Goal: Information Seeking & Learning: Learn about a topic

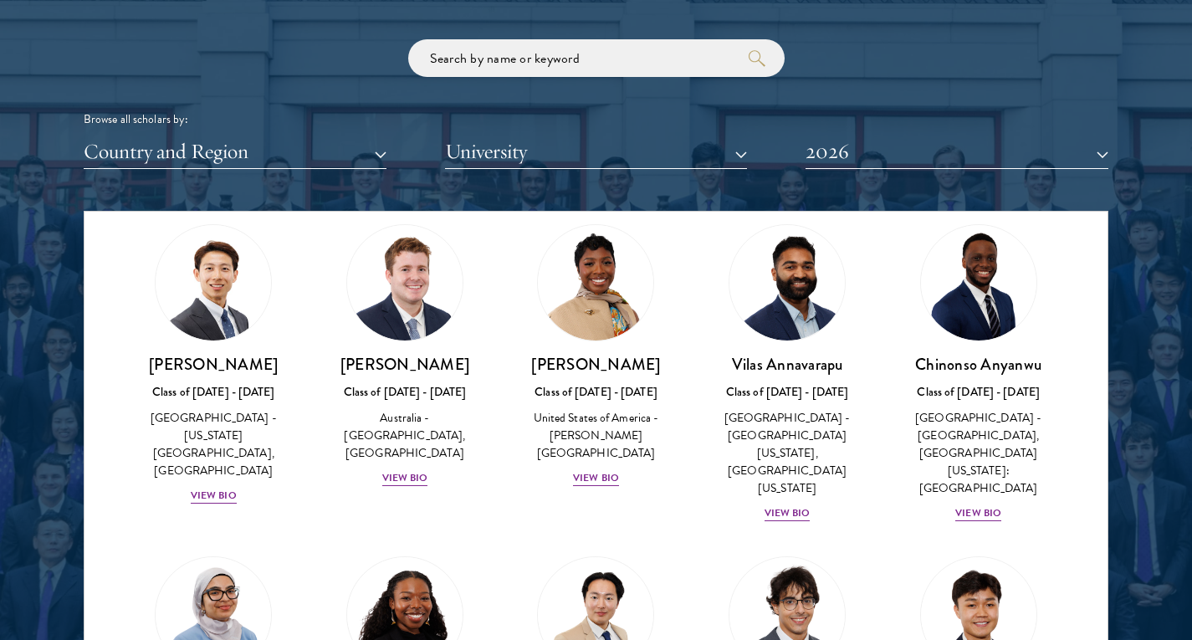
scroll to position [685, 0]
click at [402, 469] on div "View Bio" at bounding box center [405, 477] width 46 height 16
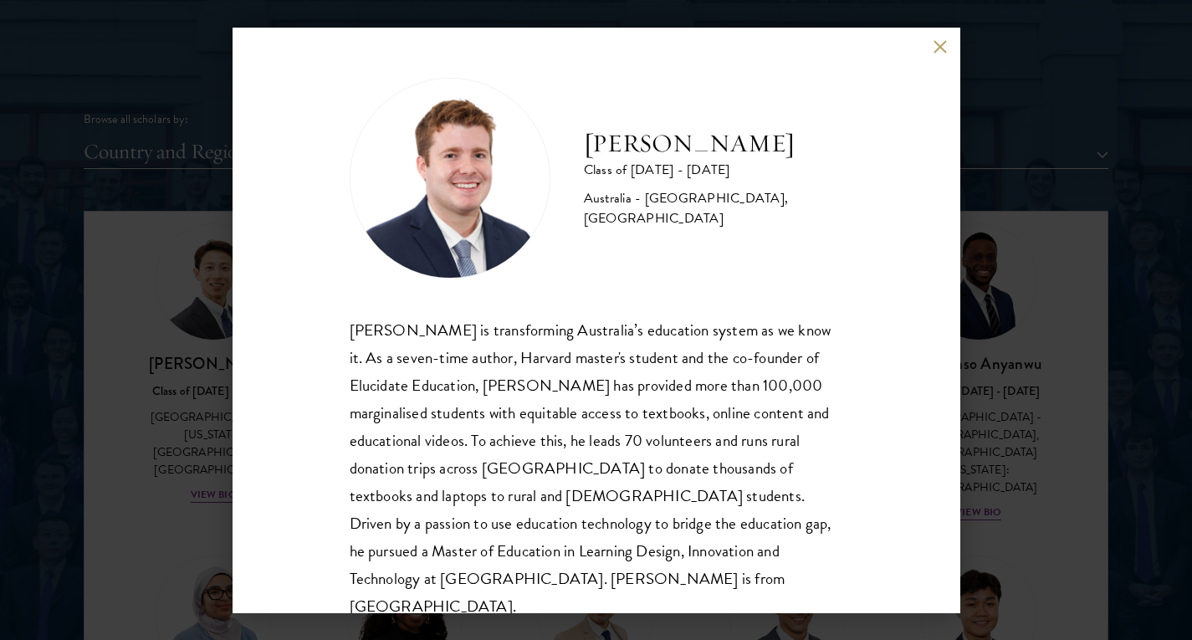
click at [199, 520] on div "[PERSON_NAME] Class of [DATE] - [DATE] [GEOGRAPHIC_DATA] - [GEOGRAPHIC_DATA], […" at bounding box center [596, 320] width 1192 height 640
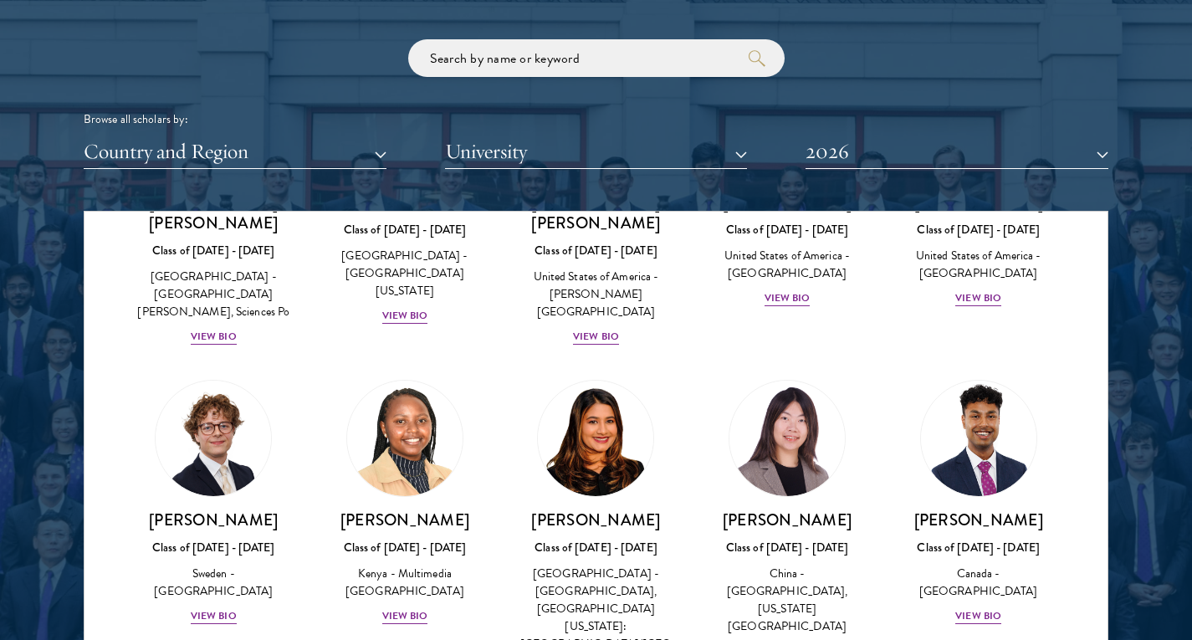
scroll to position [2465, 0]
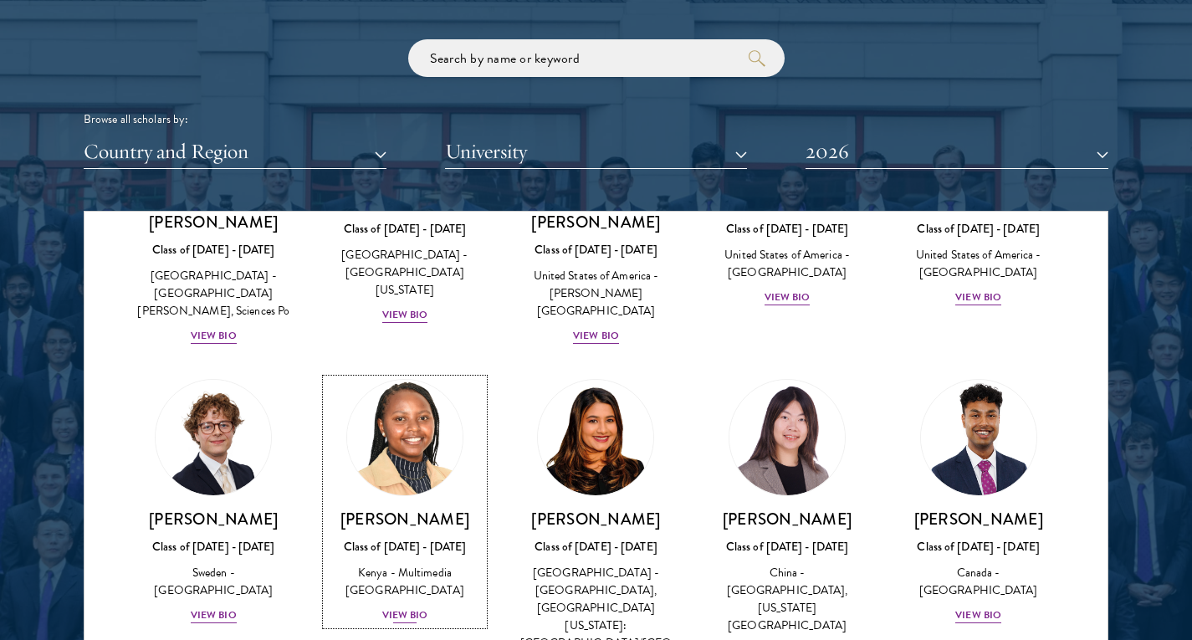
click at [402, 607] on div "View Bio" at bounding box center [405, 615] width 46 height 16
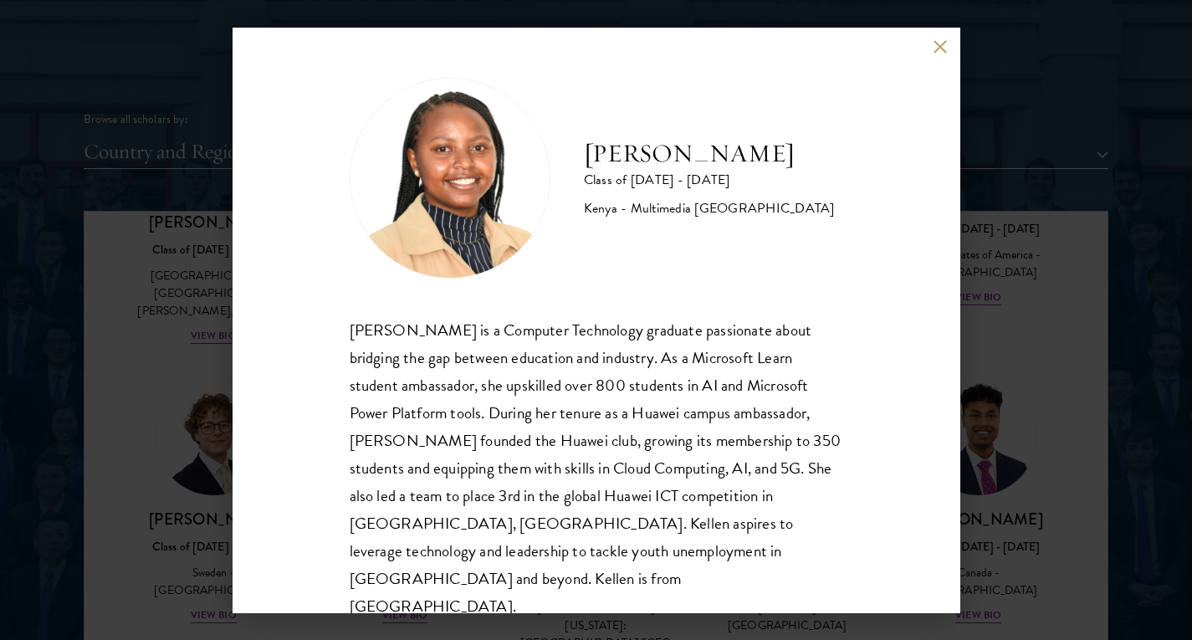
click at [148, 550] on div "[PERSON_NAME] Class of [DATE] - [DATE] [GEOGRAPHIC_DATA] - Multimedia [GEOGRAPH…" at bounding box center [596, 320] width 1192 height 640
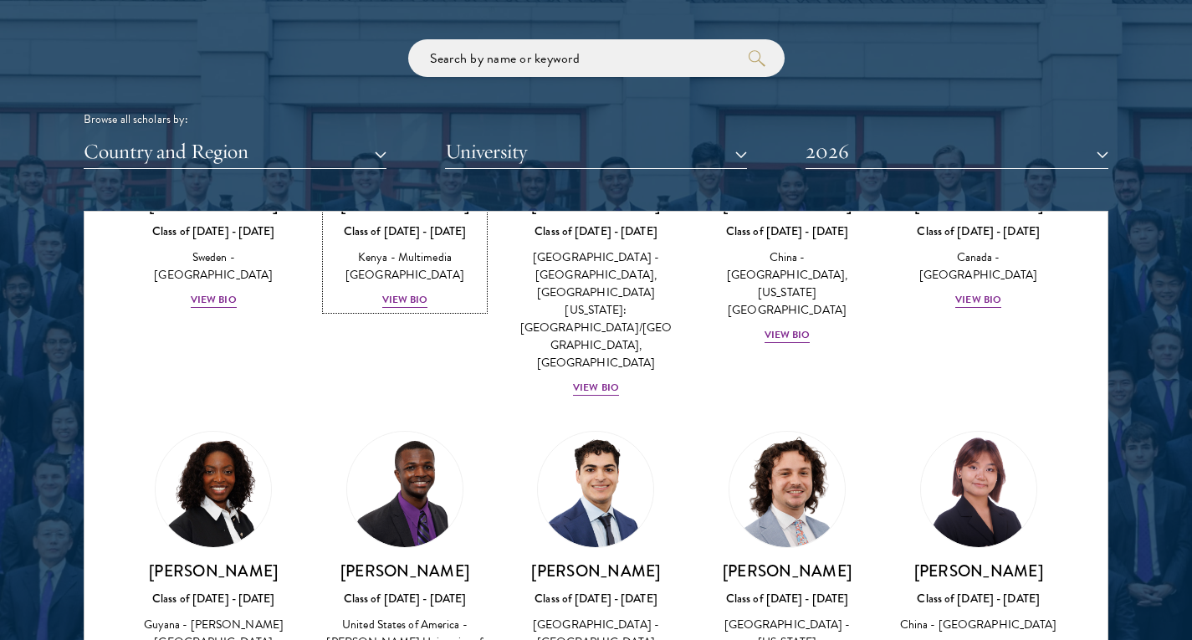
scroll to position [2783, 0]
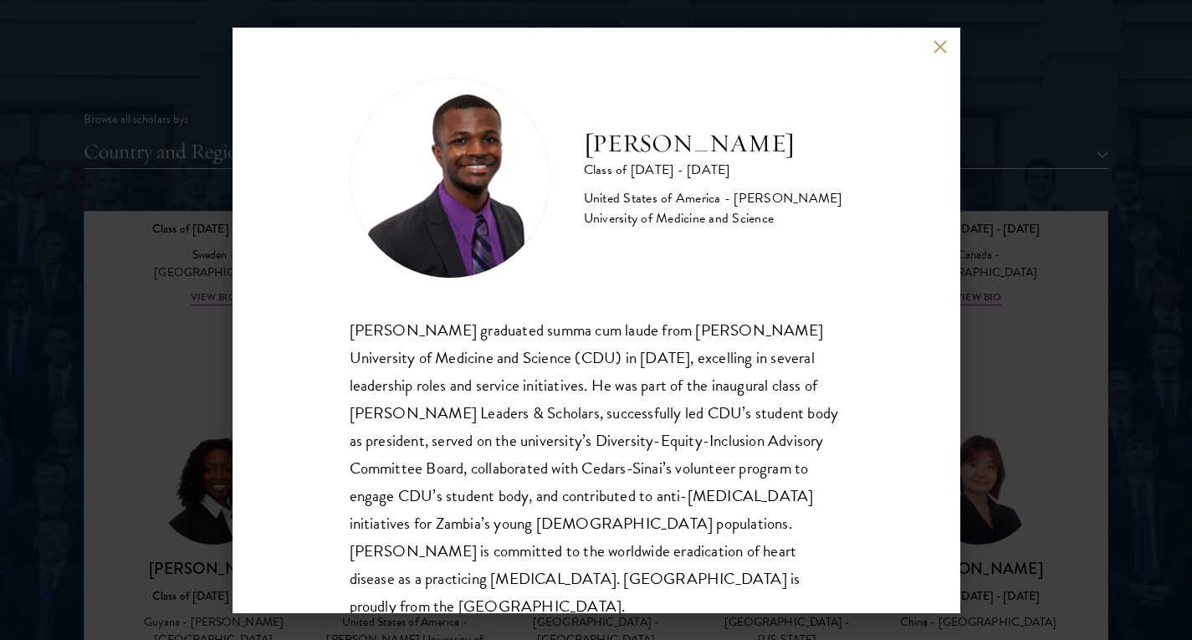
click at [169, 611] on div "[PERSON_NAME] Class of [DATE] - [DATE] [GEOGRAPHIC_DATA] - [PERSON_NAME] Univer…" at bounding box center [596, 320] width 1192 height 640
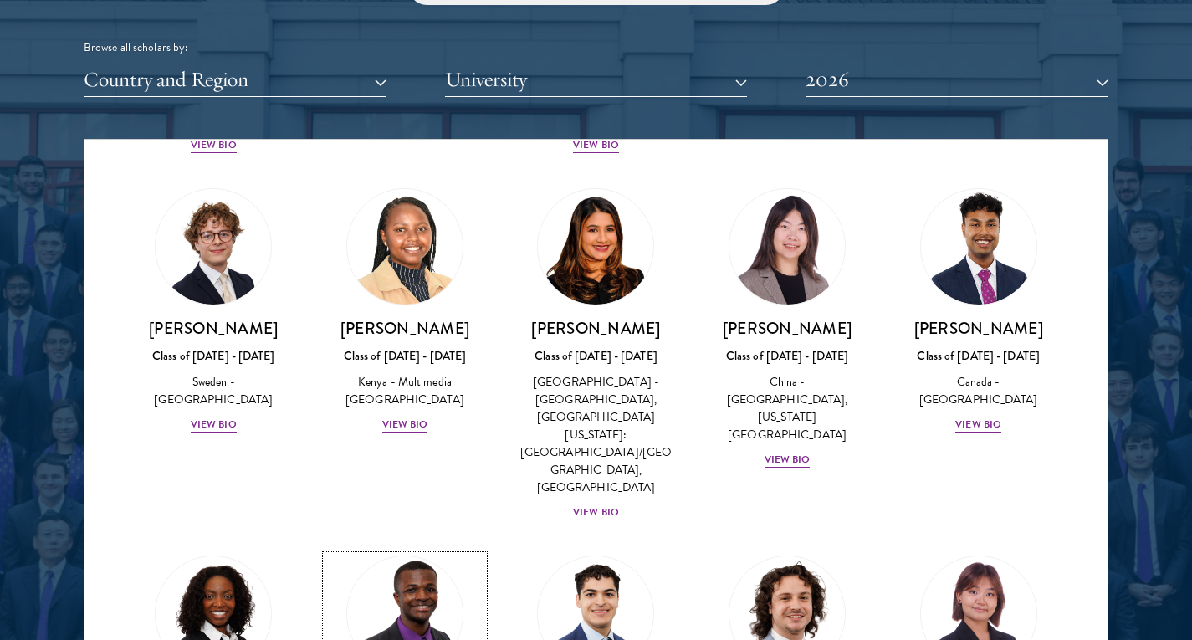
scroll to position [2718, 0]
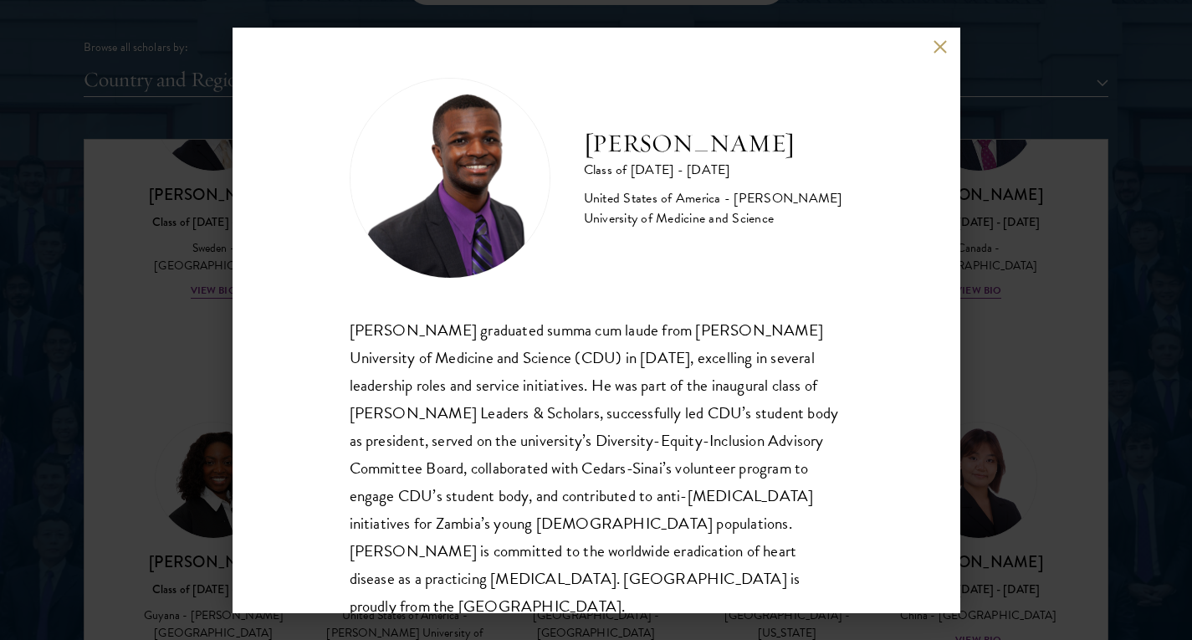
click at [182, 504] on div "[PERSON_NAME] Class of [DATE] - [DATE] [GEOGRAPHIC_DATA] - [PERSON_NAME] Univer…" at bounding box center [596, 320] width 1192 height 640
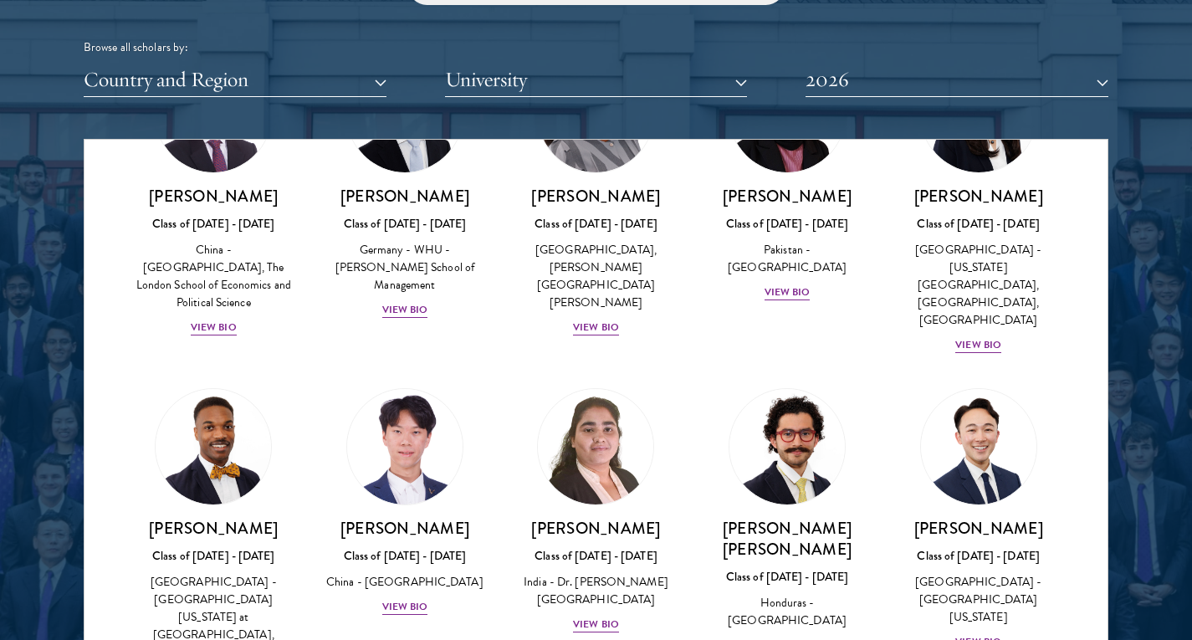
scroll to position [3383, 0]
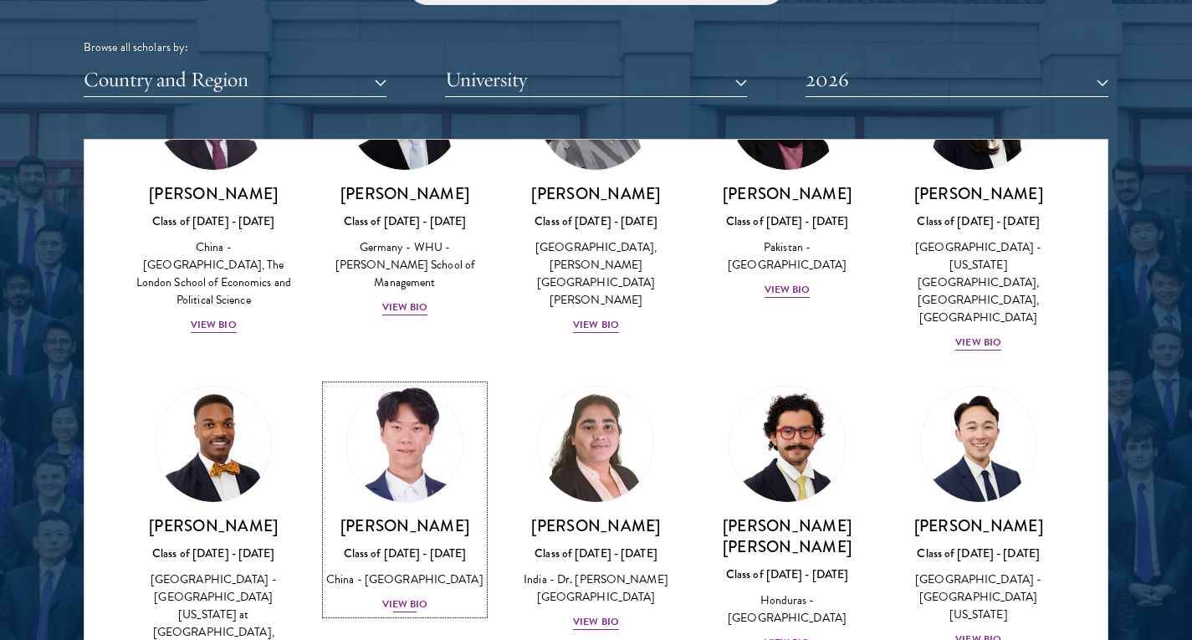
click at [406, 597] on div "View Bio" at bounding box center [405, 605] width 46 height 16
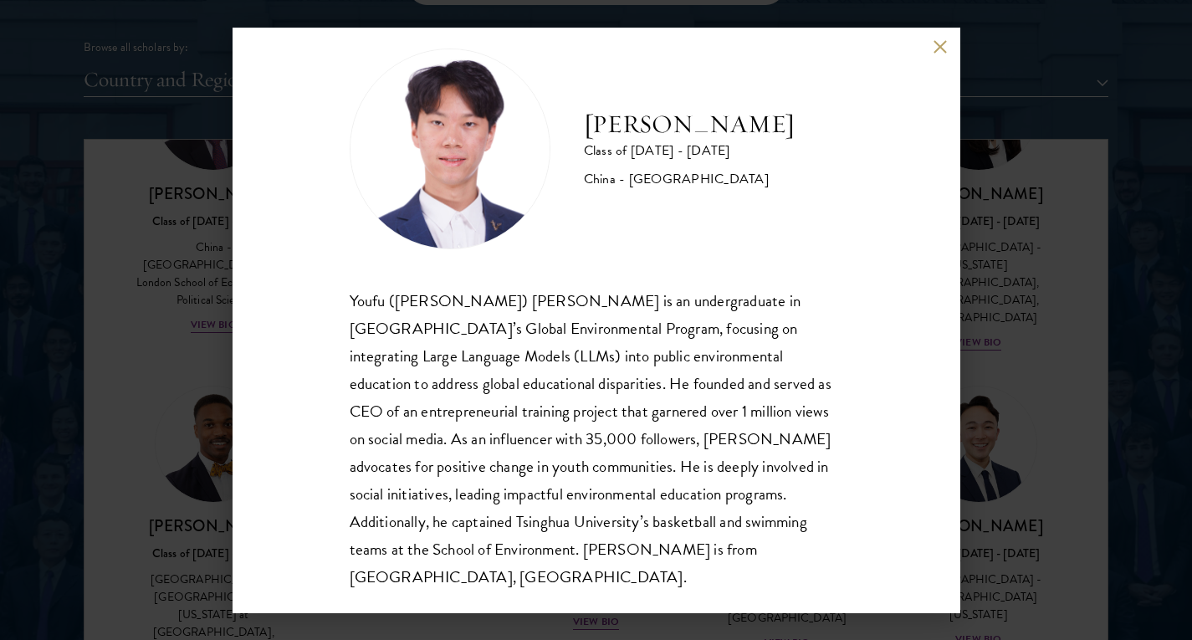
scroll to position [29, 0]
click at [4, 479] on div "[PERSON_NAME] Class of [DATE] - [DATE] [GEOGRAPHIC_DATA] - [GEOGRAPHIC_DATA] [P…" at bounding box center [596, 320] width 1192 height 640
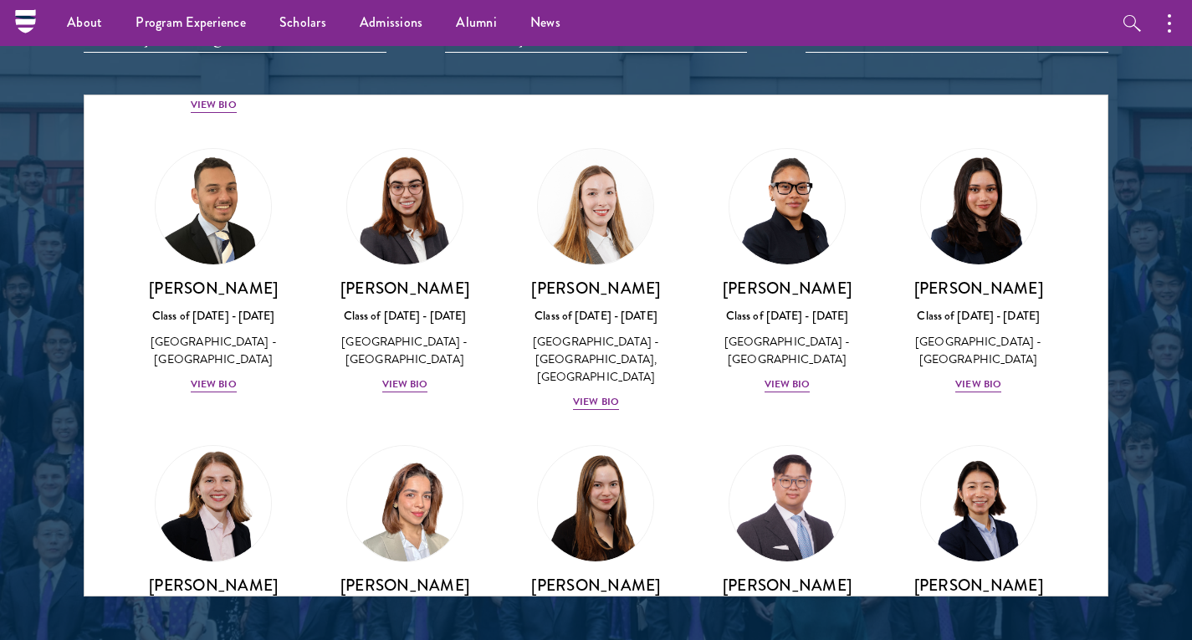
scroll to position [3910, 0]
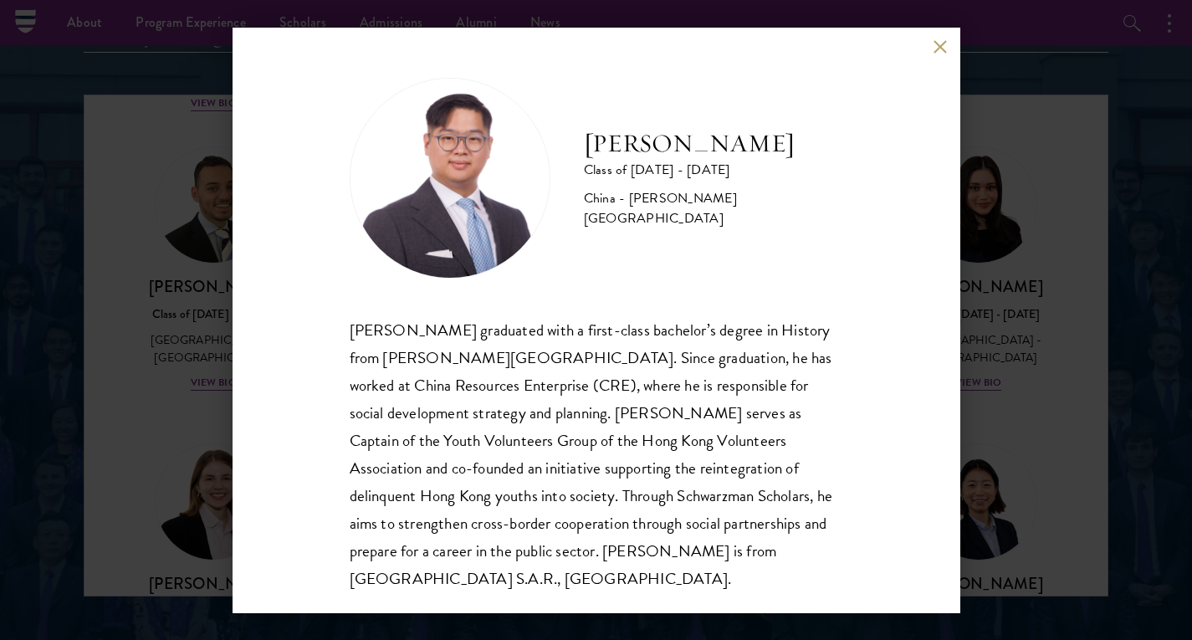
scroll to position [2, 0]
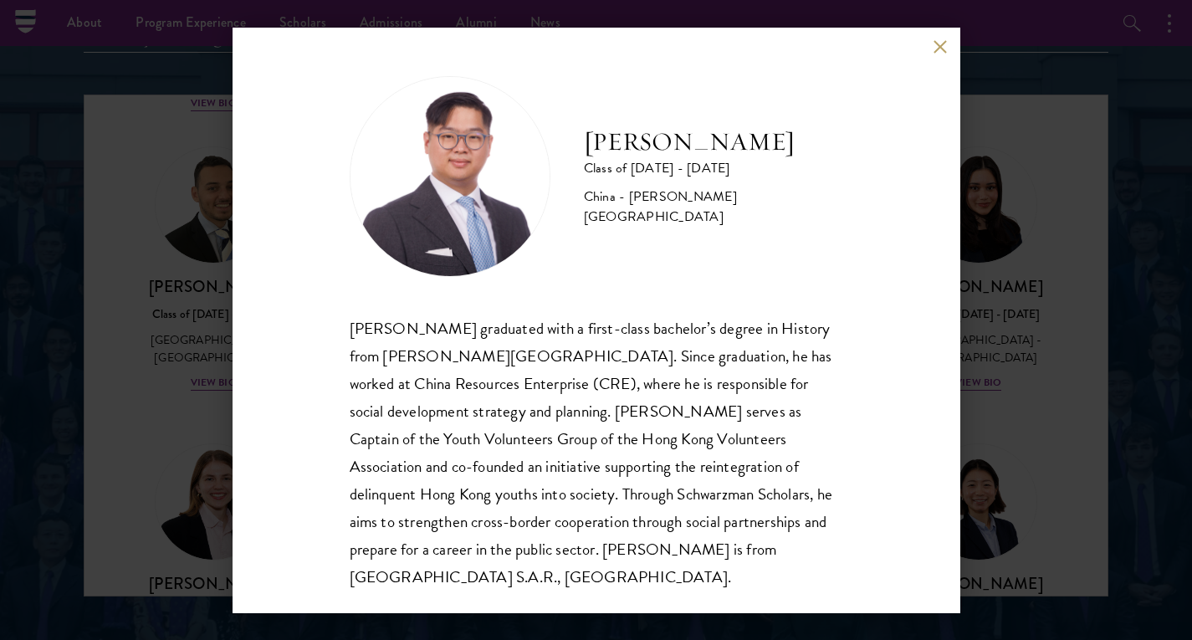
click at [1020, 167] on div "[PERSON_NAME] Class of [DATE] - [DATE] [GEOGRAPHIC_DATA] - [PERSON_NAME][GEOGRA…" at bounding box center [596, 320] width 1192 height 640
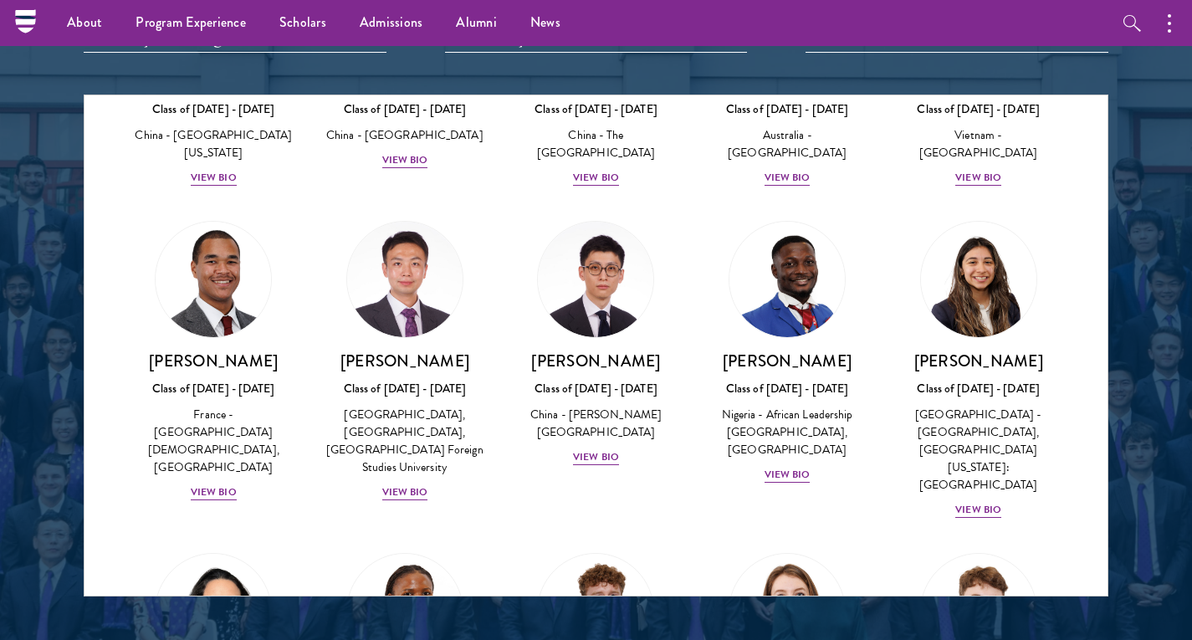
scroll to position [5042, 0]
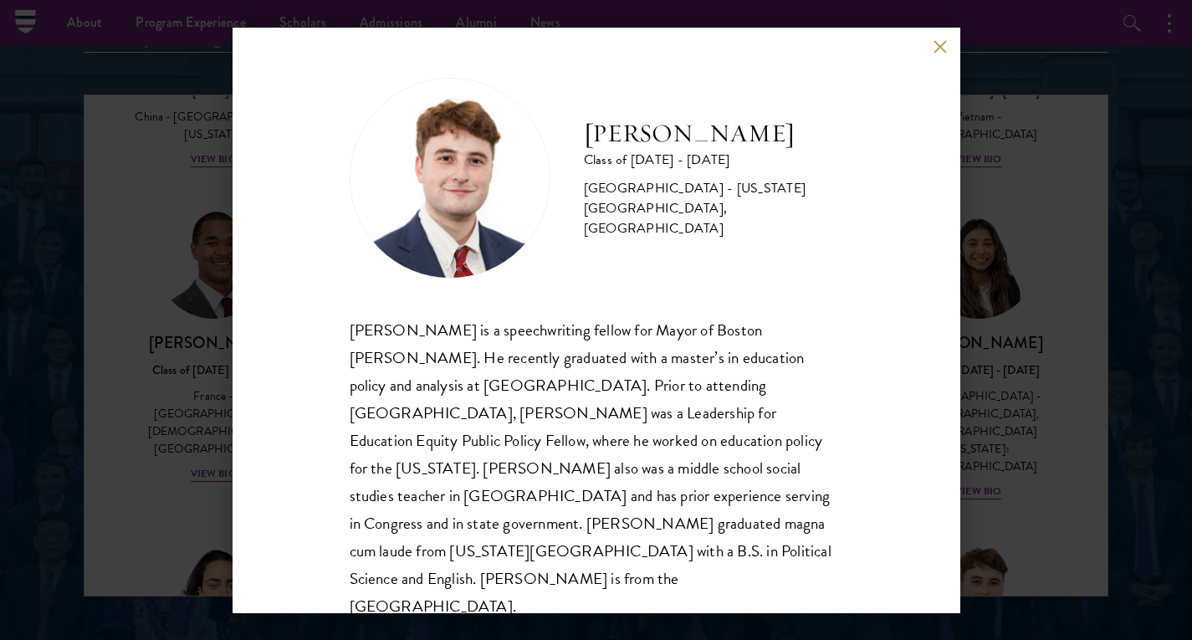
click at [935, 42] on button at bounding box center [941, 47] width 14 height 14
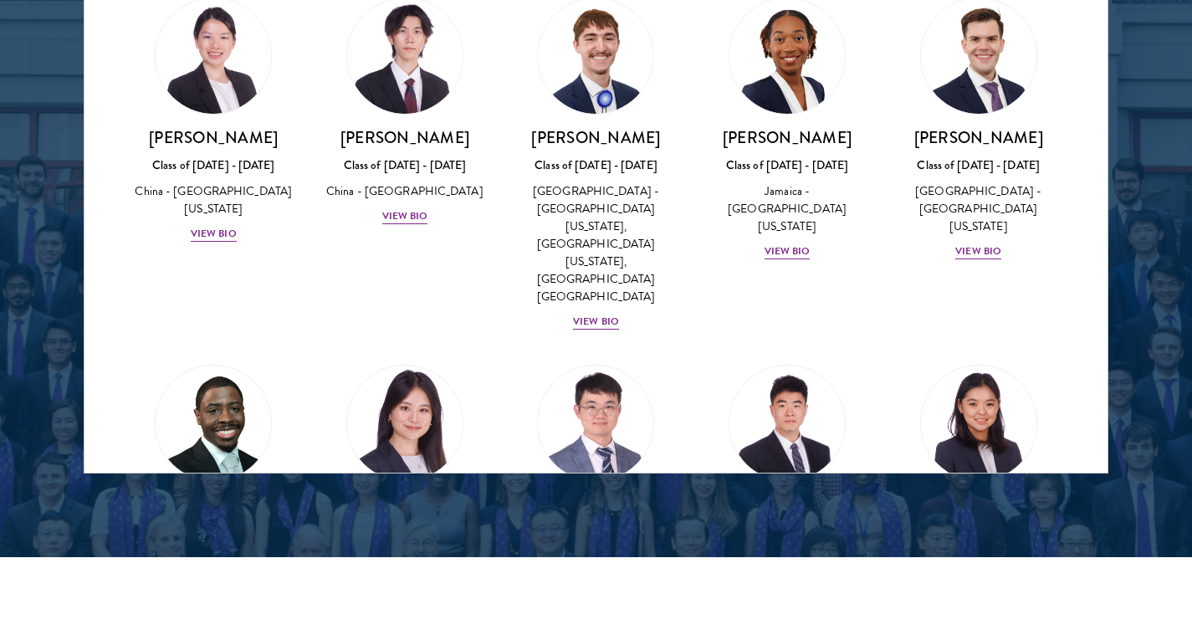
scroll to position [8263, 0]
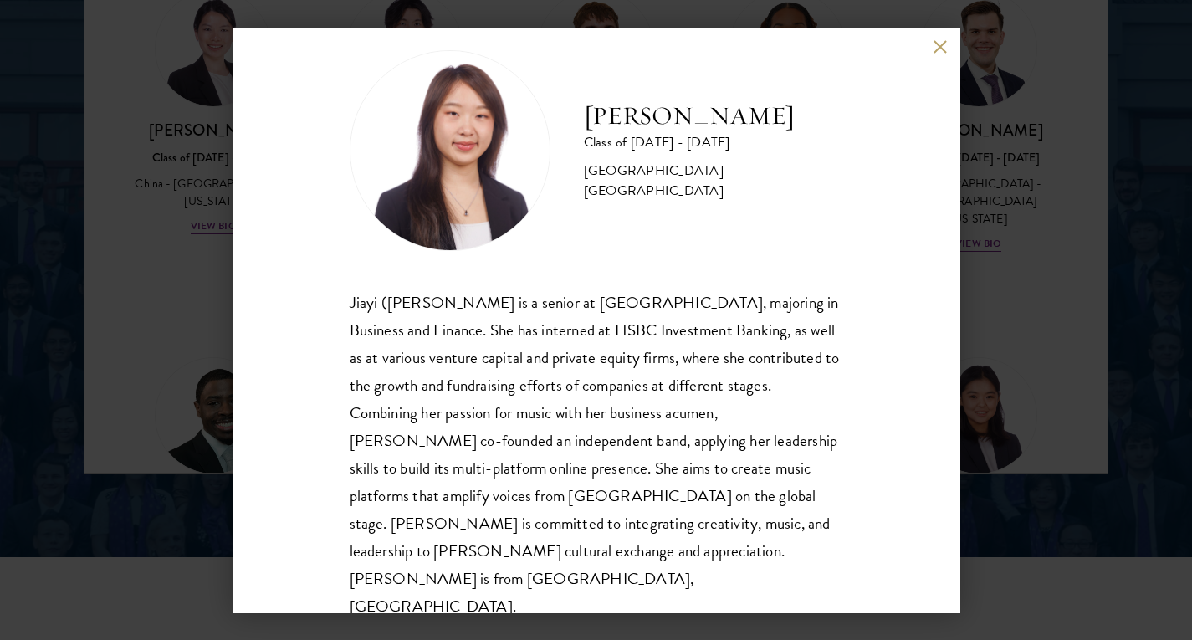
scroll to position [29, 0]
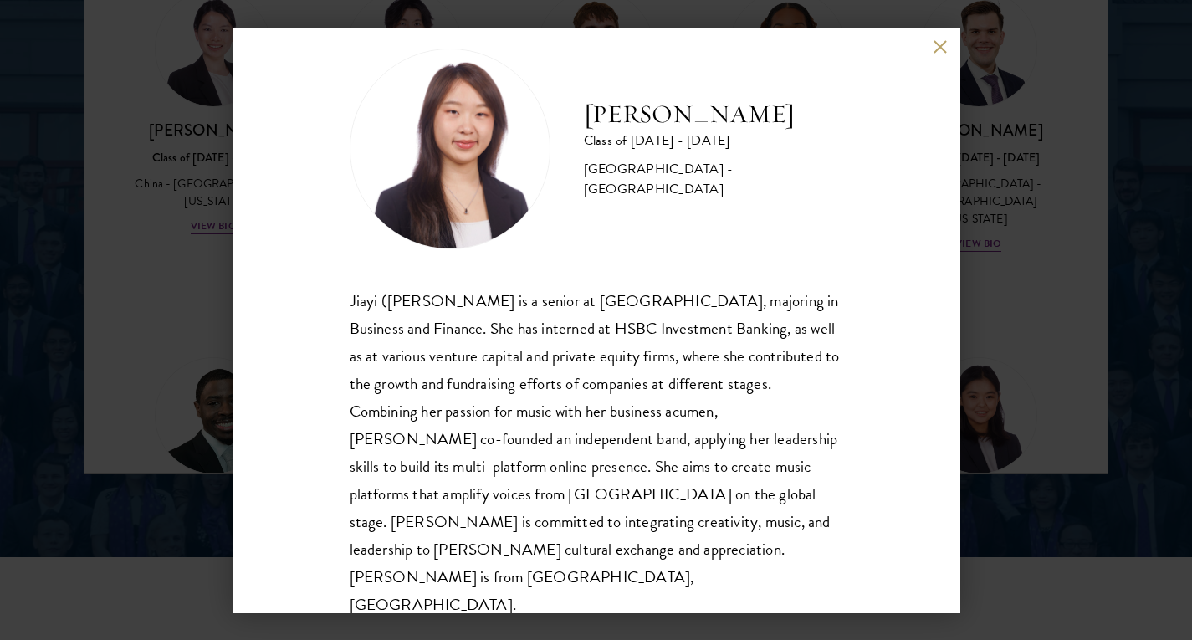
click at [175, 447] on div "[PERSON_NAME] Class of [DATE] - [DATE] [GEOGRAPHIC_DATA] - [GEOGRAPHIC_DATA] [P…" at bounding box center [596, 320] width 1192 height 640
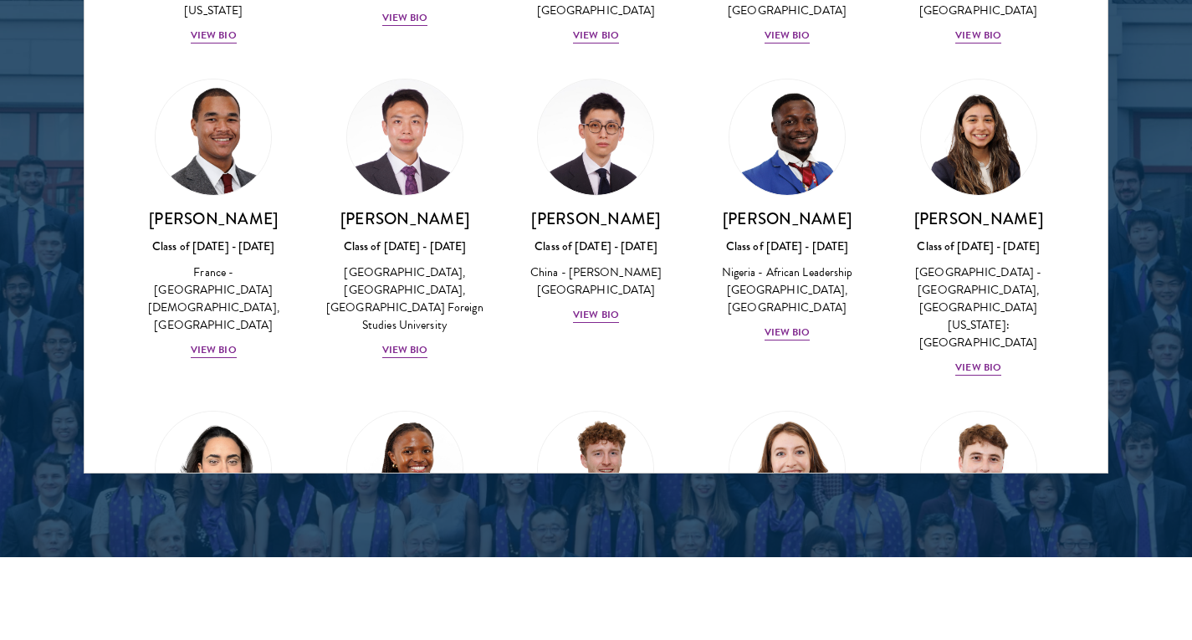
scroll to position [8263, 0]
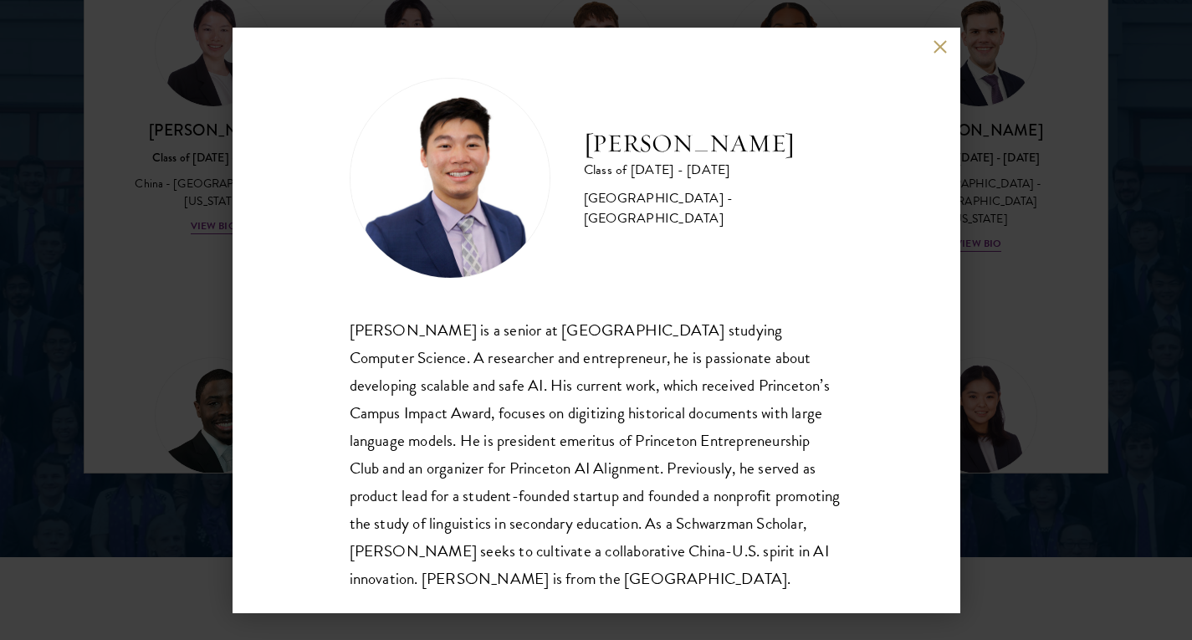
click at [202, 492] on div "[PERSON_NAME] Class of [DATE] - [DATE] [GEOGRAPHIC_DATA] - [GEOGRAPHIC_DATA] [P…" at bounding box center [596, 320] width 1192 height 640
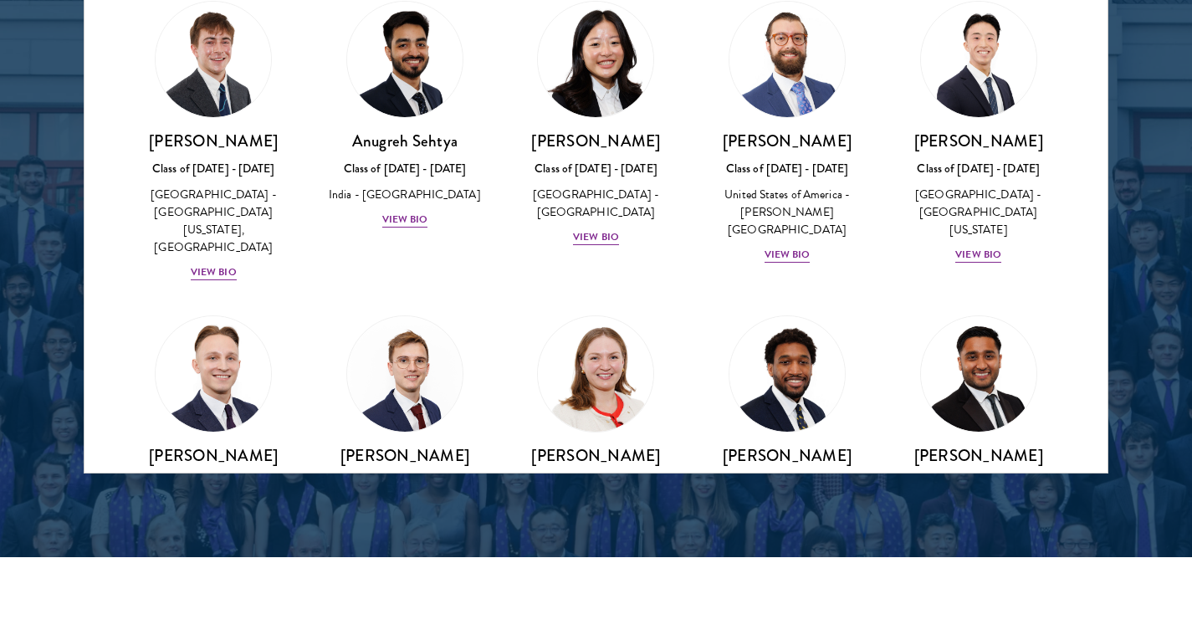
scroll to position [7017, 0]
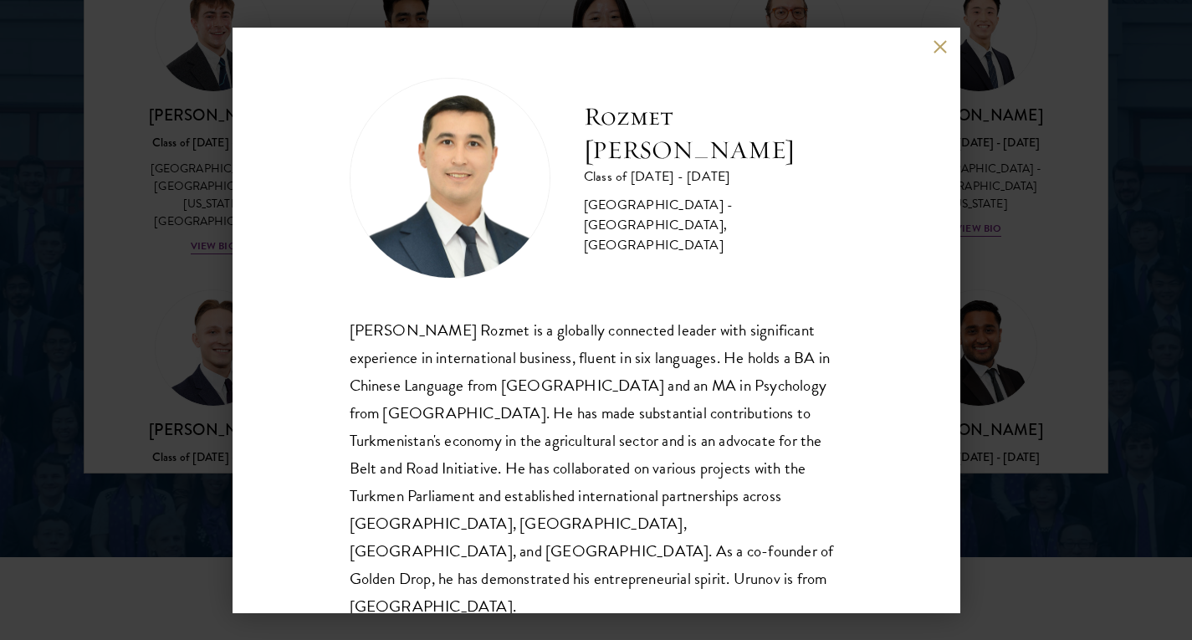
click at [663, 358] on div "[PERSON_NAME] Rozmet is a globally connected leader with significant experience…" at bounding box center [597, 468] width 494 height 305
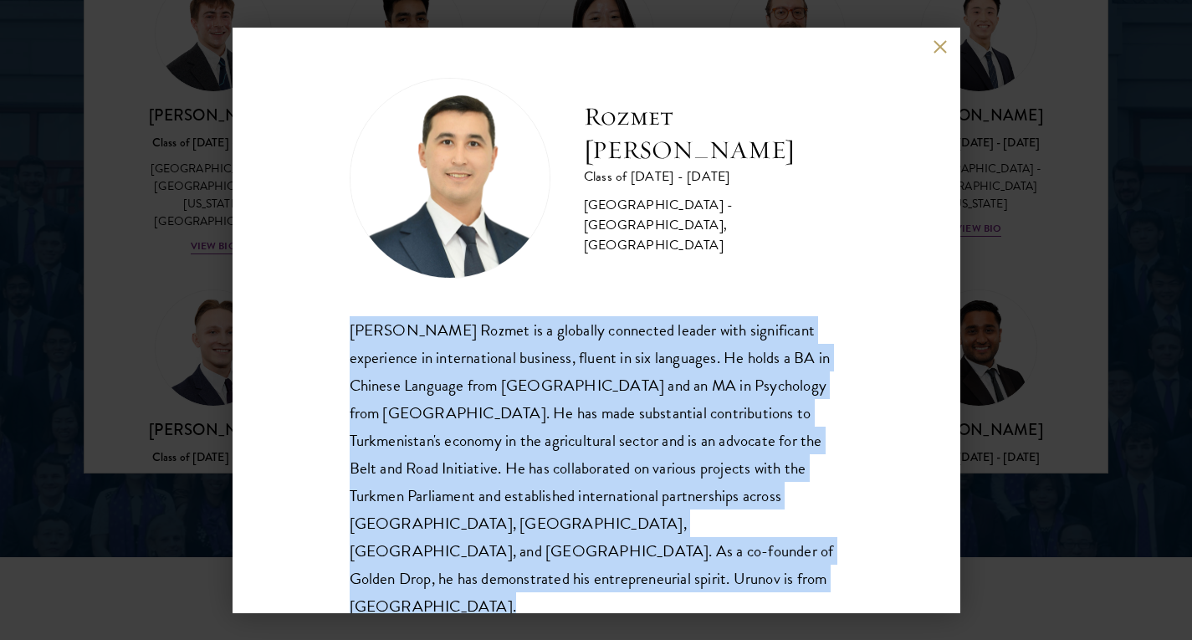
click at [663, 358] on div "[PERSON_NAME] Rozmet is a globally connected leader with significant experience…" at bounding box center [597, 468] width 494 height 305
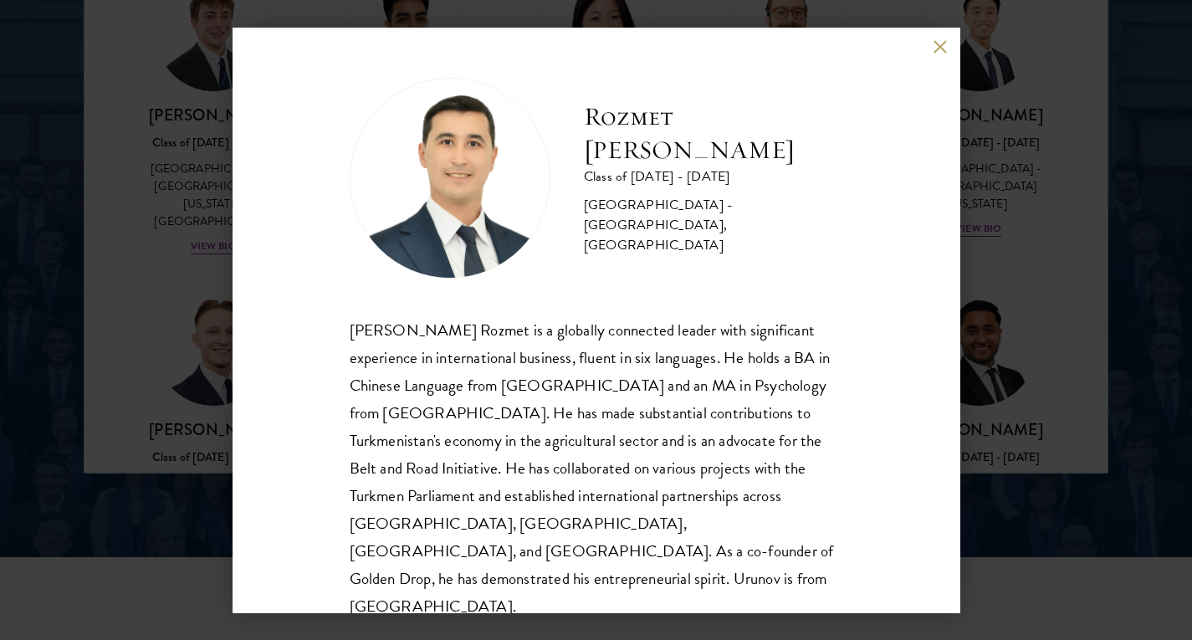
click at [863, 294] on div "Rozmet Urunov Class of [DATE] - [DATE] [GEOGRAPHIC_DATA] - [GEOGRAPHIC_DATA], […" at bounding box center [597, 321] width 728 height 586
click at [934, 45] on button at bounding box center [941, 47] width 14 height 14
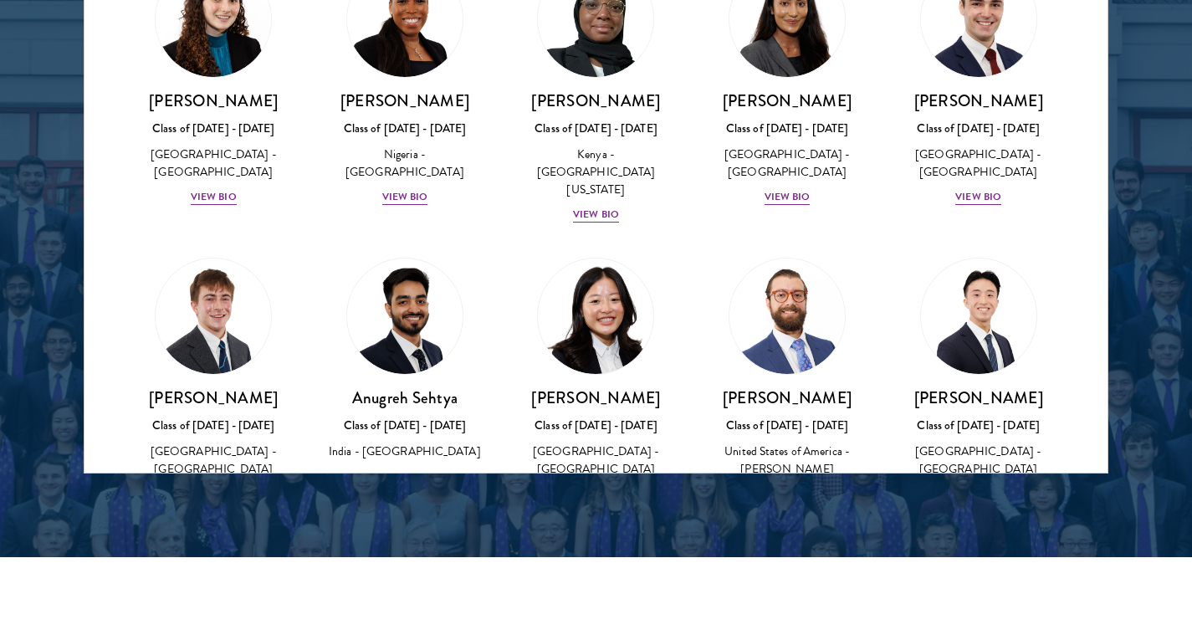
scroll to position [6744, 0]
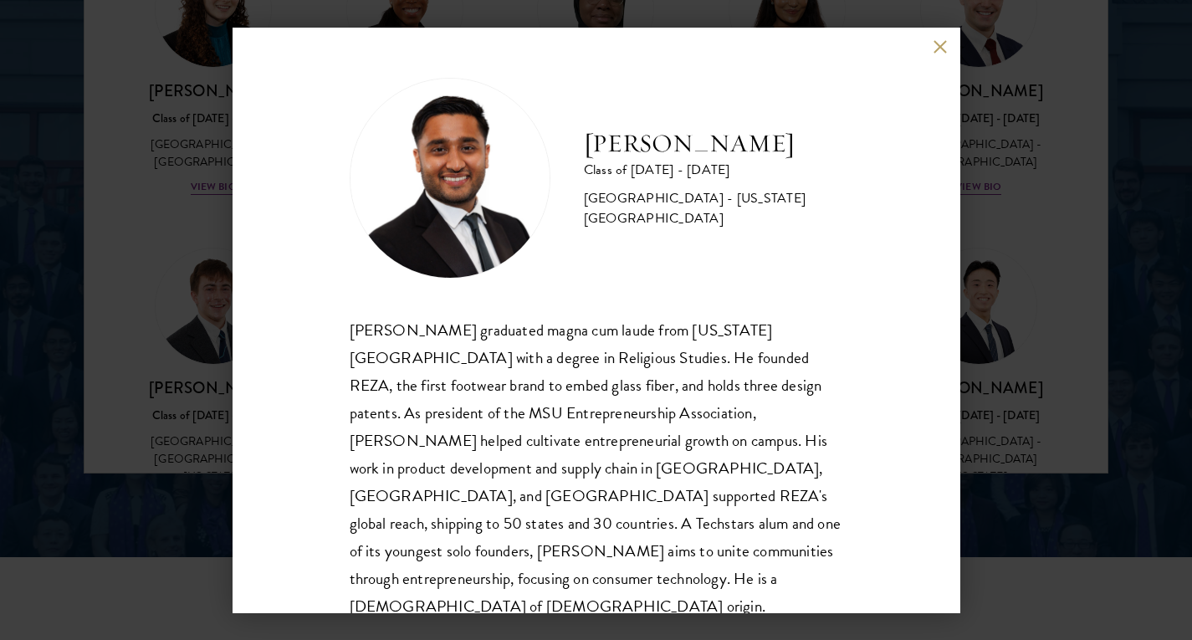
scroll to position [29, 0]
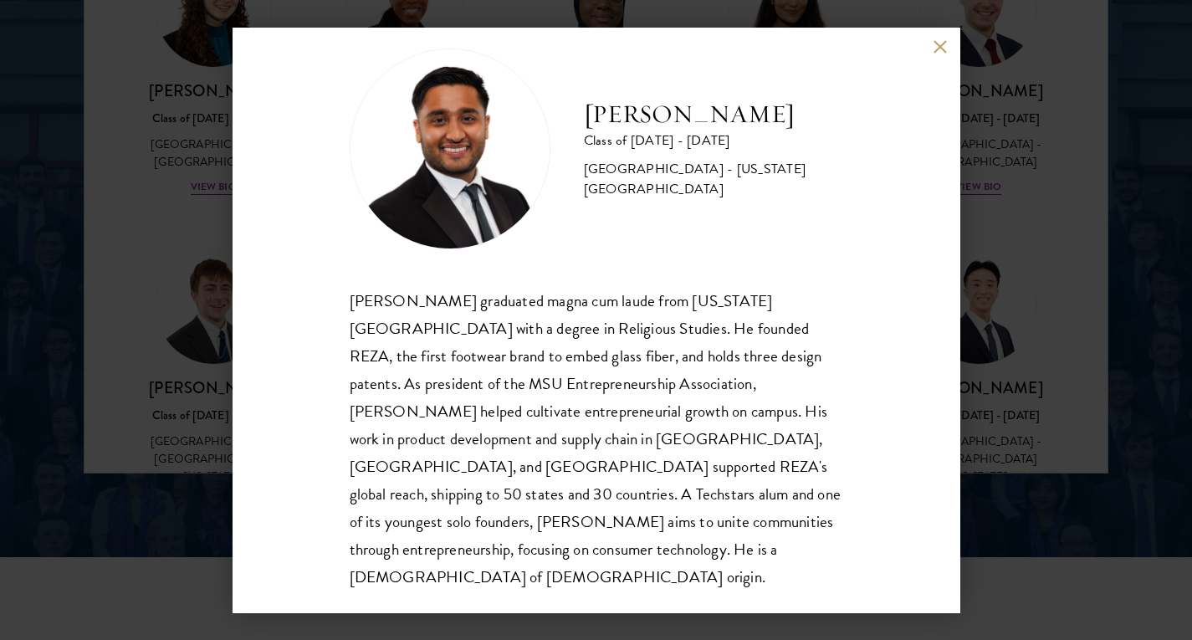
click at [935, 47] on button at bounding box center [941, 47] width 14 height 14
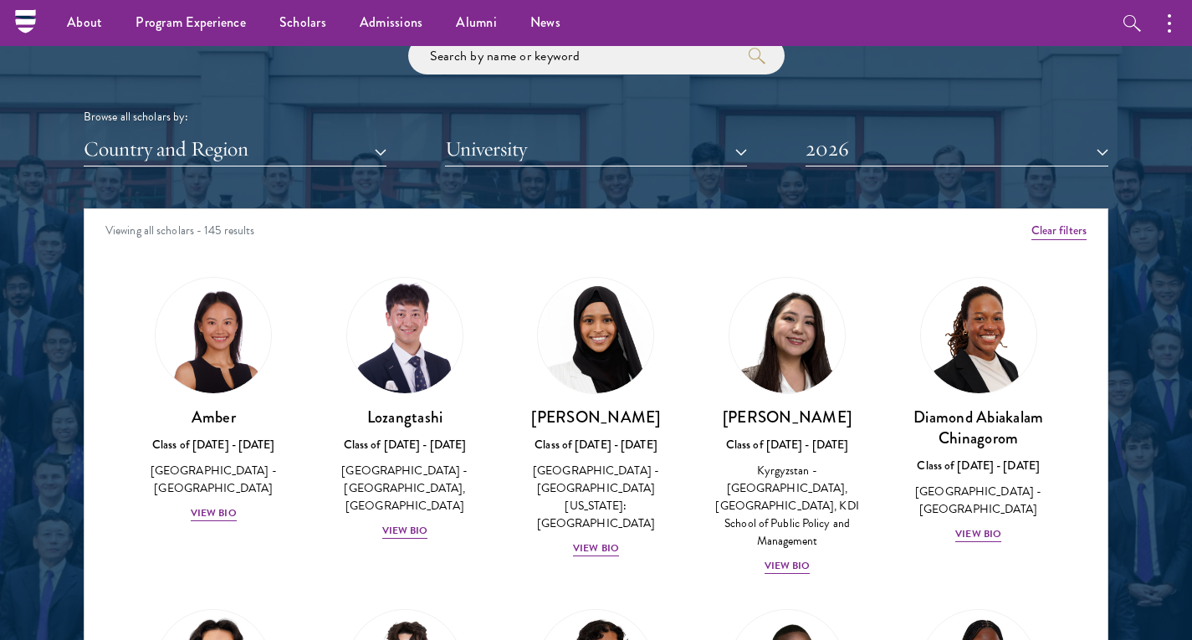
scroll to position [1995, 0]
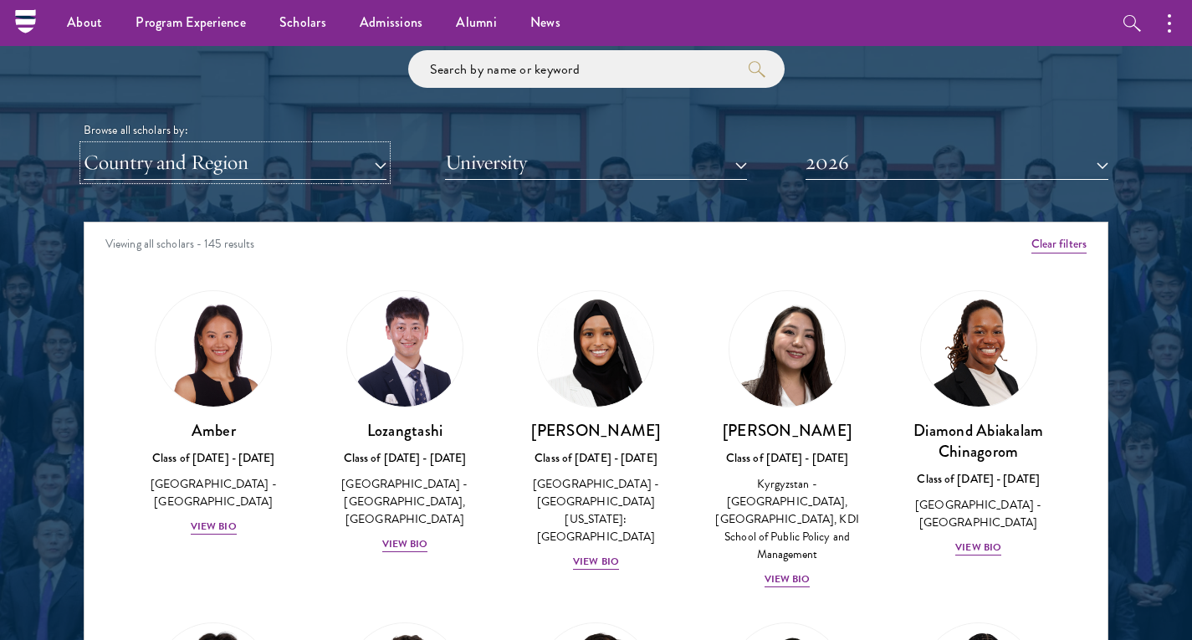
click at [365, 160] on button "Country and Region" at bounding box center [235, 163] width 303 height 34
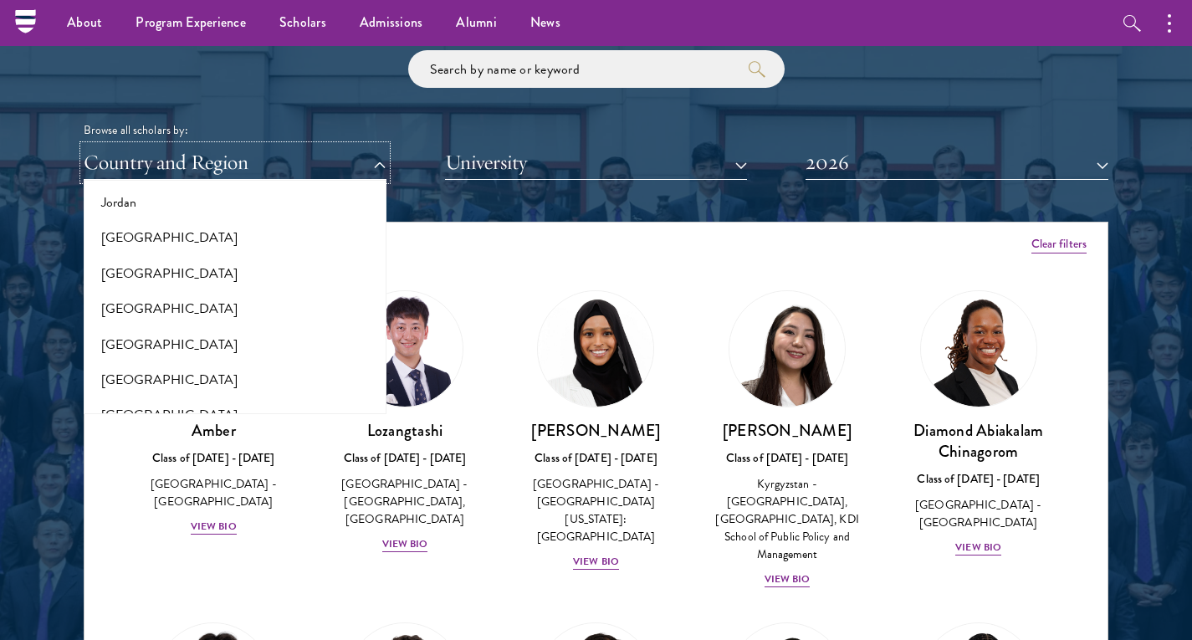
scroll to position [1606, 0]
click at [138, 268] on button "[GEOGRAPHIC_DATA]" at bounding box center [235, 271] width 293 height 35
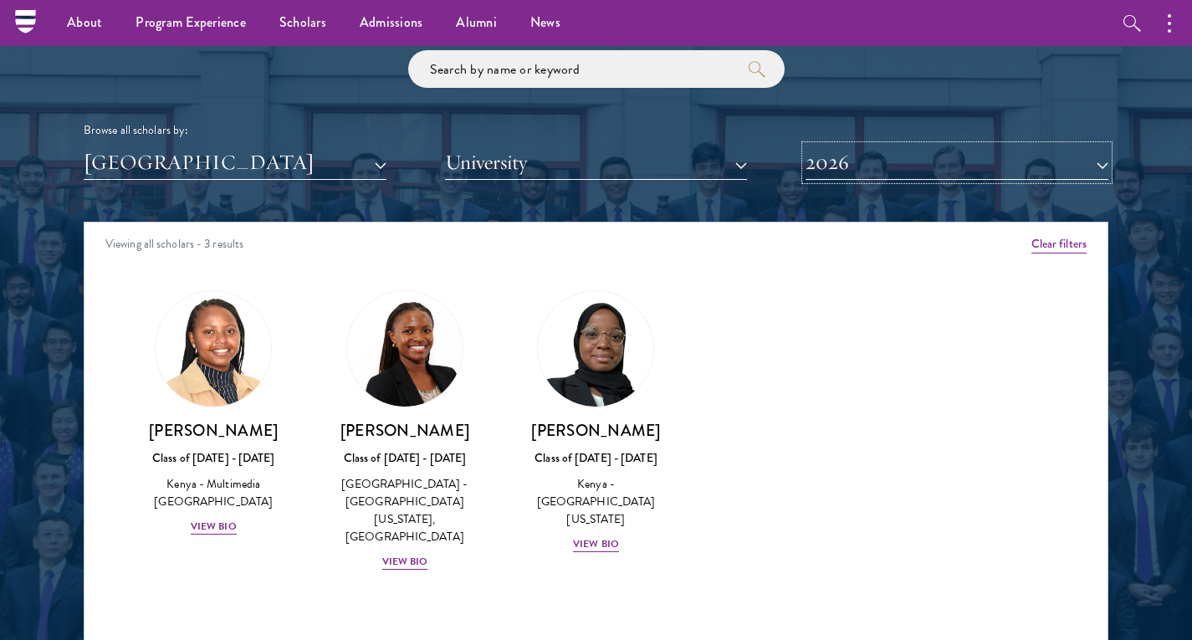
click at [858, 163] on button "2026" at bounding box center [957, 163] width 303 height 34
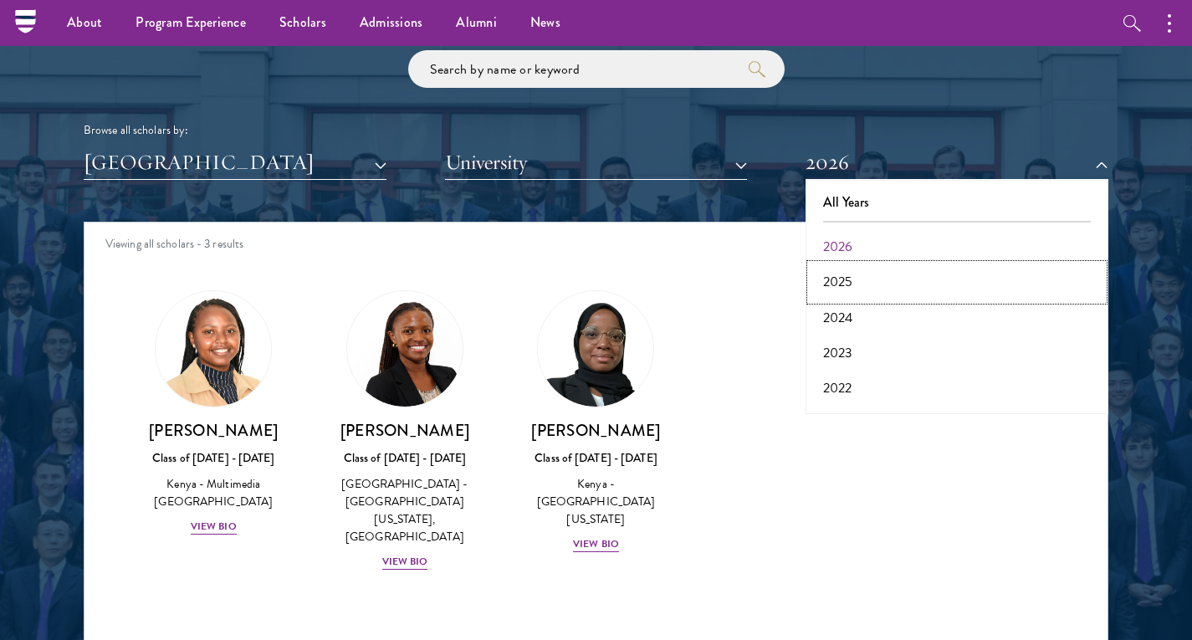
click at [853, 282] on button "2025" at bounding box center [957, 281] width 293 height 35
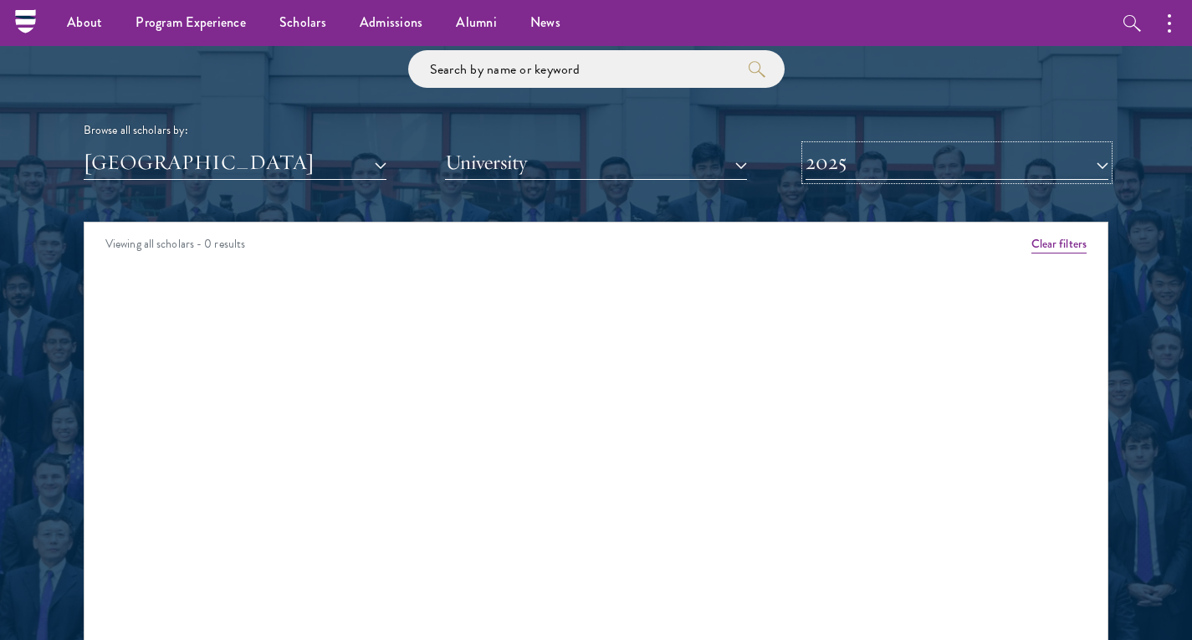
click at [840, 163] on button "2025" at bounding box center [957, 163] width 303 height 34
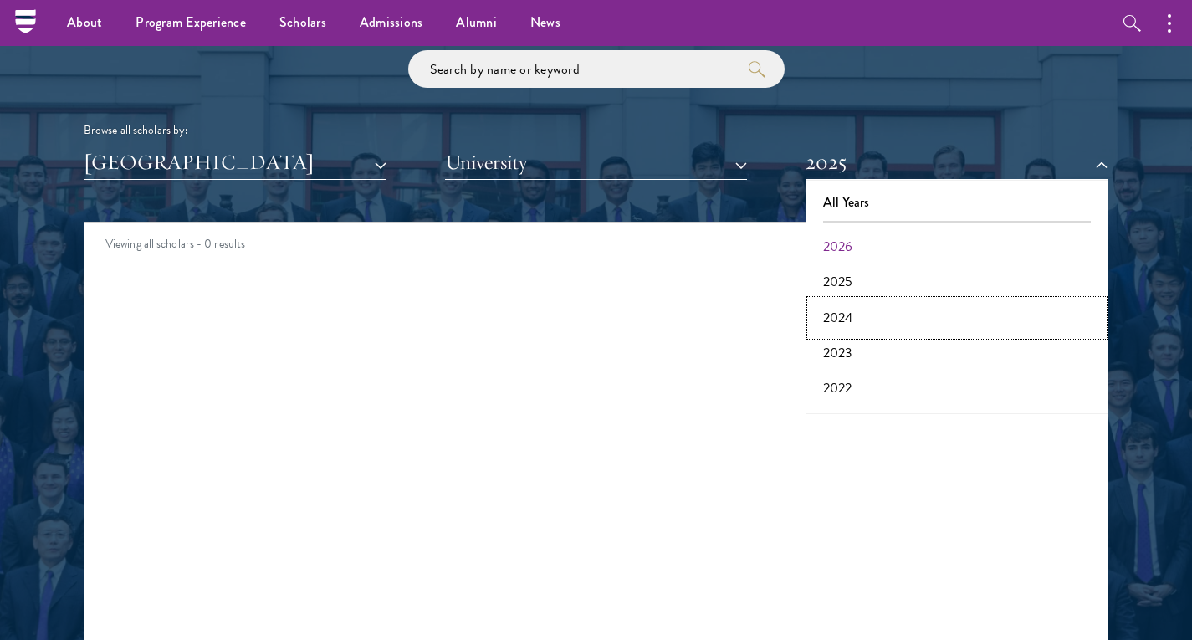
click at [847, 314] on button "2024" at bounding box center [957, 317] width 293 height 35
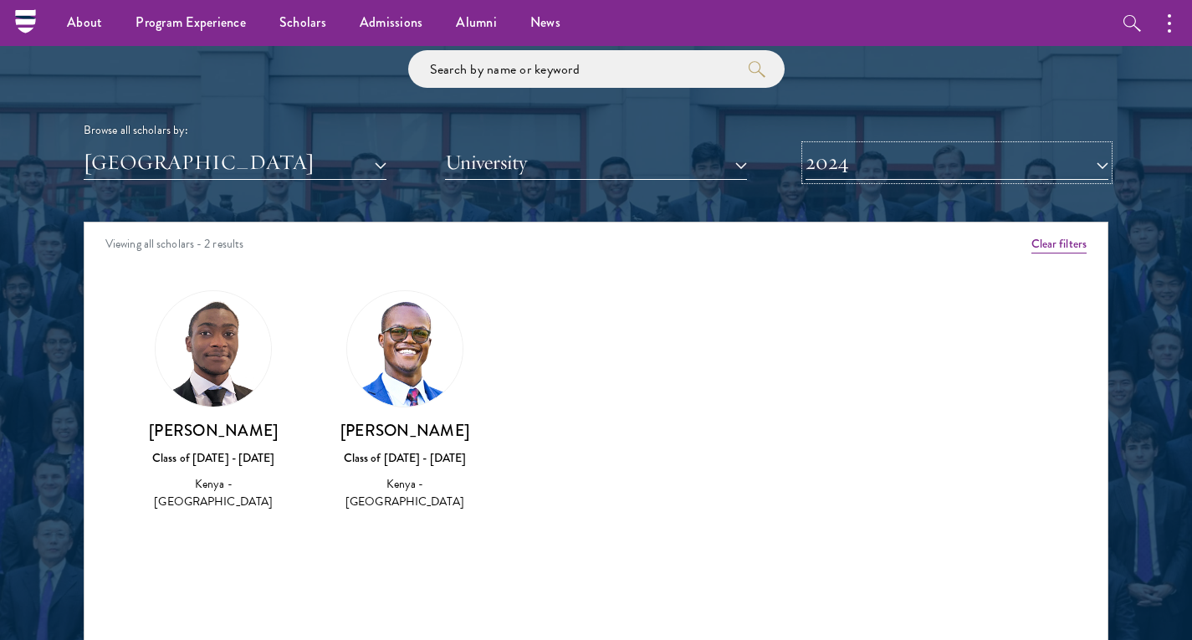
click at [869, 162] on button "2024" at bounding box center [957, 163] width 303 height 34
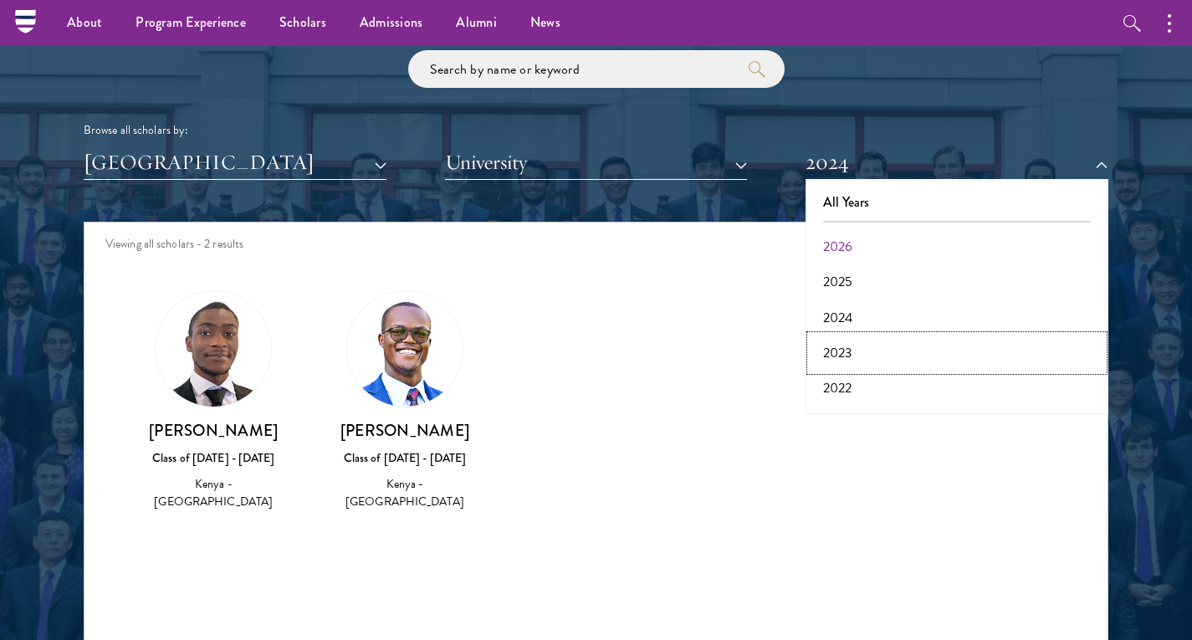
click at [842, 350] on button "2023" at bounding box center [957, 352] width 293 height 35
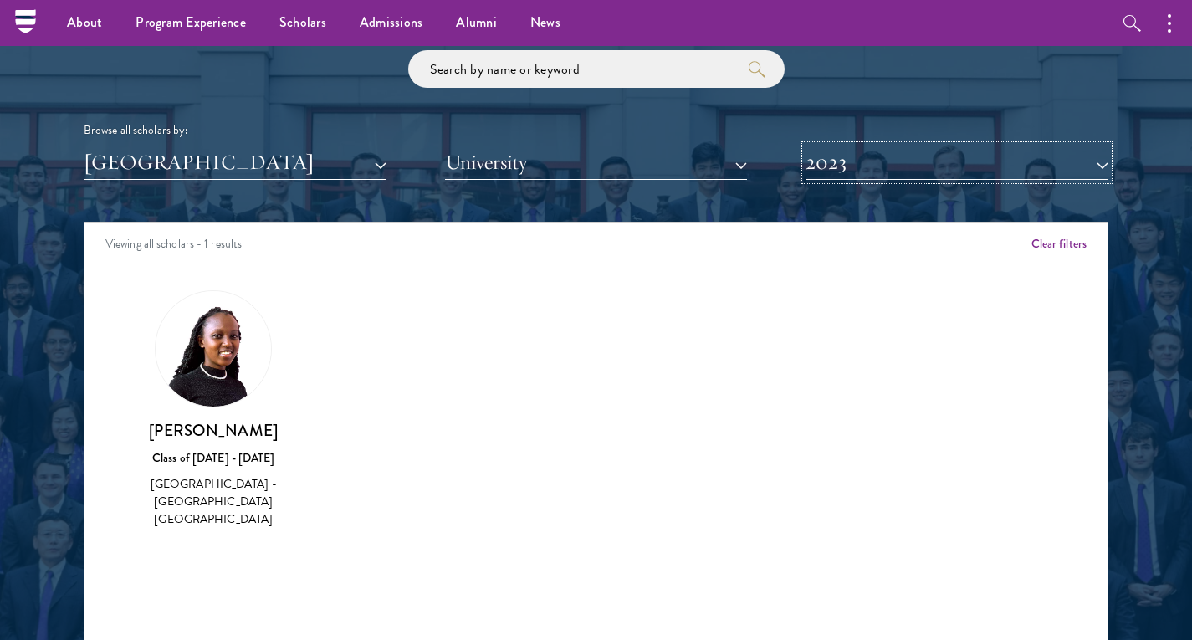
click at [837, 163] on button "2023" at bounding box center [957, 163] width 303 height 34
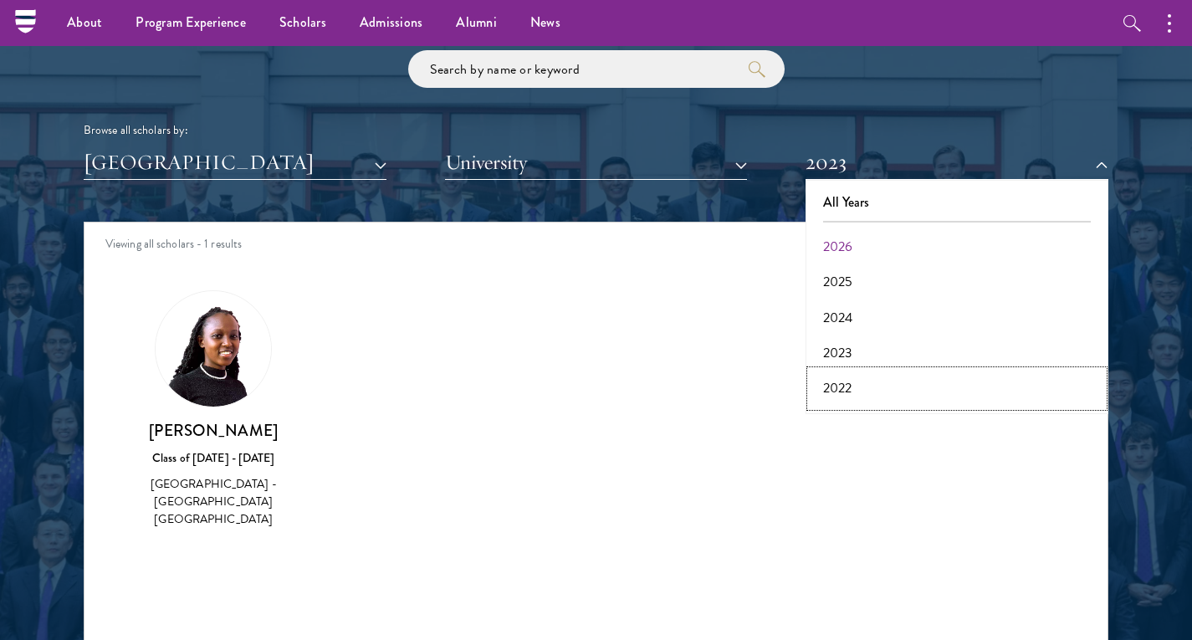
click at [852, 374] on button "2022" at bounding box center [957, 388] width 293 height 35
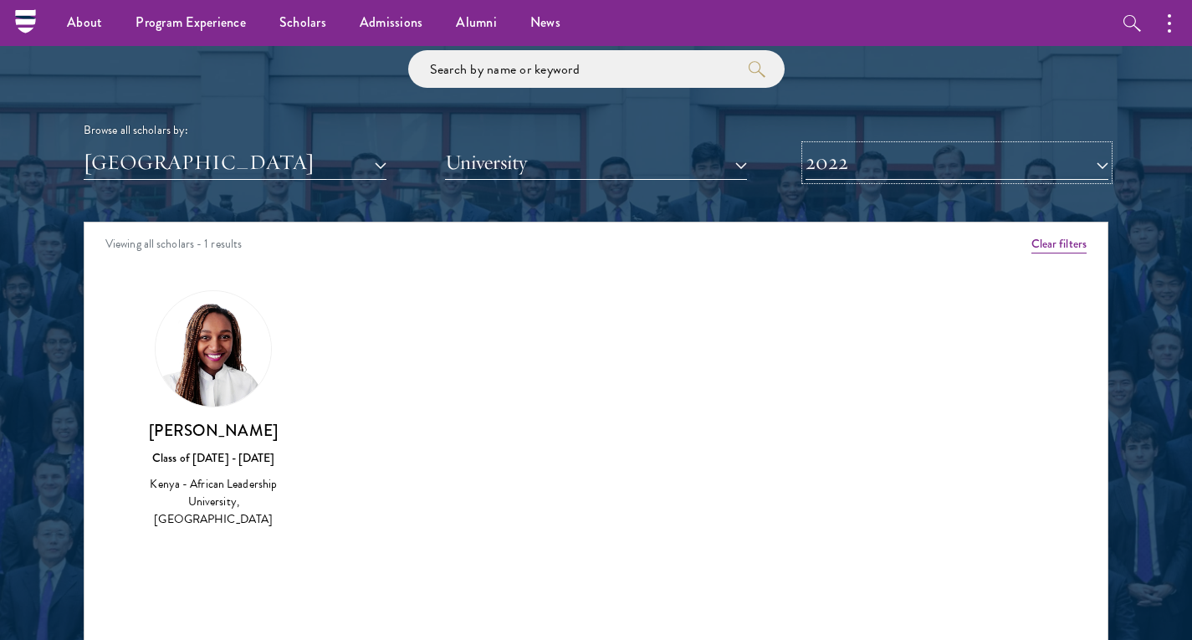
click at [861, 162] on button "2022" at bounding box center [957, 163] width 303 height 34
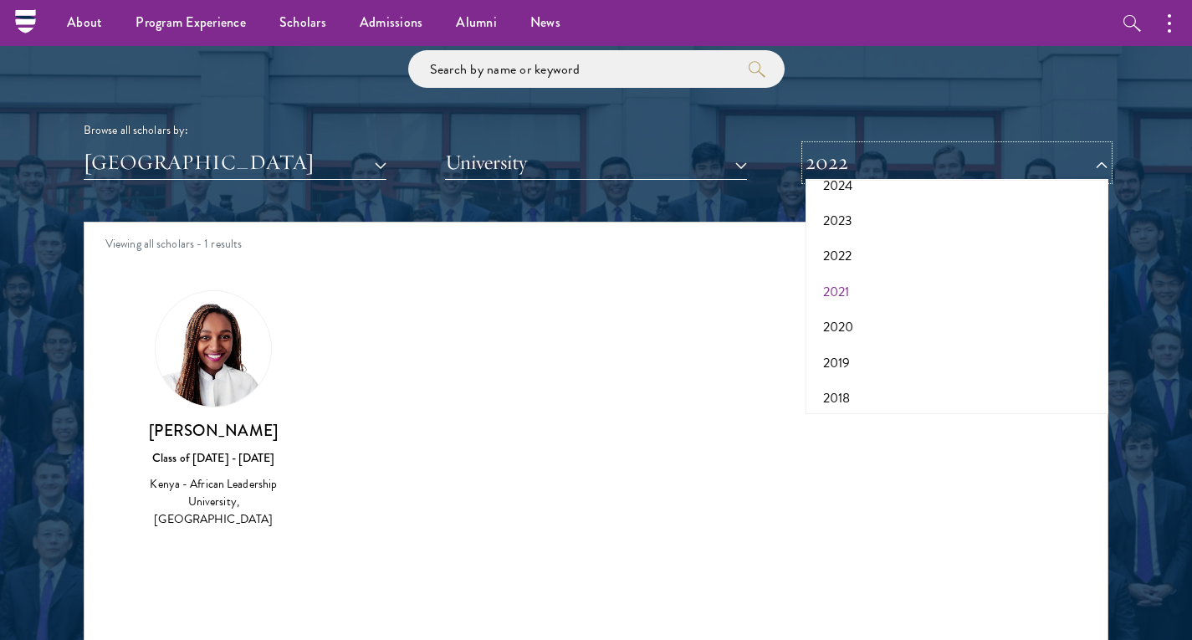
scroll to position [133, 0]
click at [835, 288] on button "2021" at bounding box center [957, 291] width 293 height 35
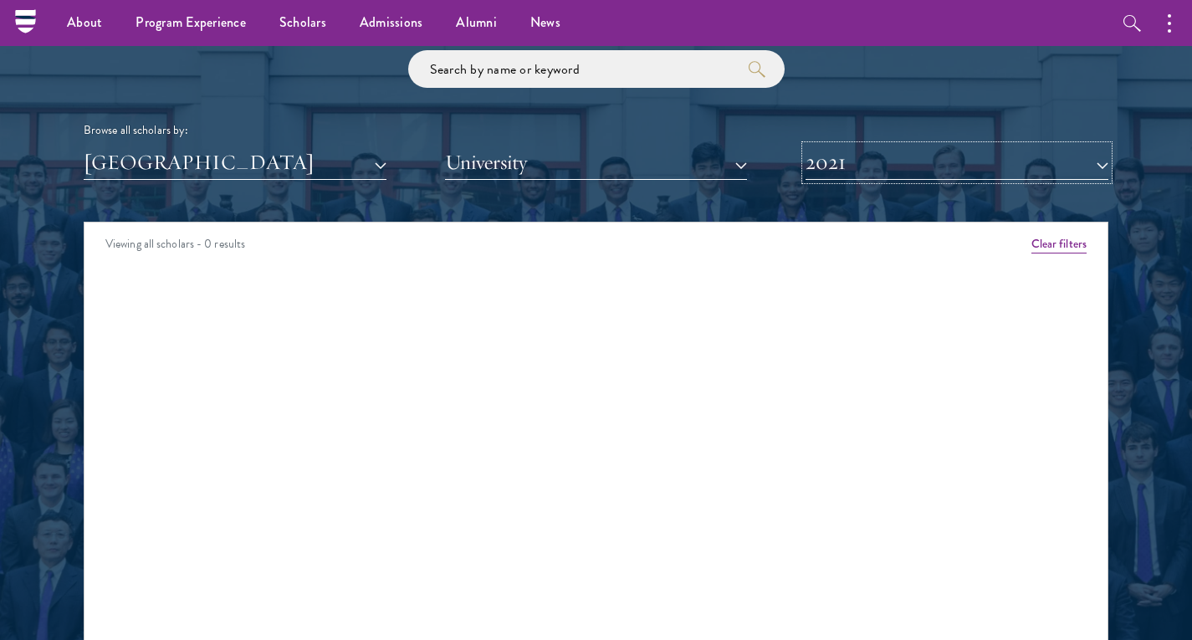
click at [847, 160] on button "2021" at bounding box center [957, 163] width 303 height 34
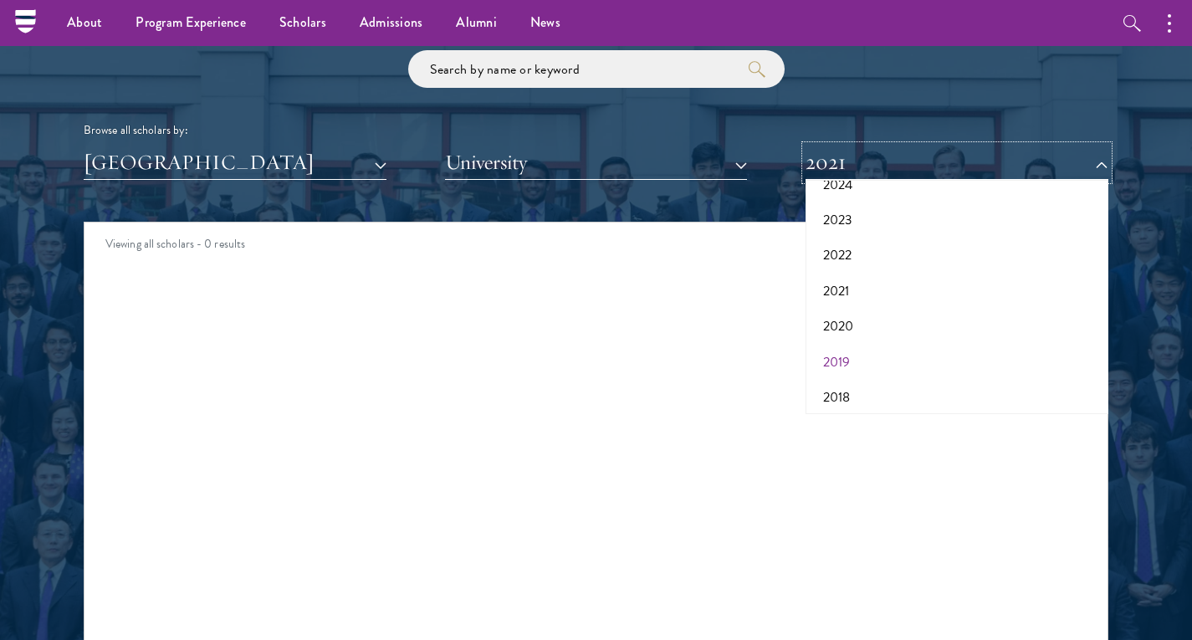
scroll to position [174, 0]
click at [847, 285] on button "2020" at bounding box center [957, 285] width 293 height 35
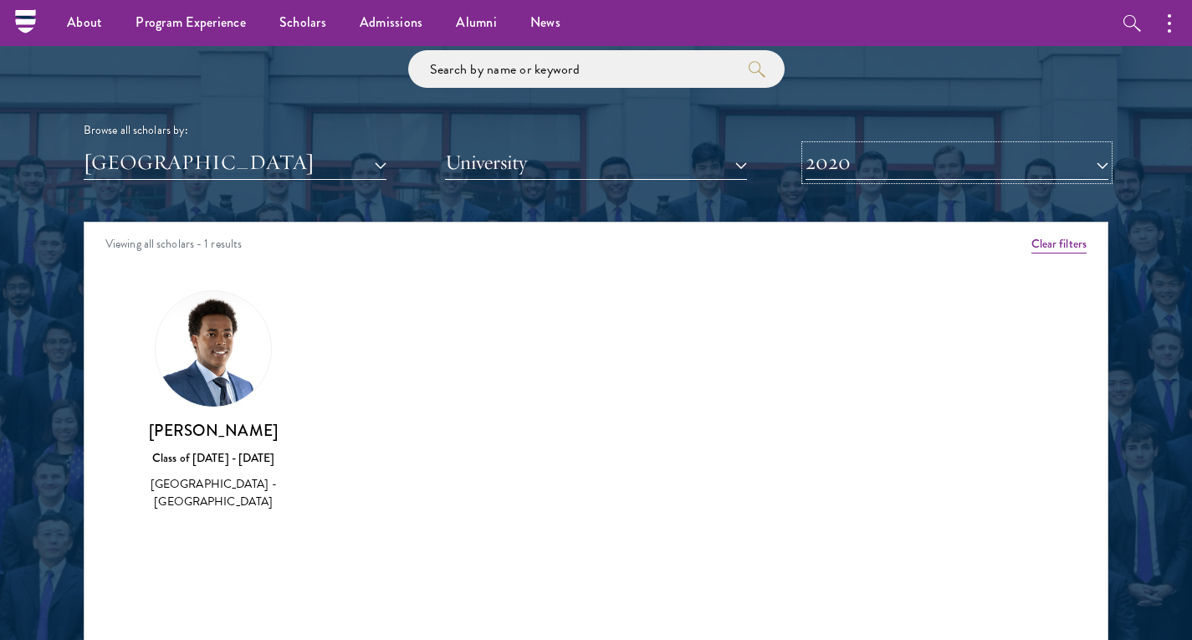
click at [848, 163] on button "2020" at bounding box center [957, 163] width 303 height 34
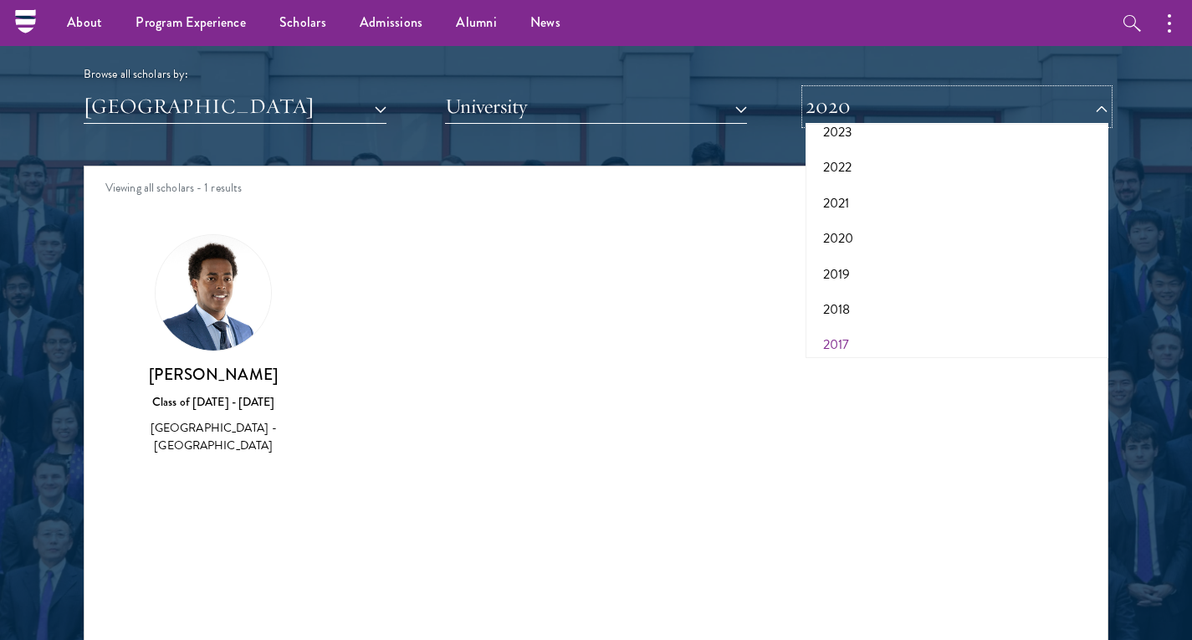
scroll to position [174, 0]
click at [838, 259] on button "2019" at bounding box center [957, 265] width 293 height 35
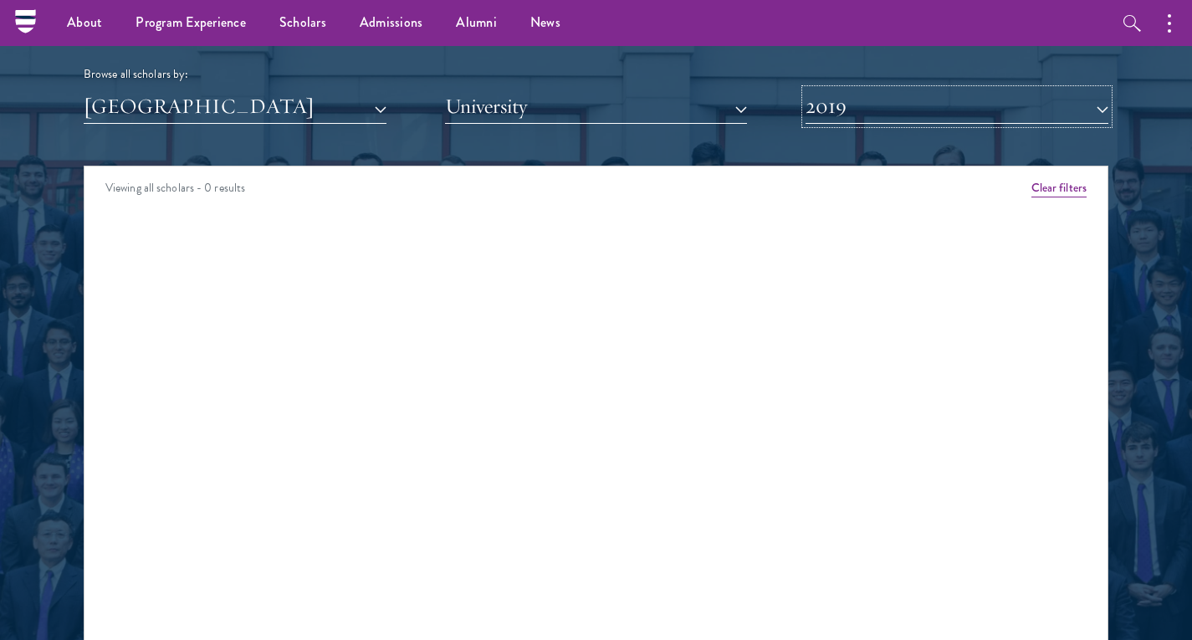
click at [889, 110] on button "2019" at bounding box center [957, 107] width 303 height 34
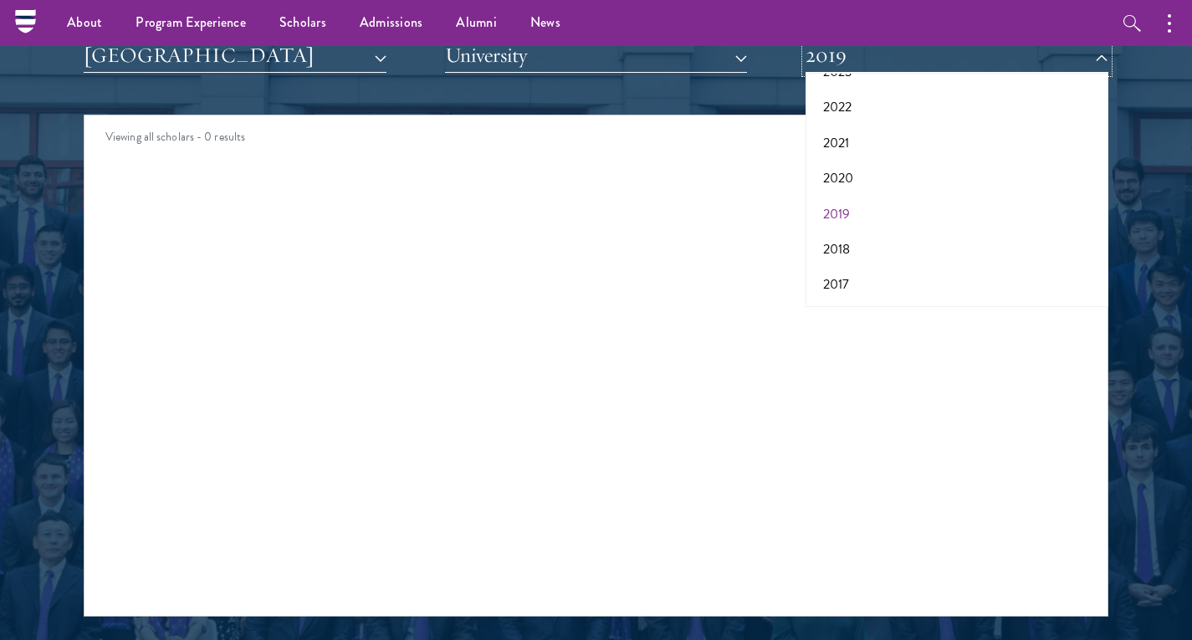
scroll to position [2101, 0]
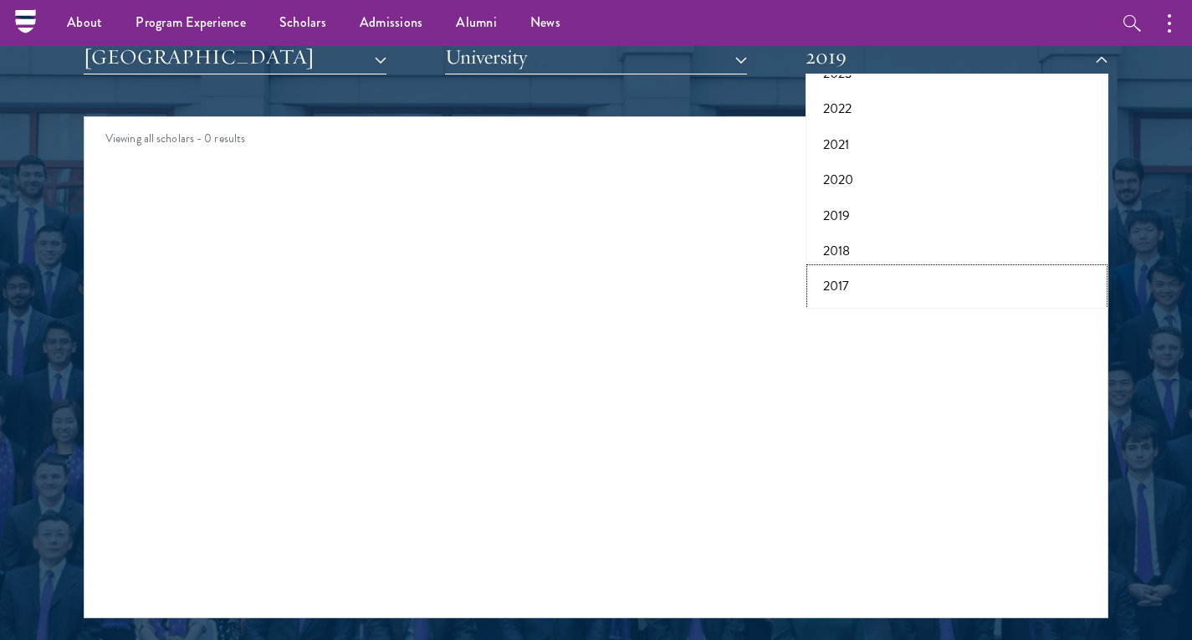
click at [853, 281] on button "2017" at bounding box center [957, 286] width 293 height 35
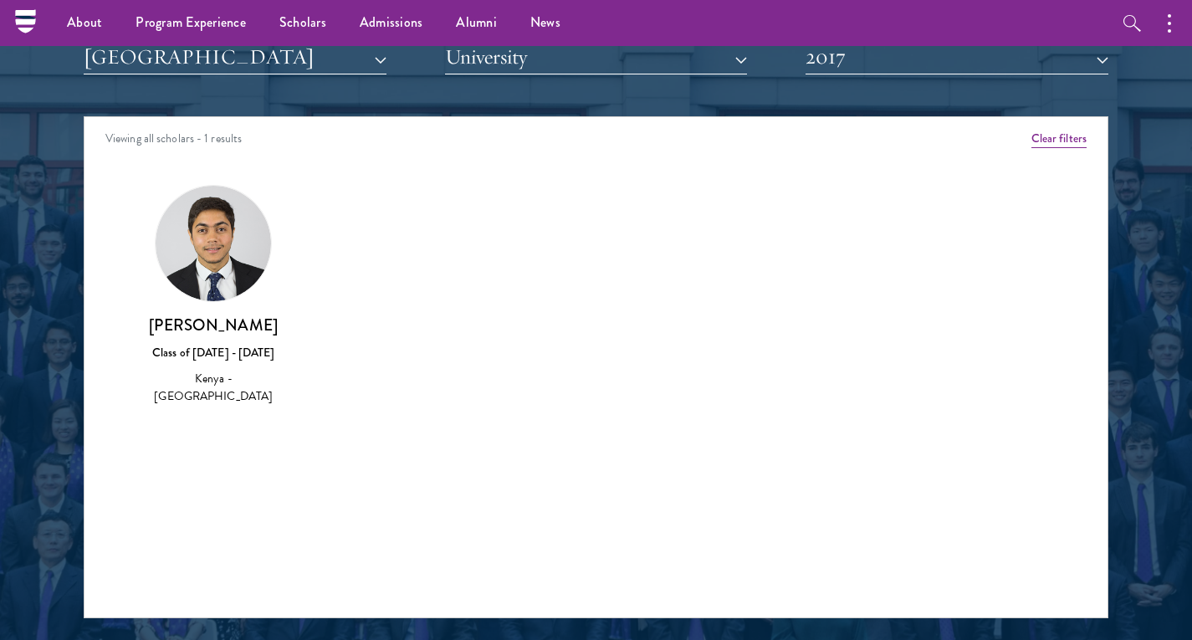
click at [234, 345] on div "Class of [DATE] - [DATE]" at bounding box center [214, 353] width 158 height 18
click at [208, 296] on img at bounding box center [213, 243] width 115 height 115
click at [212, 381] on div "Kenya - [GEOGRAPHIC_DATA]" at bounding box center [214, 387] width 158 height 35
click at [929, 60] on button "2017" at bounding box center [957, 57] width 303 height 34
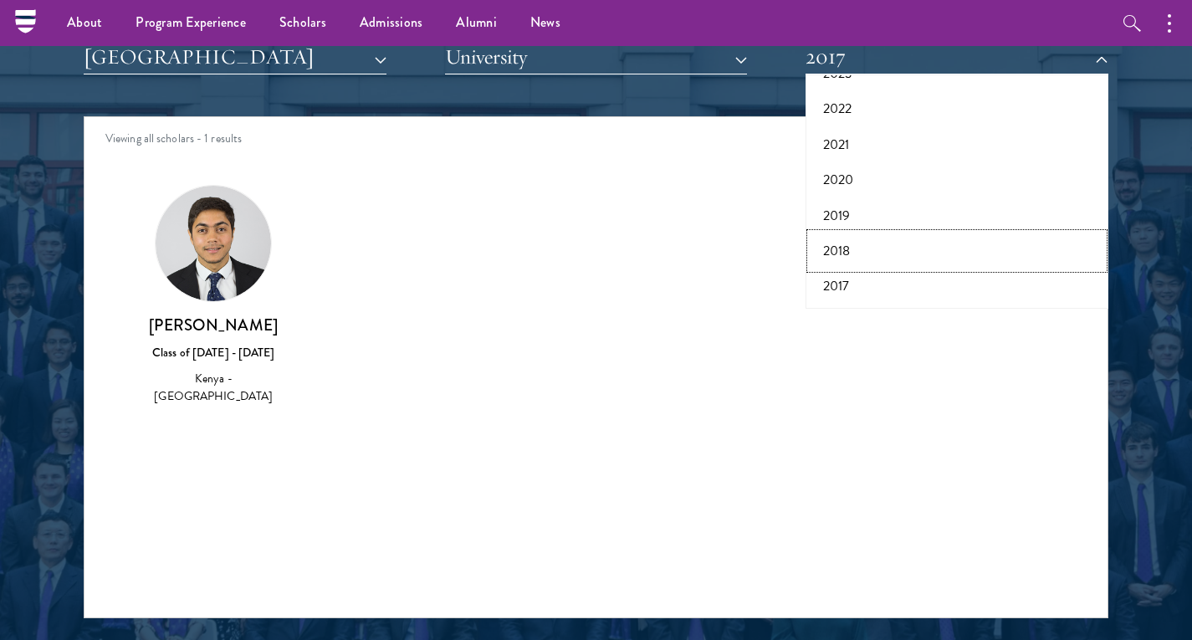
click at [843, 250] on button "2018" at bounding box center [957, 250] width 293 height 35
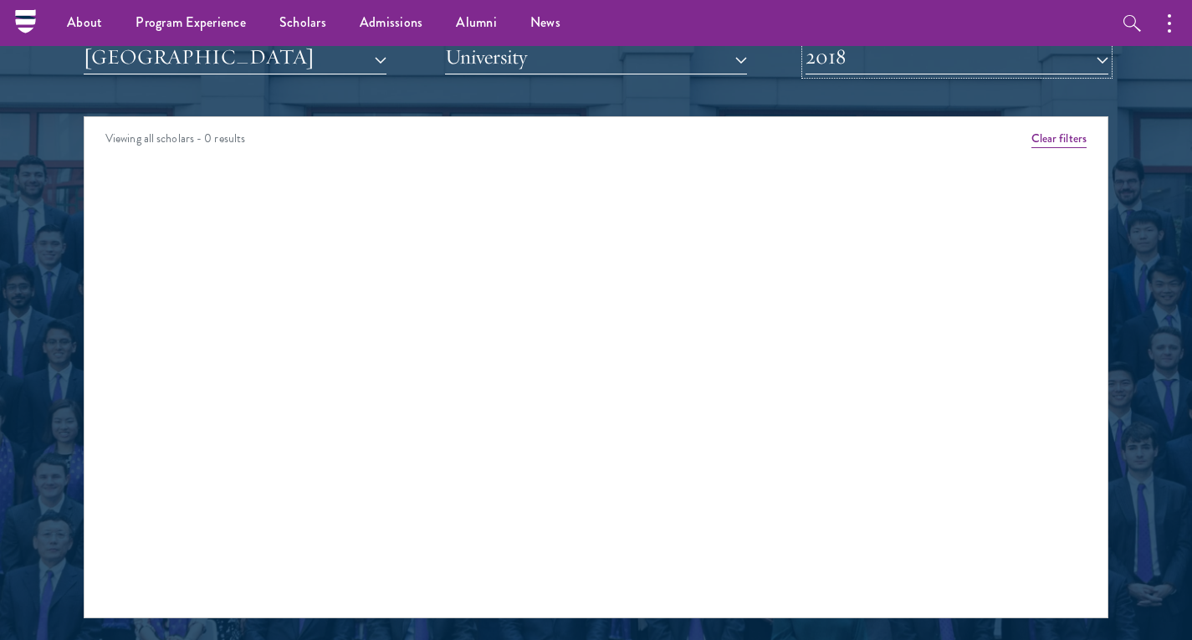
click at [976, 58] on button "2018" at bounding box center [957, 57] width 303 height 34
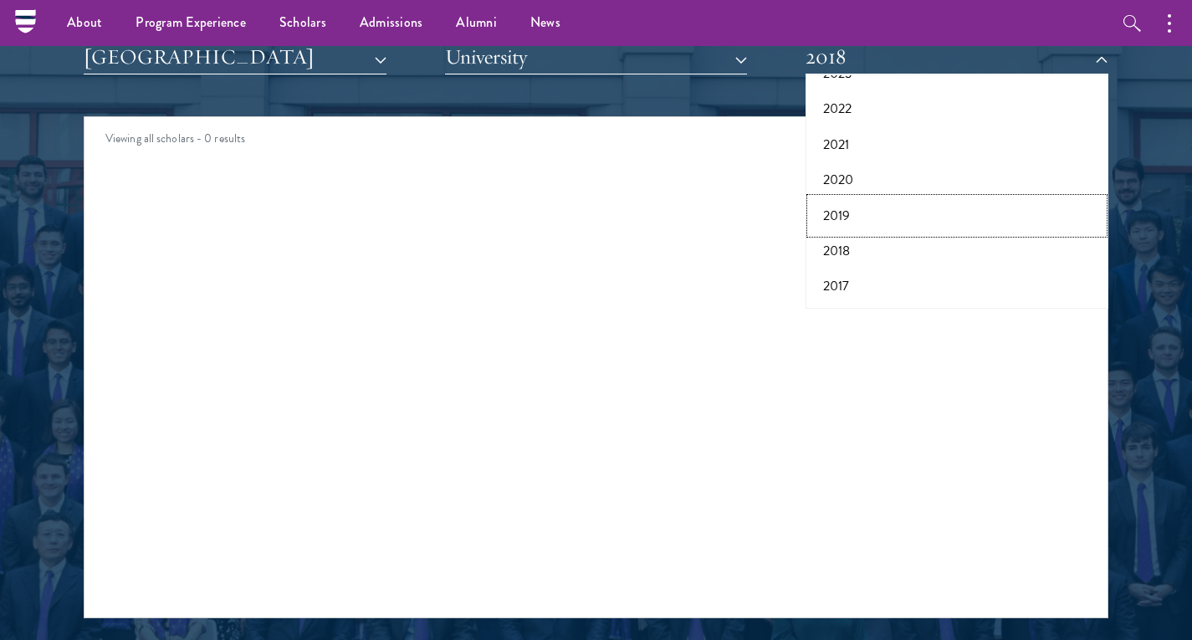
click at [869, 210] on button "2019" at bounding box center [957, 215] width 293 height 35
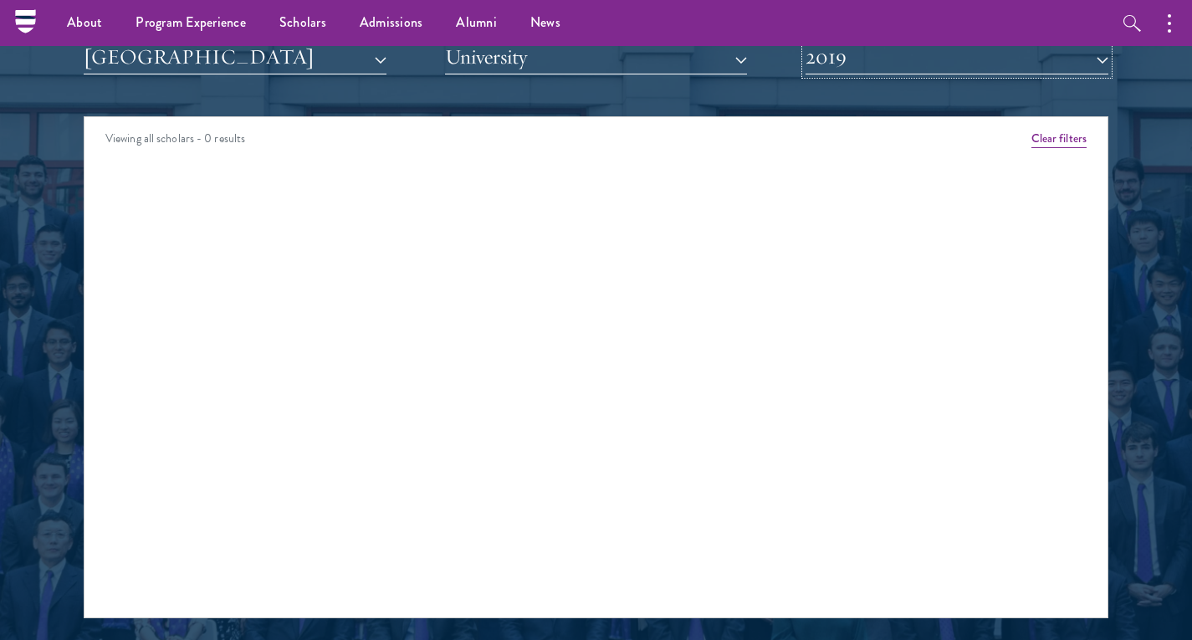
click at [872, 63] on button "2019" at bounding box center [957, 57] width 303 height 34
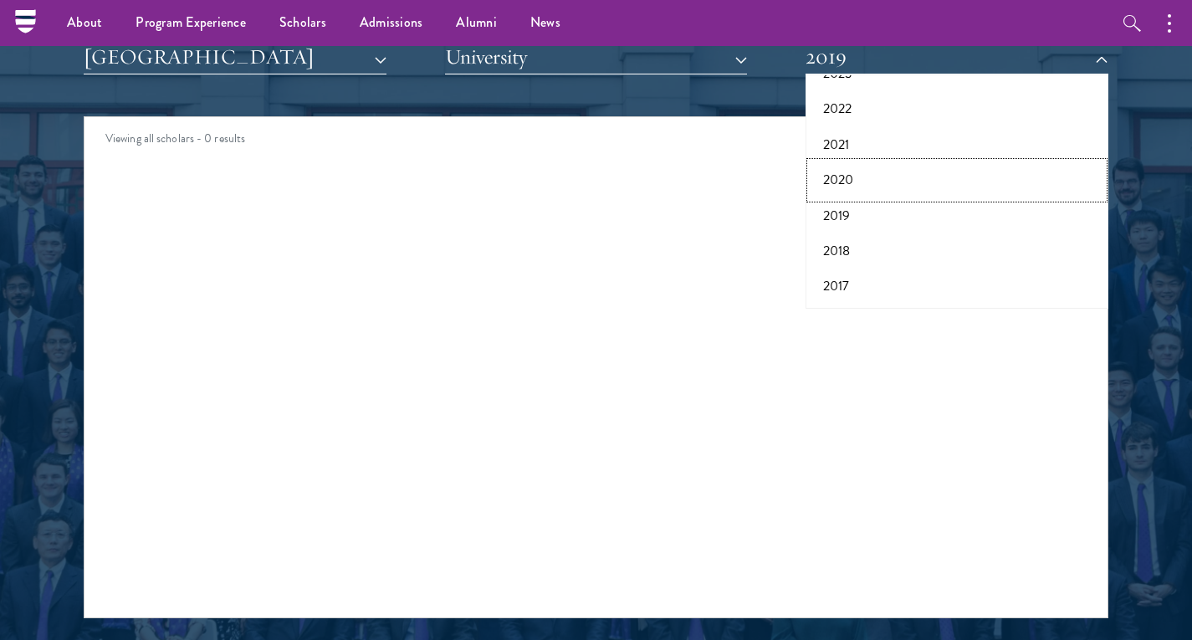
click at [849, 177] on button "2020" at bounding box center [957, 179] width 293 height 35
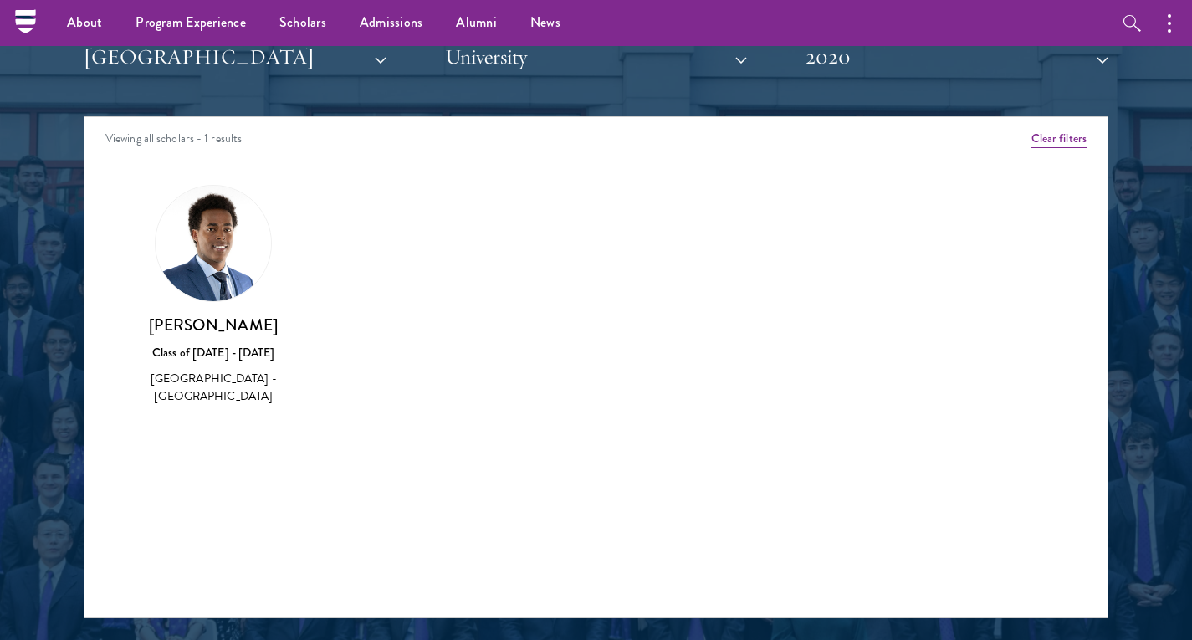
click at [211, 381] on div "[GEOGRAPHIC_DATA] - [GEOGRAPHIC_DATA]" at bounding box center [214, 387] width 158 height 35
click at [864, 54] on button "2020" at bounding box center [957, 57] width 303 height 34
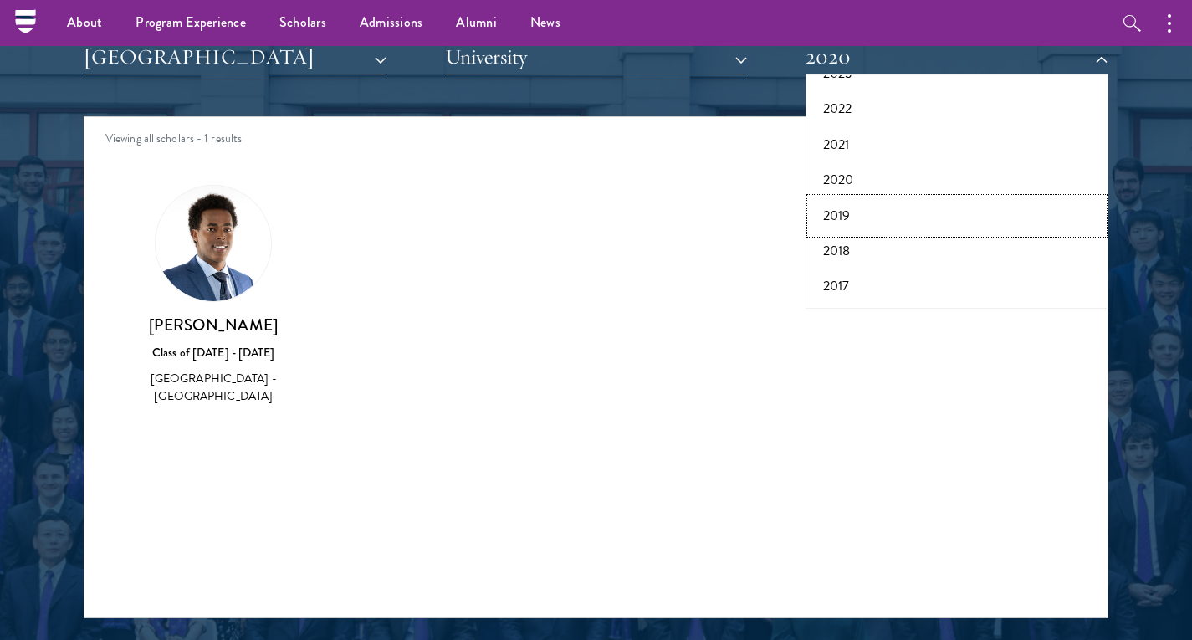
click at [846, 213] on button "2019" at bounding box center [957, 215] width 293 height 35
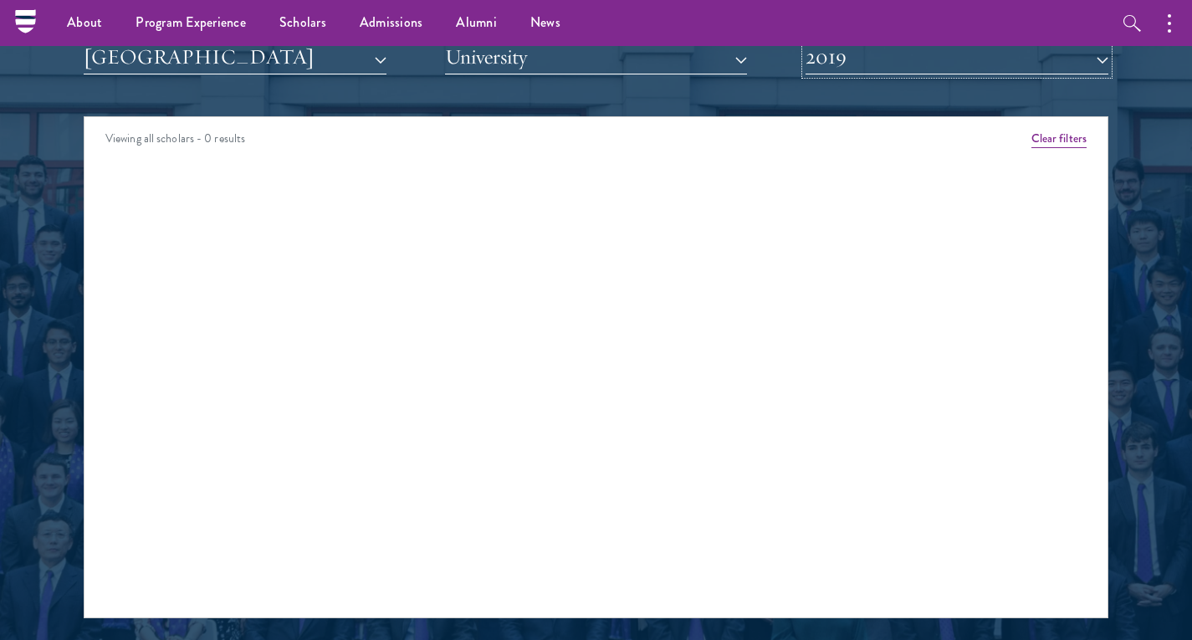
click at [868, 61] on button "2019" at bounding box center [957, 57] width 303 height 34
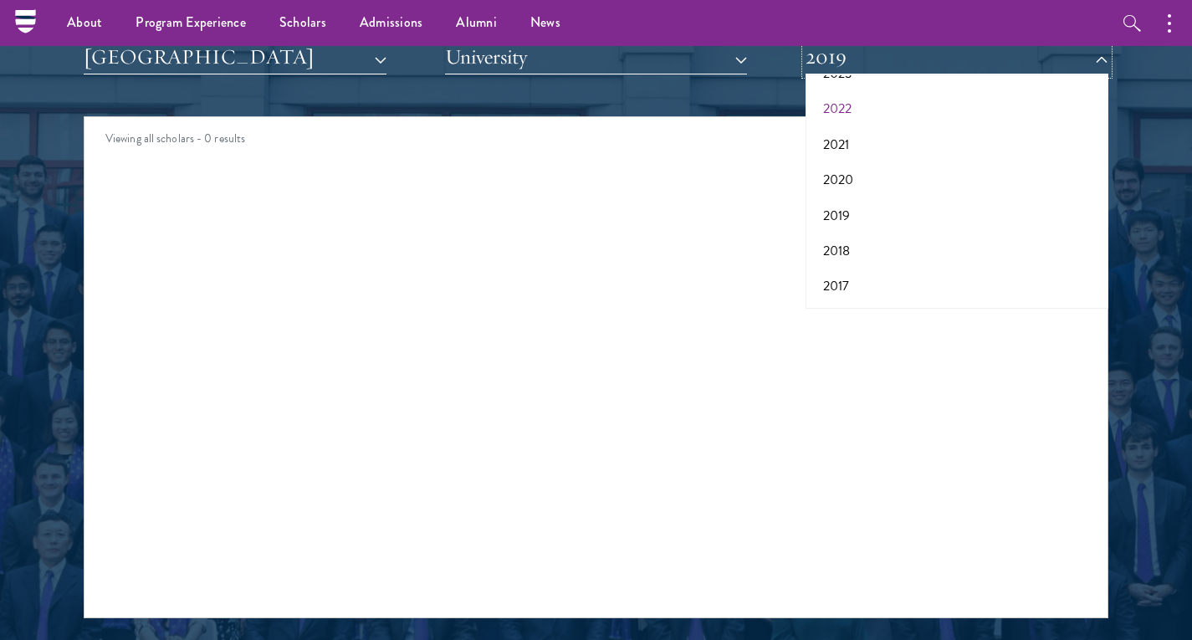
scroll to position [166, 0]
click at [845, 151] on button "2021" at bounding box center [957, 152] width 293 height 35
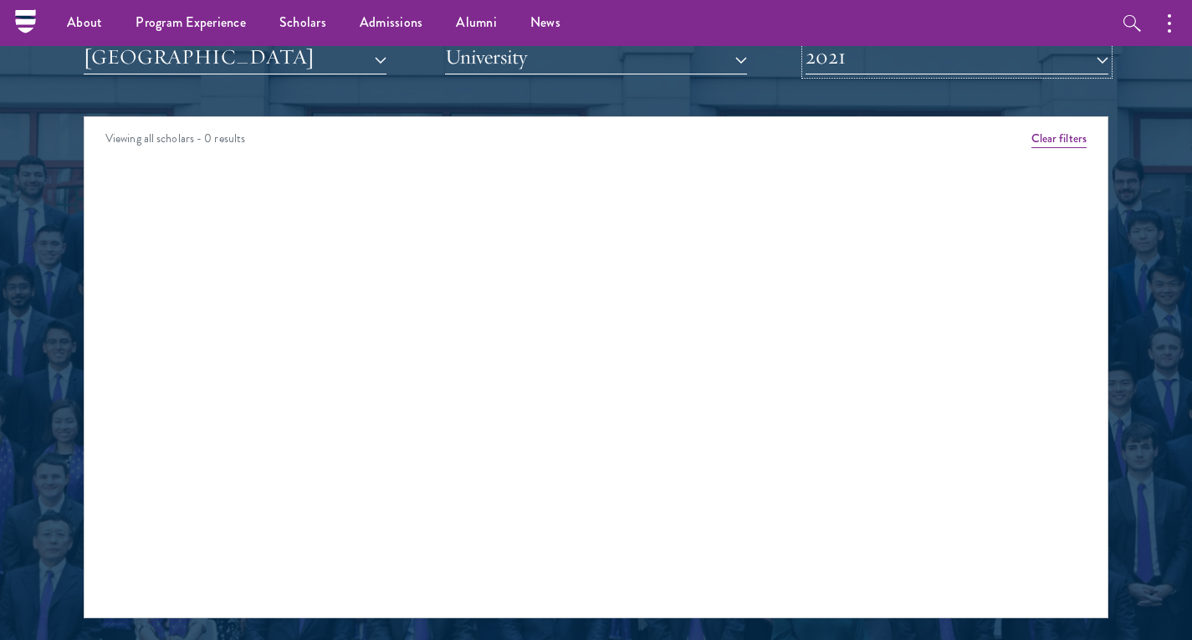
click at [837, 64] on button "2021" at bounding box center [957, 57] width 303 height 34
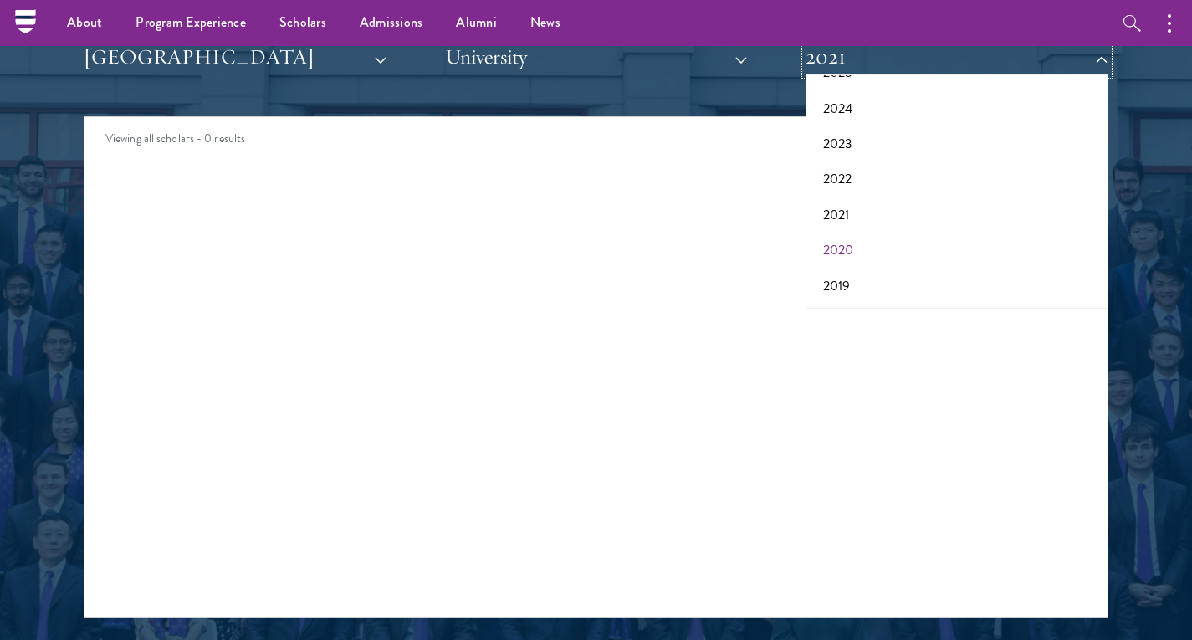
scroll to position [100, 0]
click at [843, 181] on button "2022" at bounding box center [957, 182] width 293 height 35
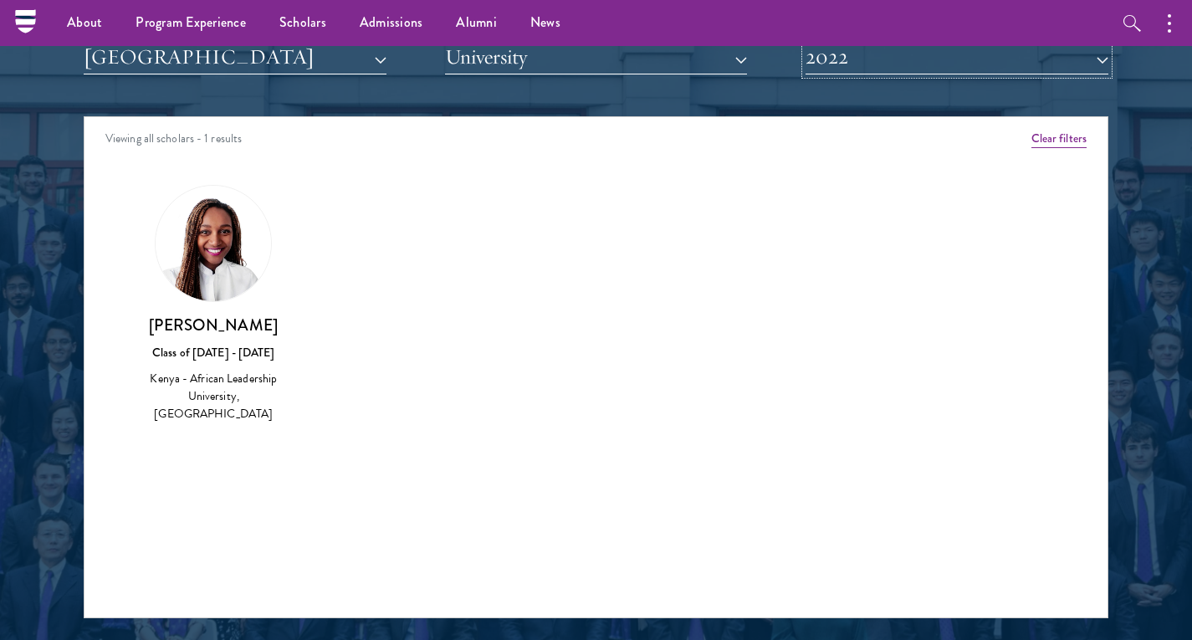
click at [910, 56] on button "2022" at bounding box center [957, 57] width 303 height 34
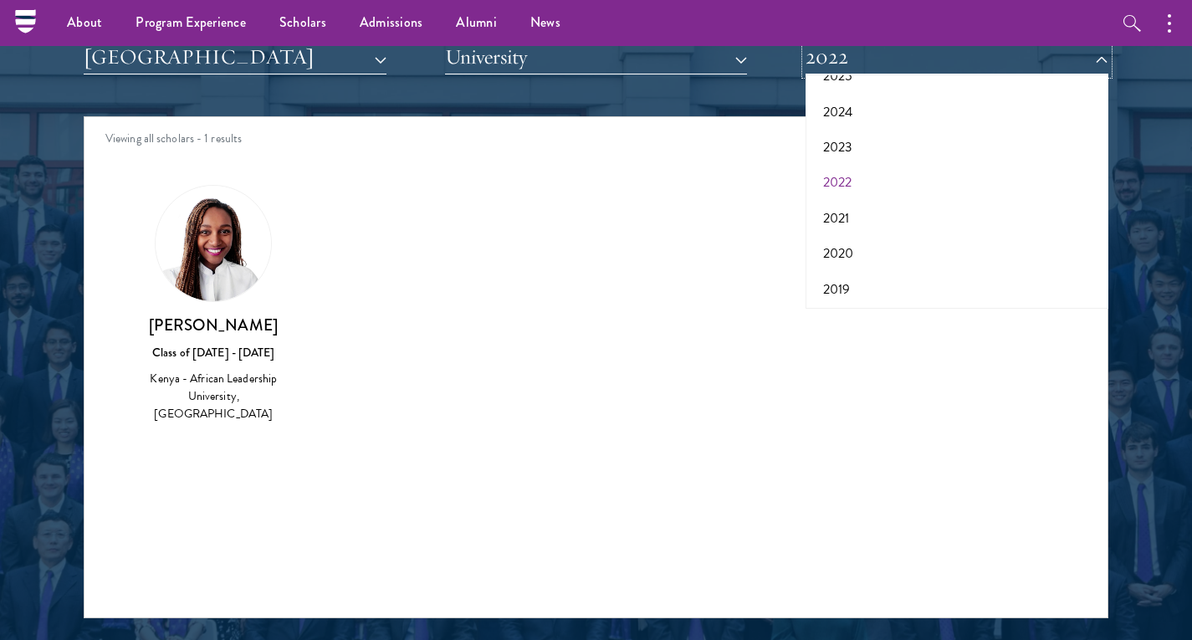
scroll to position [84, 0]
click at [846, 169] on button "2023" at bounding box center [957, 163] width 293 height 35
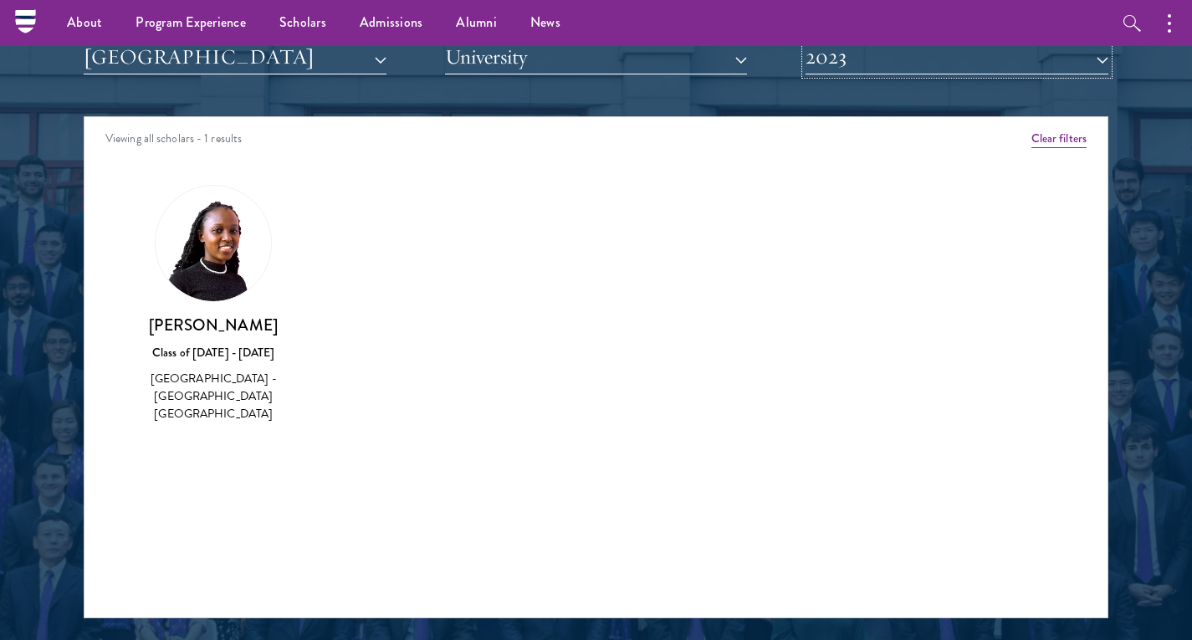
click at [901, 58] on button "2023" at bounding box center [957, 57] width 303 height 34
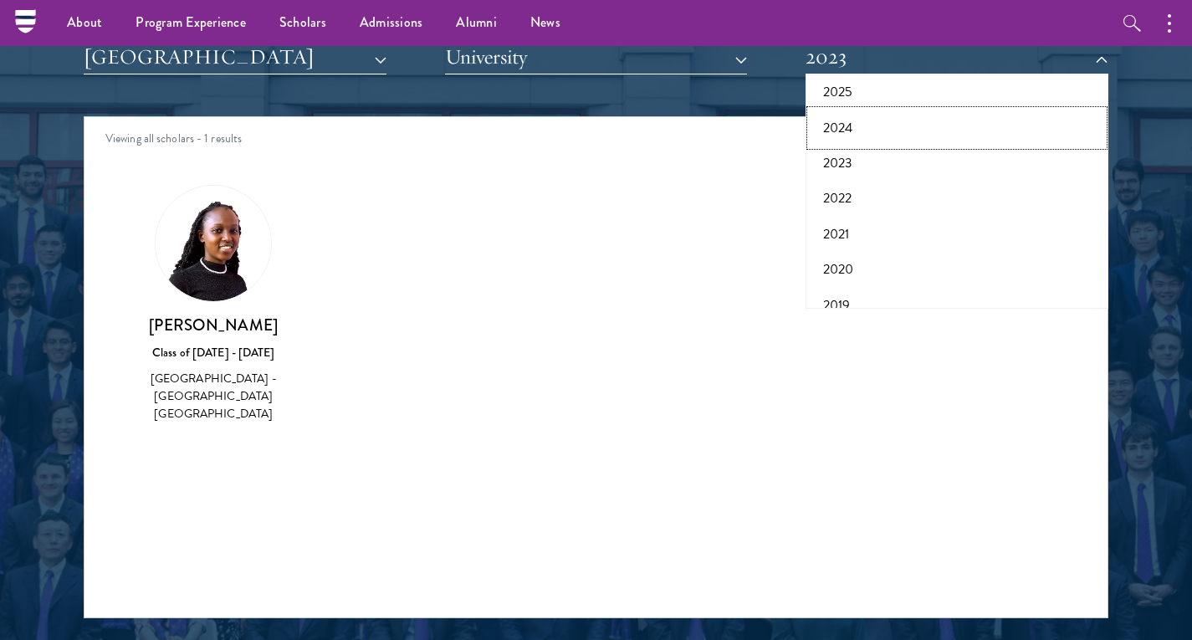
click at [851, 125] on button "2024" at bounding box center [957, 127] width 293 height 35
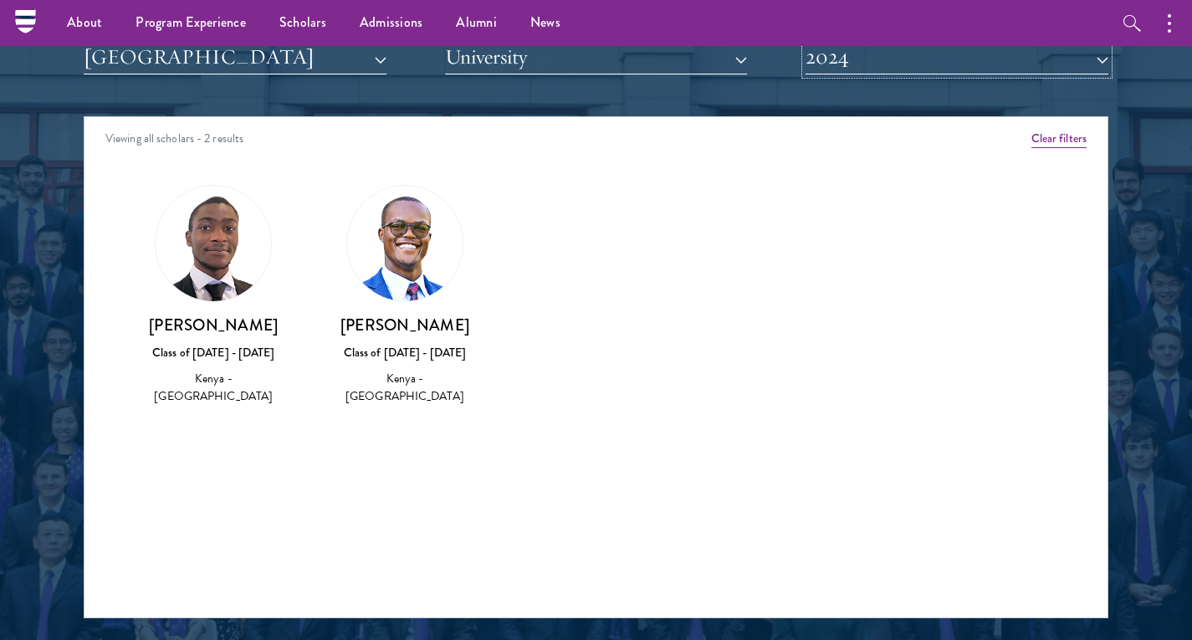
click at [872, 55] on button "2024" at bounding box center [957, 57] width 303 height 34
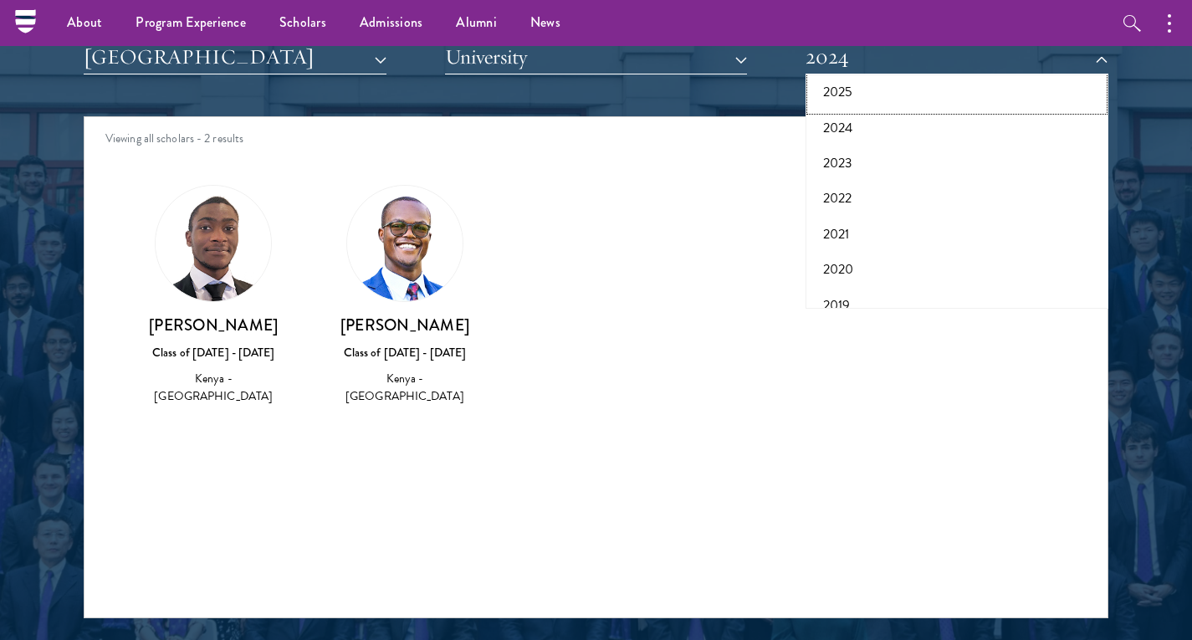
click at [847, 93] on button "2025" at bounding box center [957, 91] width 293 height 35
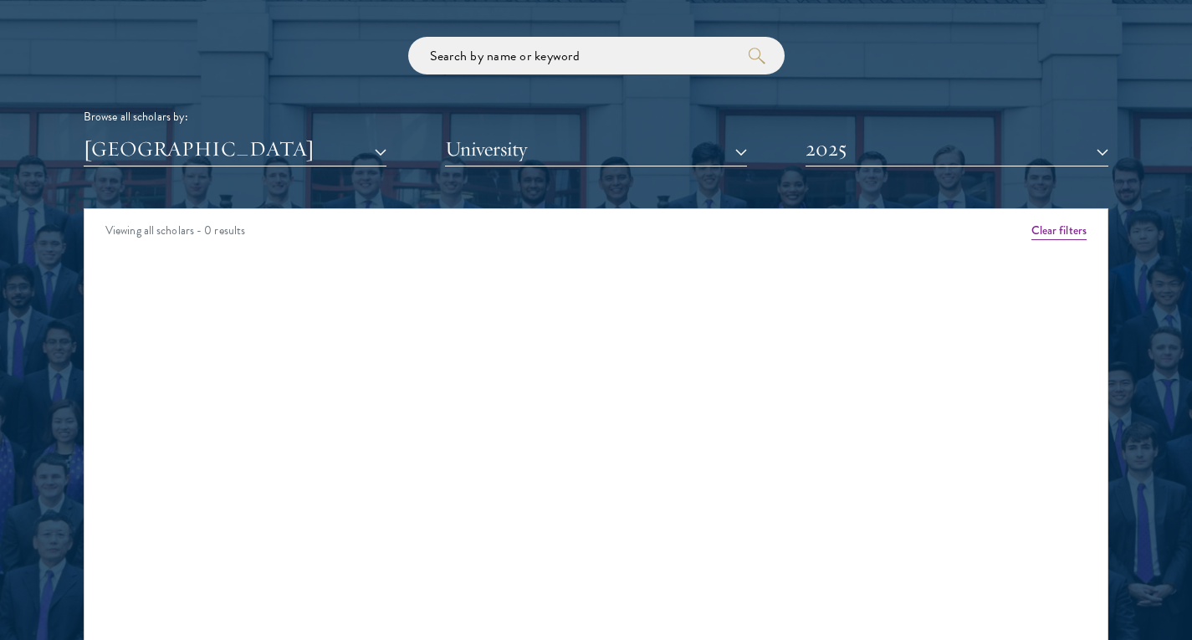
scroll to position [2013, 0]
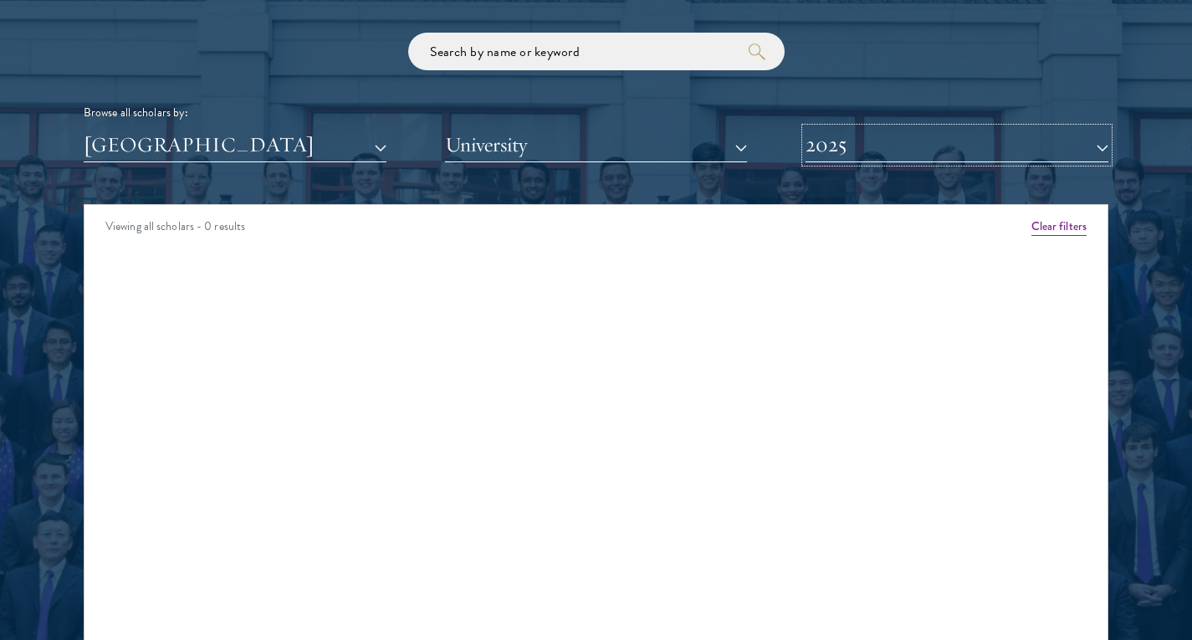
click at [839, 149] on button "2025" at bounding box center [957, 145] width 303 height 34
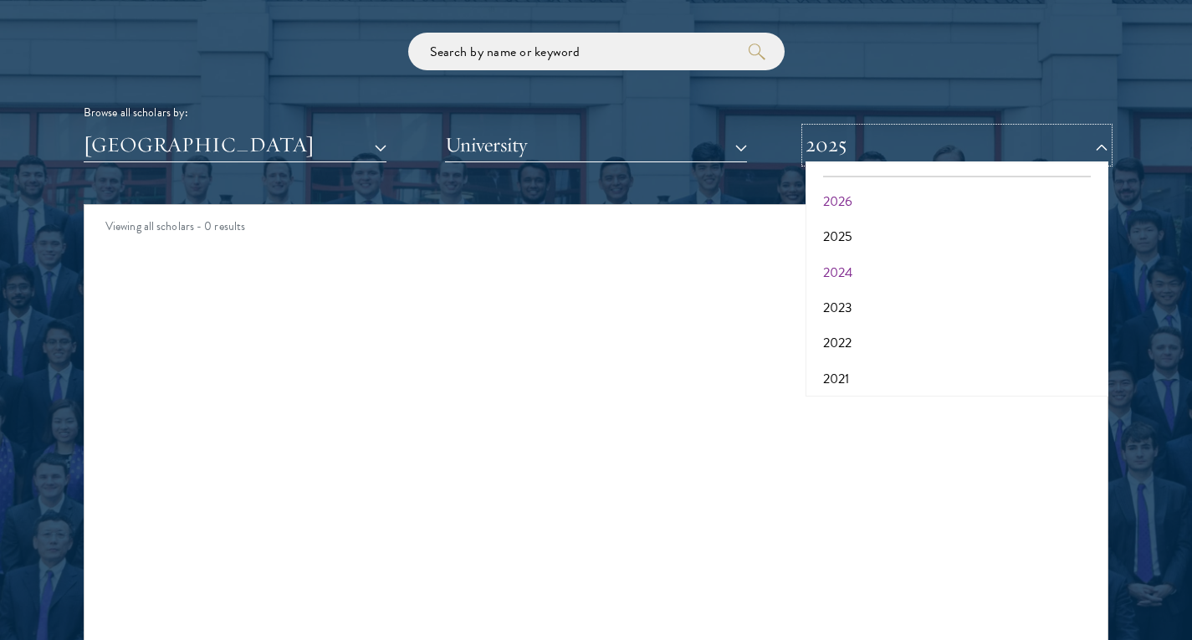
scroll to position [24, 0]
click at [841, 207] on button "2026" at bounding box center [957, 204] width 293 height 35
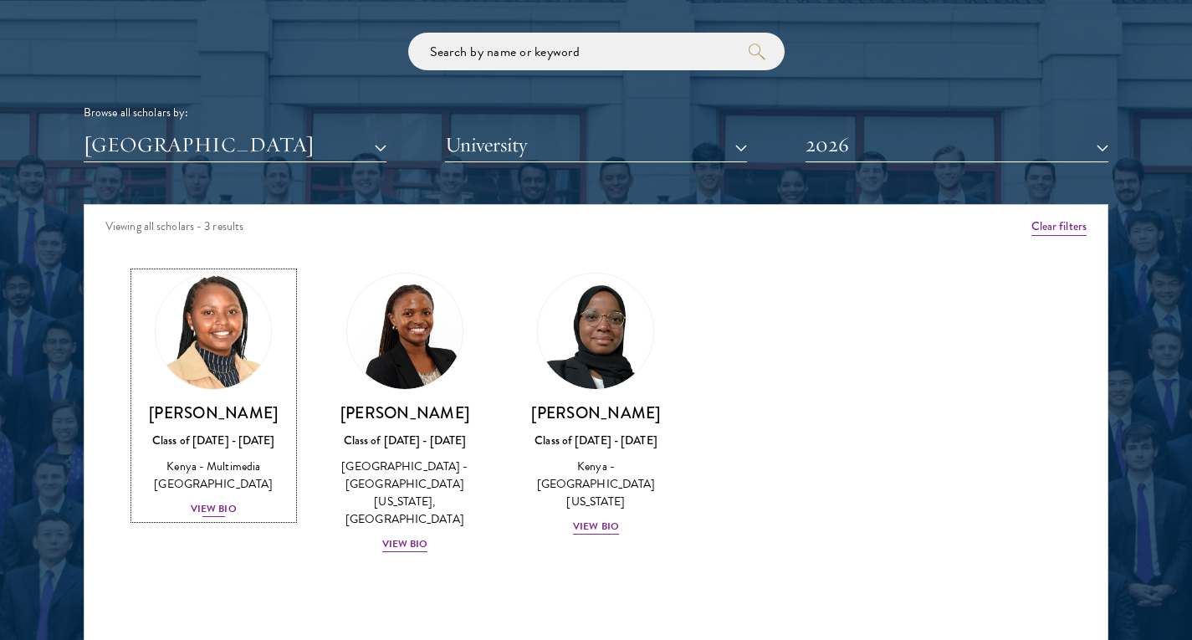
click at [218, 325] on img at bounding box center [213, 332] width 127 height 127
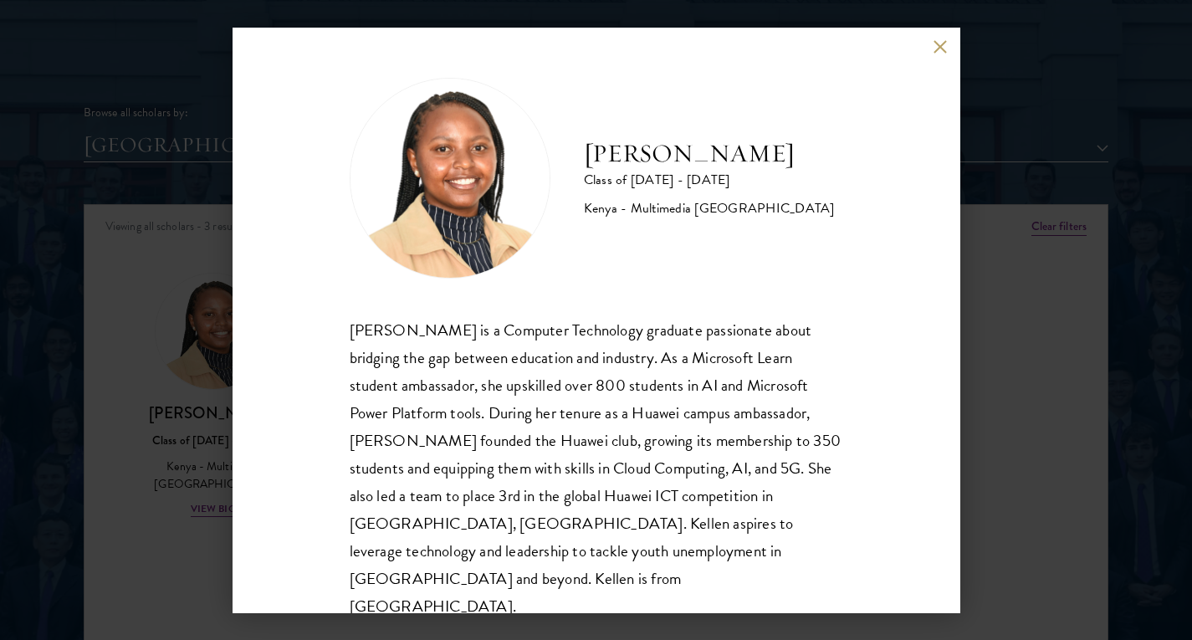
click at [185, 412] on div "[PERSON_NAME] Class of [DATE] - [DATE] [GEOGRAPHIC_DATA] - Multimedia [GEOGRAPH…" at bounding box center [596, 320] width 1192 height 640
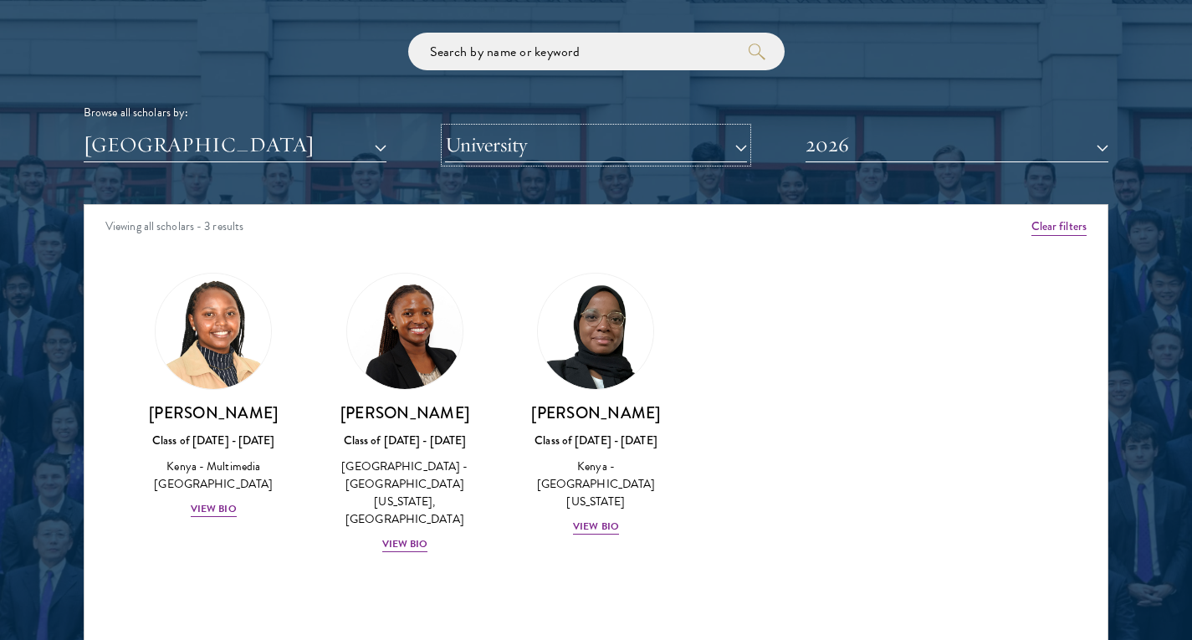
click at [527, 143] on button "University" at bounding box center [596, 145] width 303 height 34
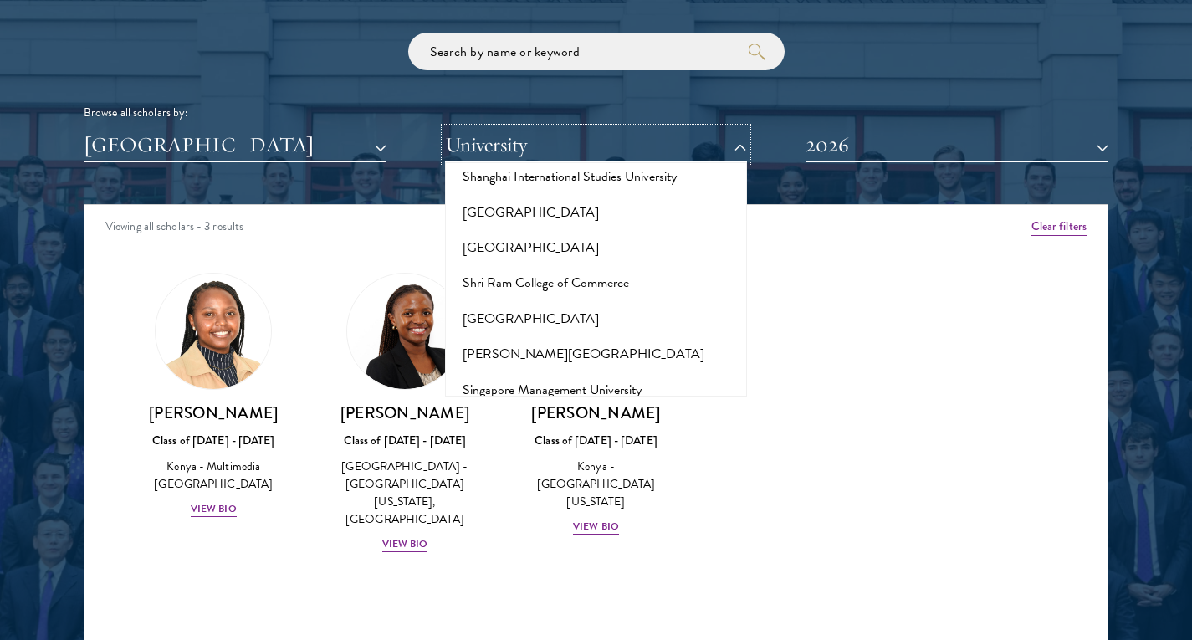
scroll to position [9393, 0]
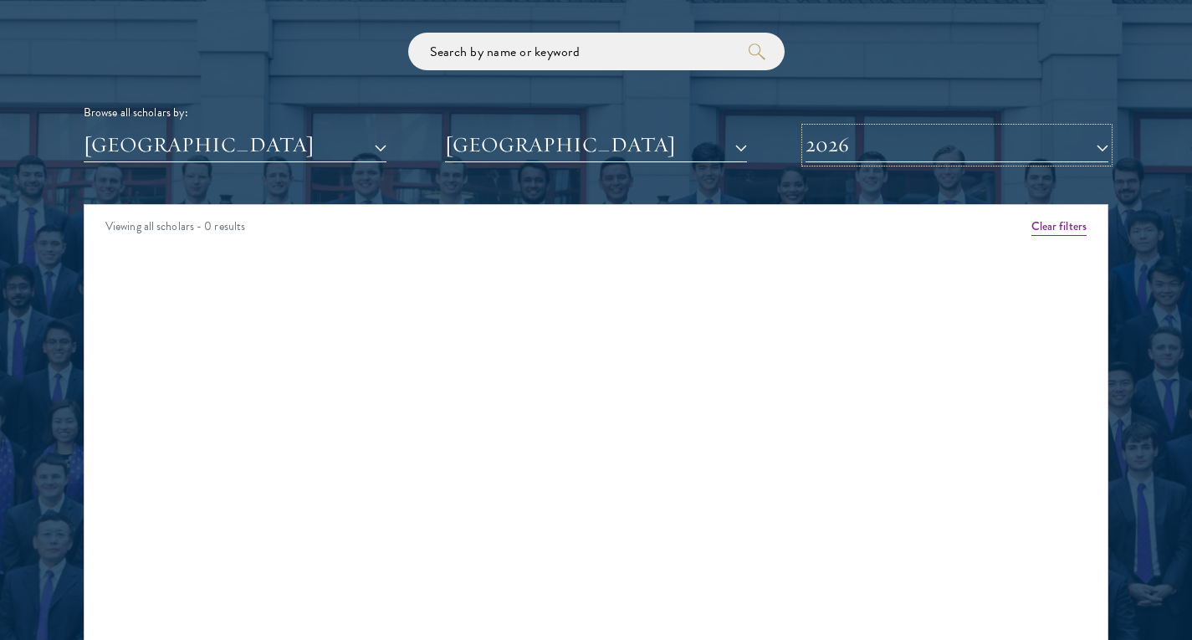
click at [858, 148] on button "2026" at bounding box center [957, 145] width 303 height 34
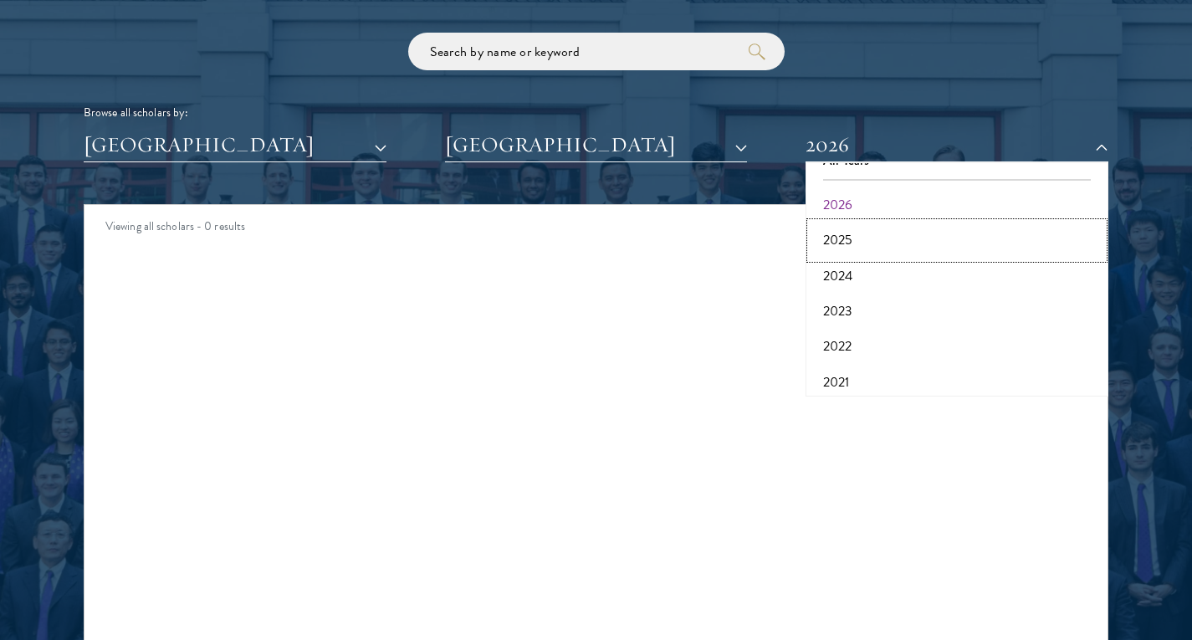
click at [846, 242] on button "2025" at bounding box center [957, 240] width 293 height 35
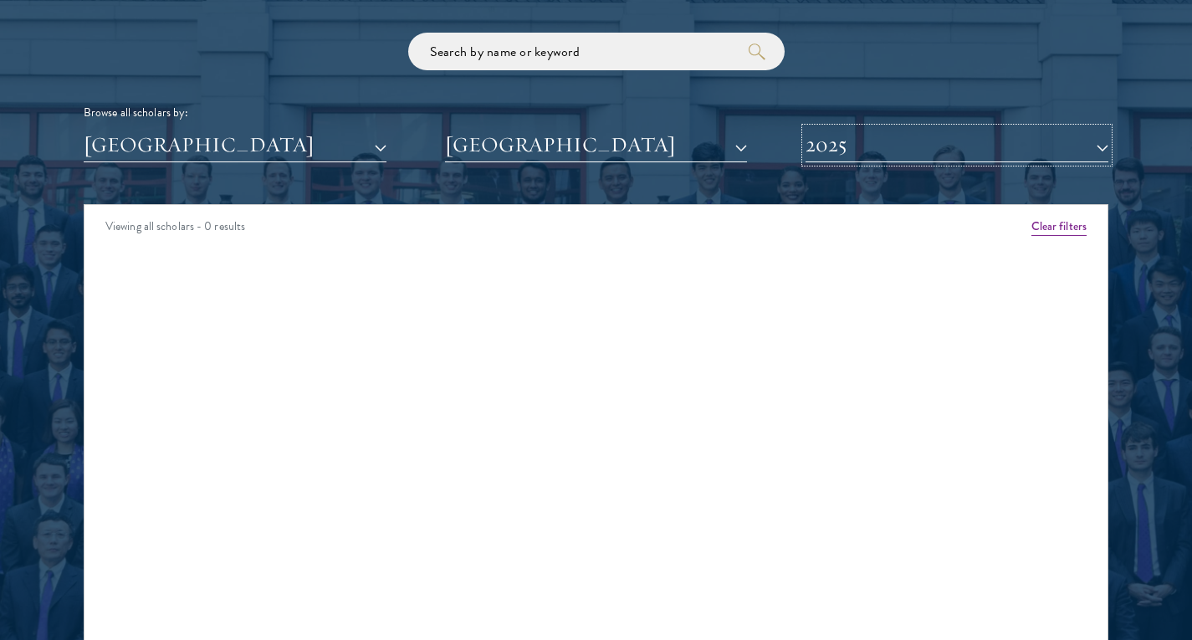
click at [853, 147] on button "2025" at bounding box center [957, 145] width 303 height 34
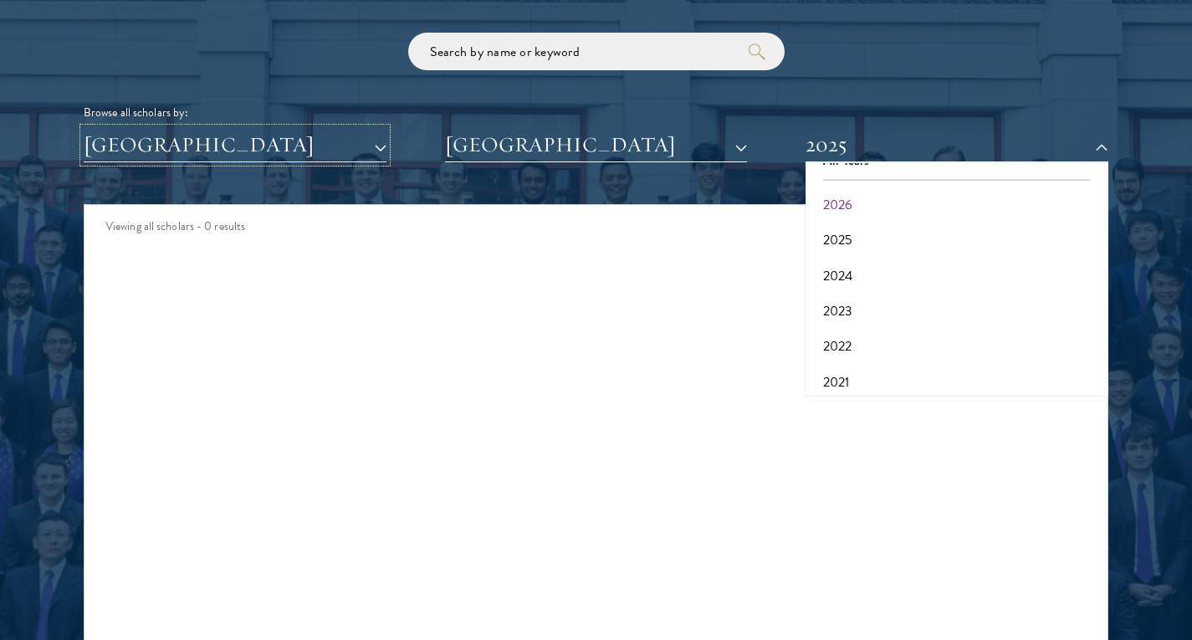
click at [378, 141] on button "[GEOGRAPHIC_DATA]" at bounding box center [235, 145] width 303 height 34
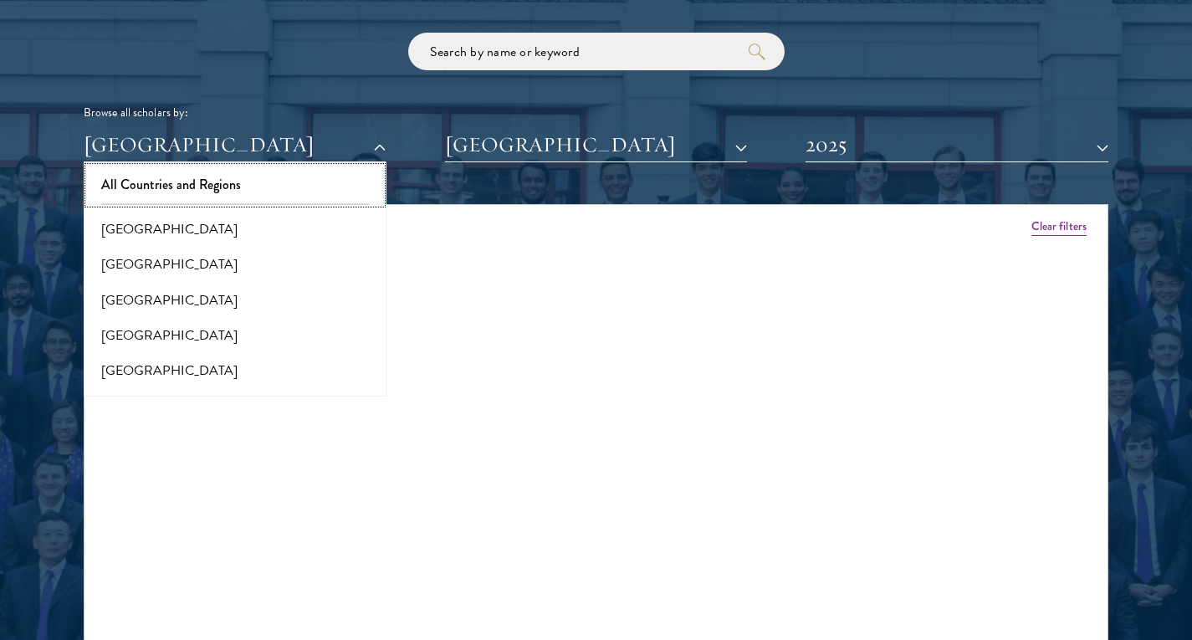
click at [215, 177] on button "All Countries and Regions" at bounding box center [235, 184] width 293 height 35
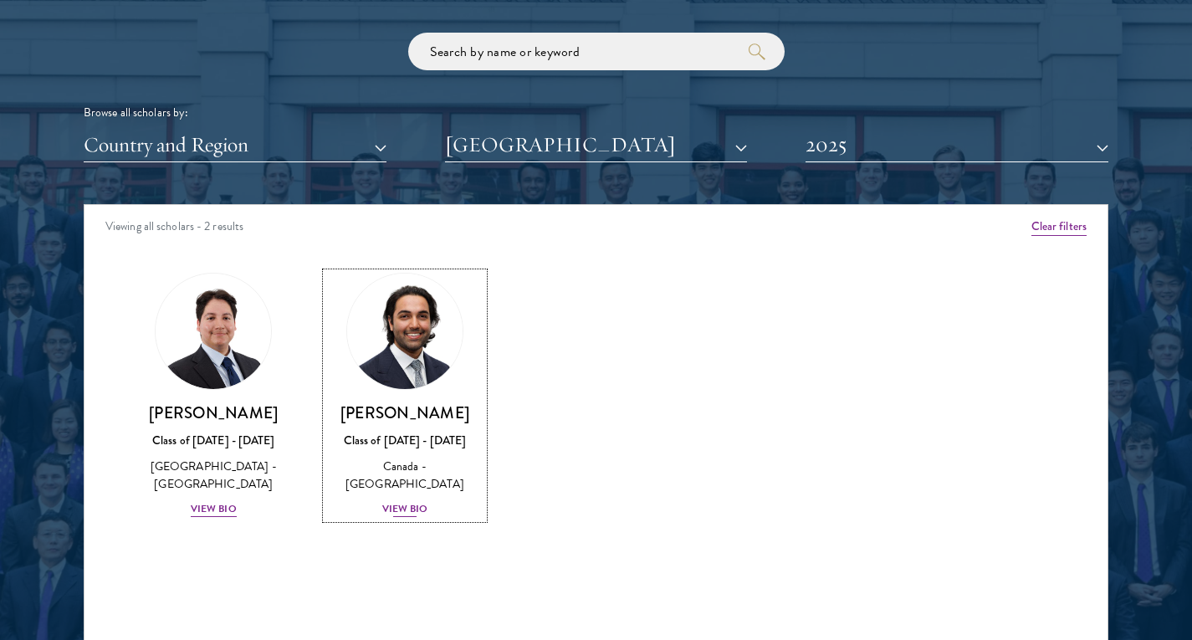
click at [397, 501] on div "View Bio" at bounding box center [405, 509] width 46 height 16
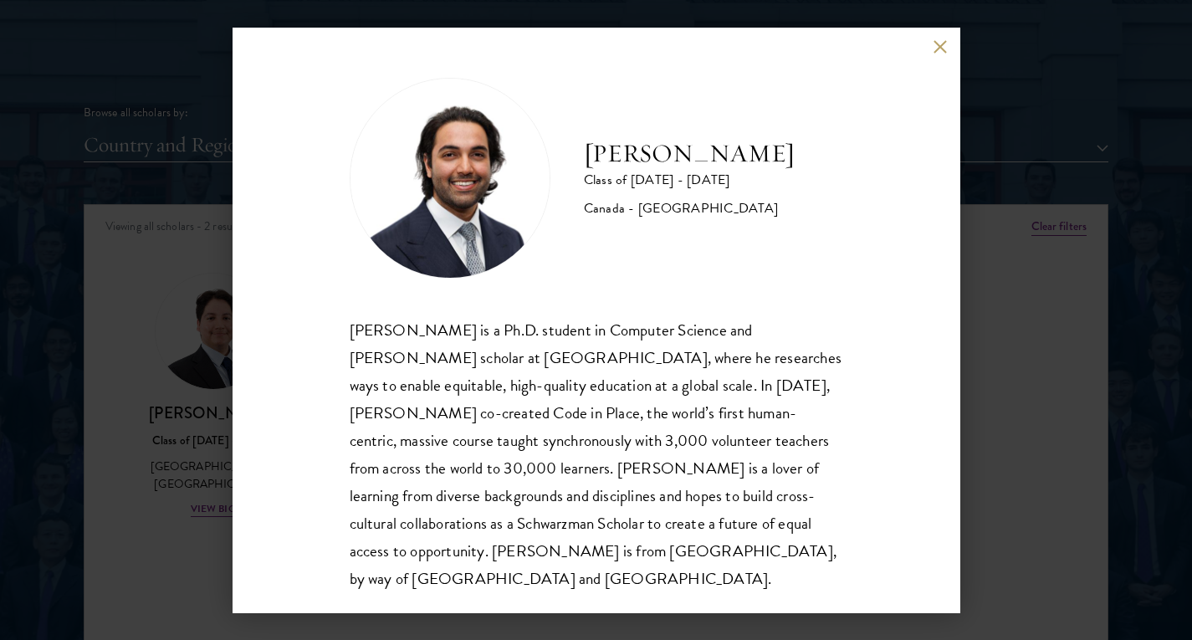
click at [697, 392] on div "[PERSON_NAME] is a Ph.D. student in Computer Science and [PERSON_NAME] scholar …" at bounding box center [597, 454] width 494 height 276
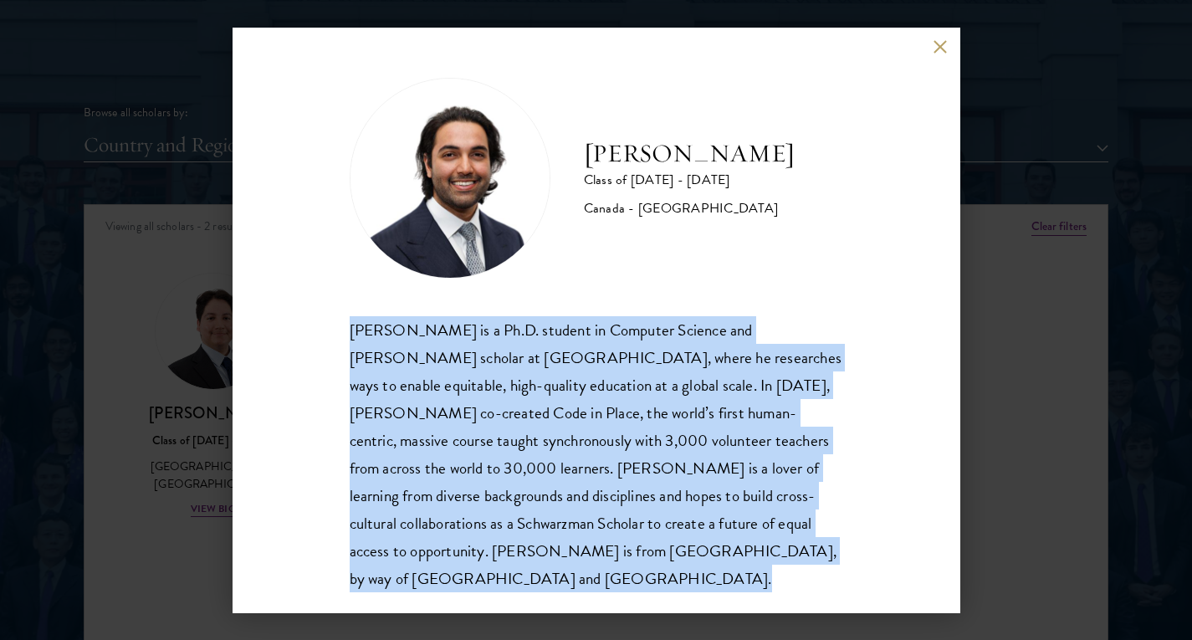
click at [697, 392] on div "[PERSON_NAME] is a Ph.D. student in Computer Science and [PERSON_NAME] scholar …" at bounding box center [597, 454] width 494 height 276
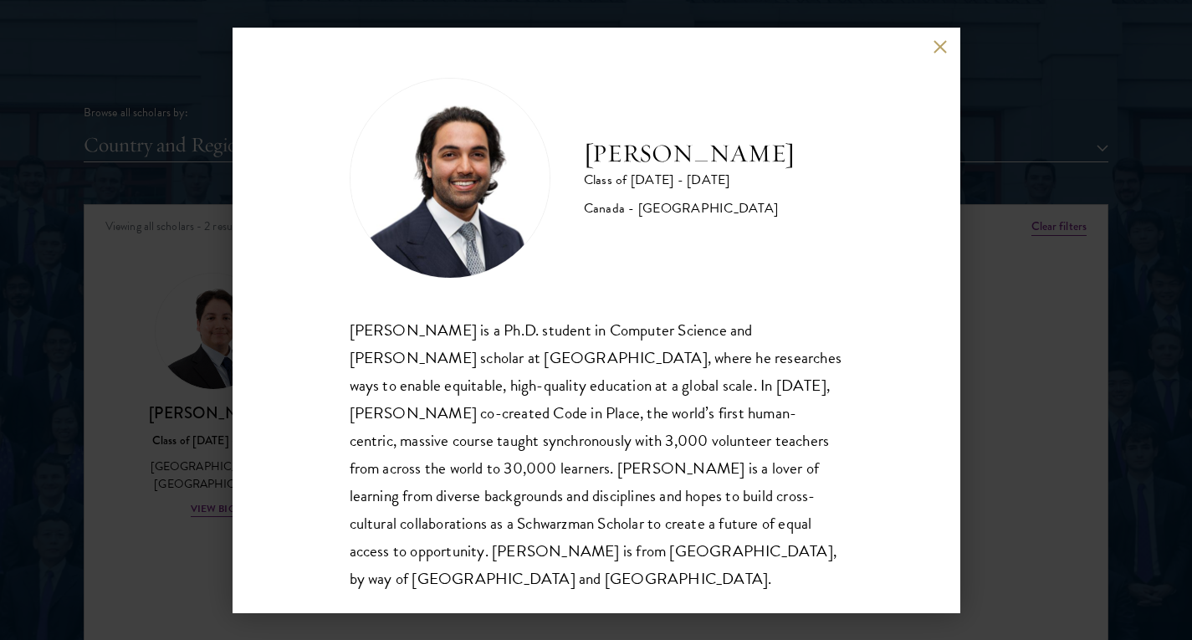
click at [182, 535] on div "[PERSON_NAME] Class of [DATE] - [DATE] [GEOGRAPHIC_DATA] - [GEOGRAPHIC_DATA] [P…" at bounding box center [596, 320] width 1192 height 640
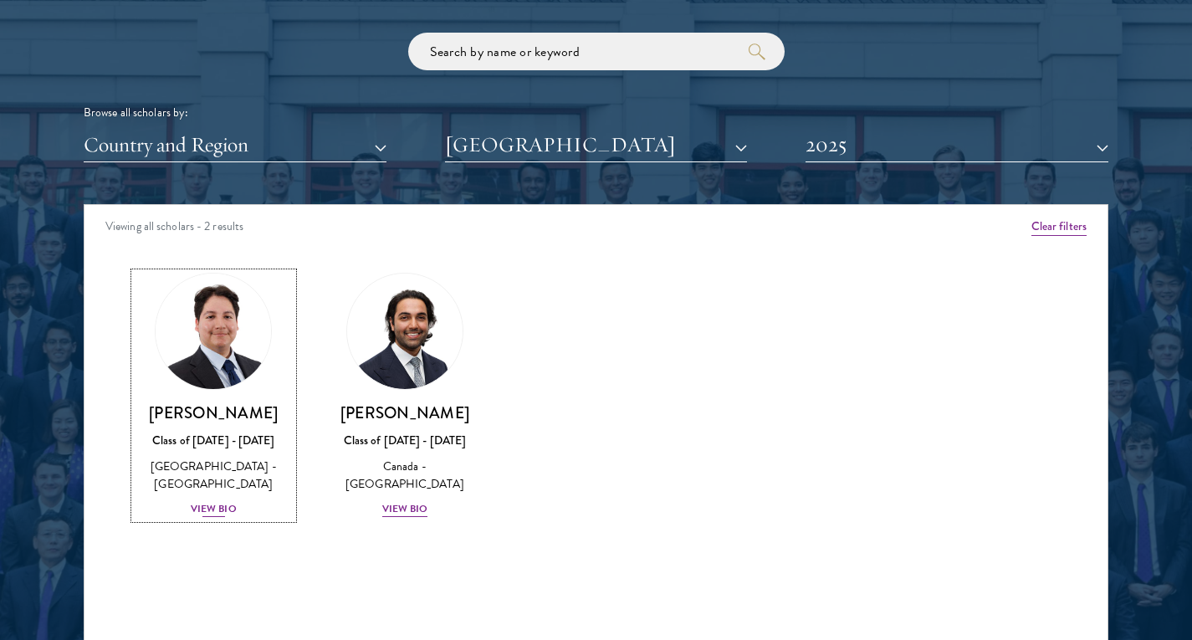
click at [213, 510] on div "View Bio" at bounding box center [214, 509] width 46 height 16
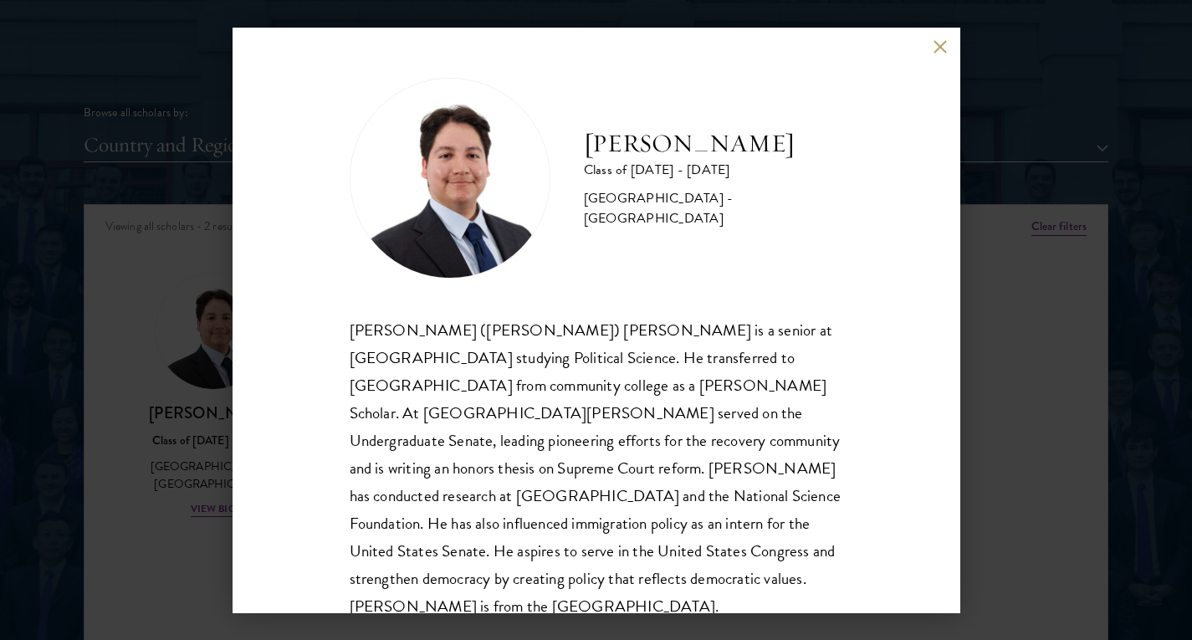
click at [202, 515] on div "[PERSON_NAME] Class of [DATE] - [DATE] [GEOGRAPHIC_DATA] - [GEOGRAPHIC_DATA] [P…" at bounding box center [596, 320] width 1192 height 640
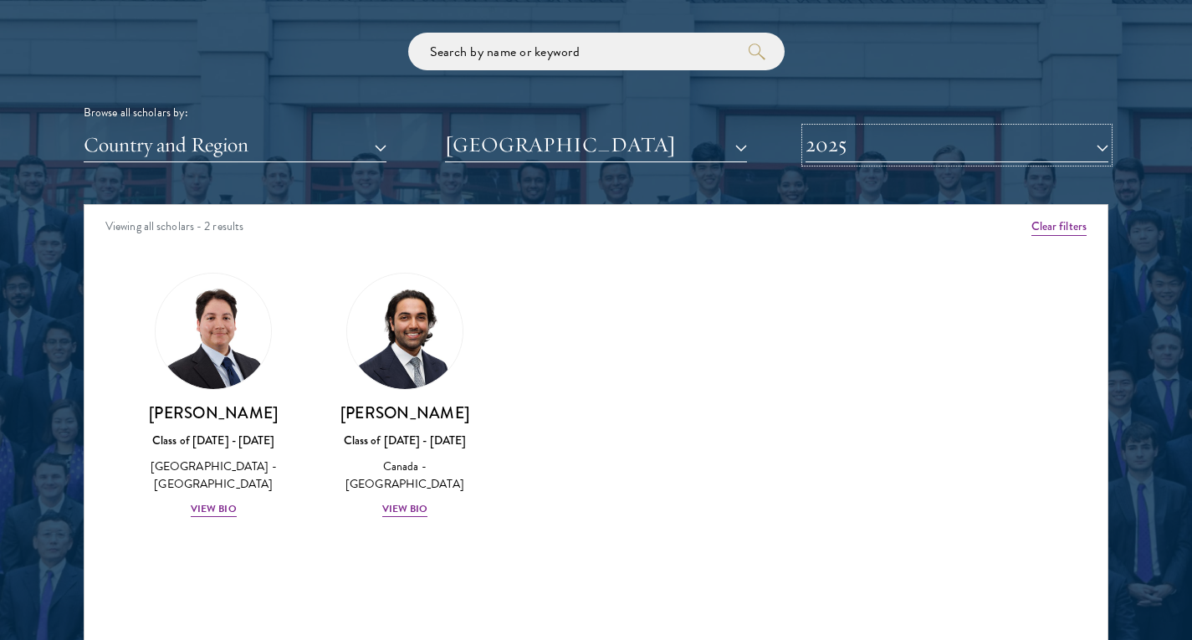
click at [854, 146] on button "2025" at bounding box center [957, 145] width 303 height 34
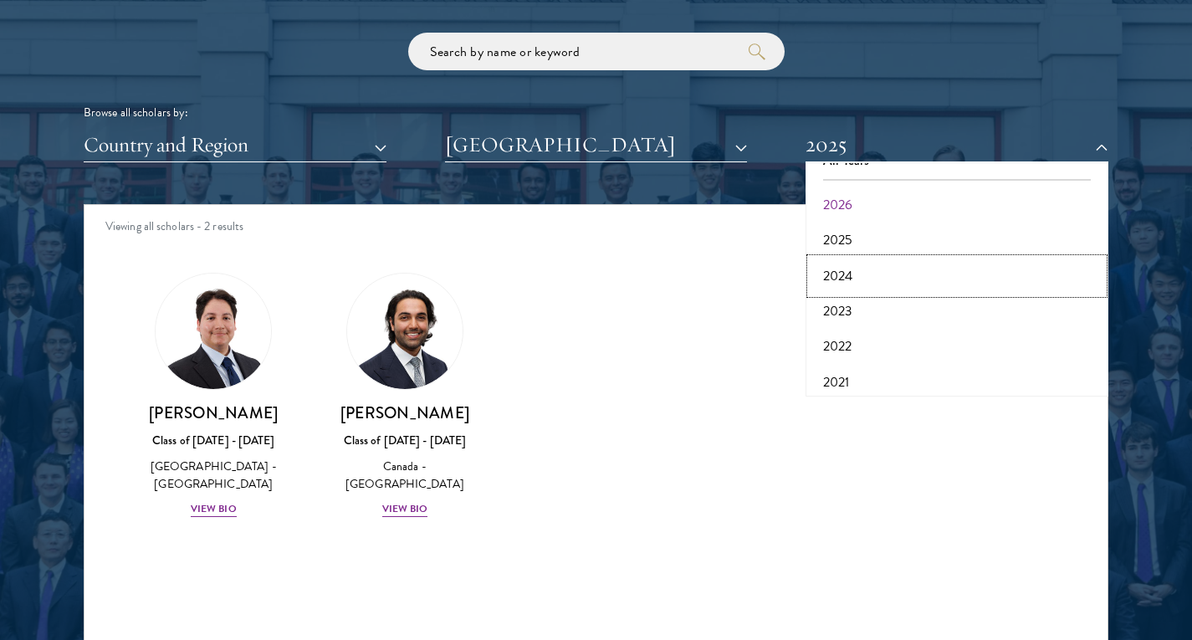
click at [847, 276] on button "2024" at bounding box center [957, 276] width 293 height 35
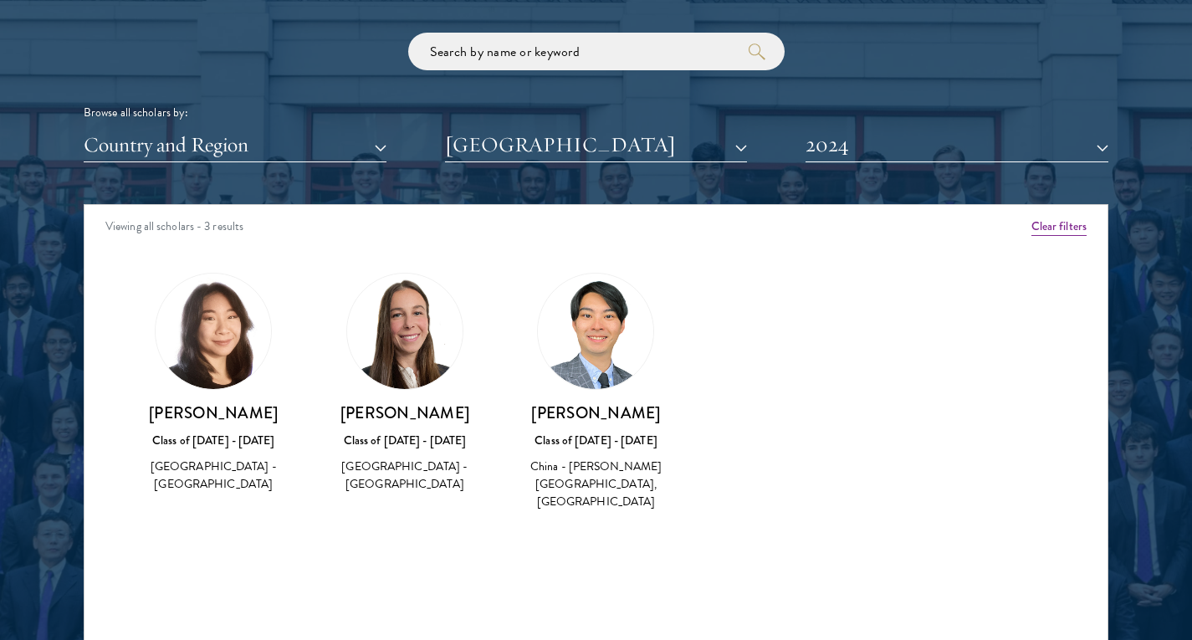
click at [586, 376] on img at bounding box center [595, 331] width 115 height 115
click at [586, 404] on h3 "[PERSON_NAME]" at bounding box center [596, 412] width 158 height 21
click at [380, 415] on h3 "[PERSON_NAME]" at bounding box center [405, 412] width 158 height 21
click at [878, 148] on button "2024" at bounding box center [957, 145] width 303 height 34
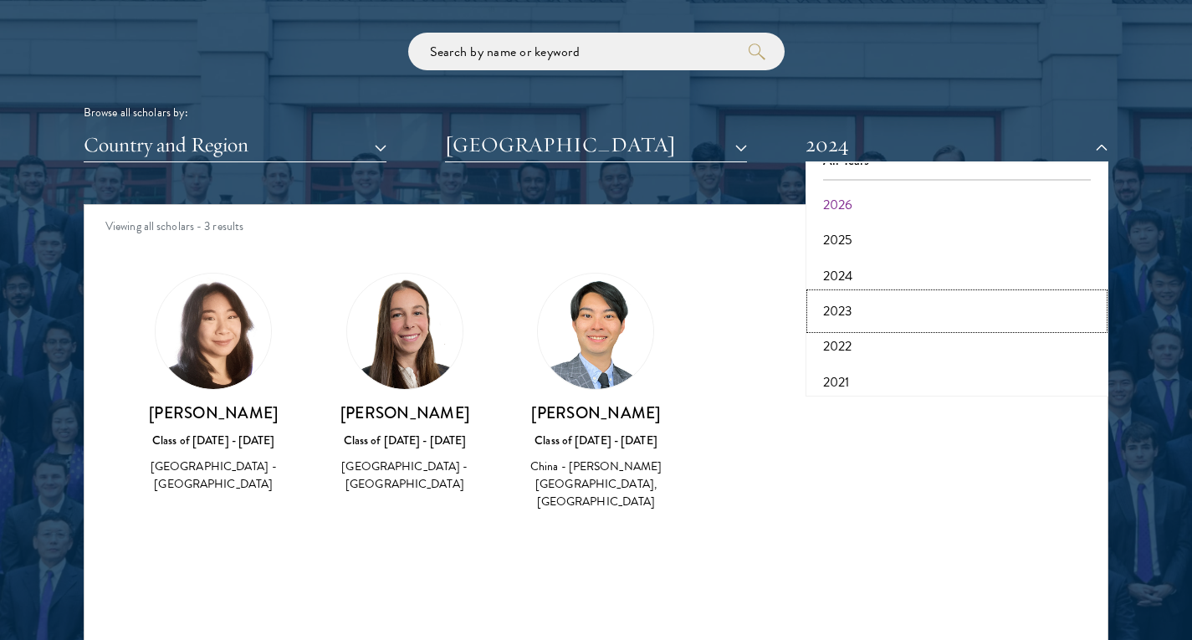
click at [842, 310] on button "2023" at bounding box center [957, 311] width 293 height 35
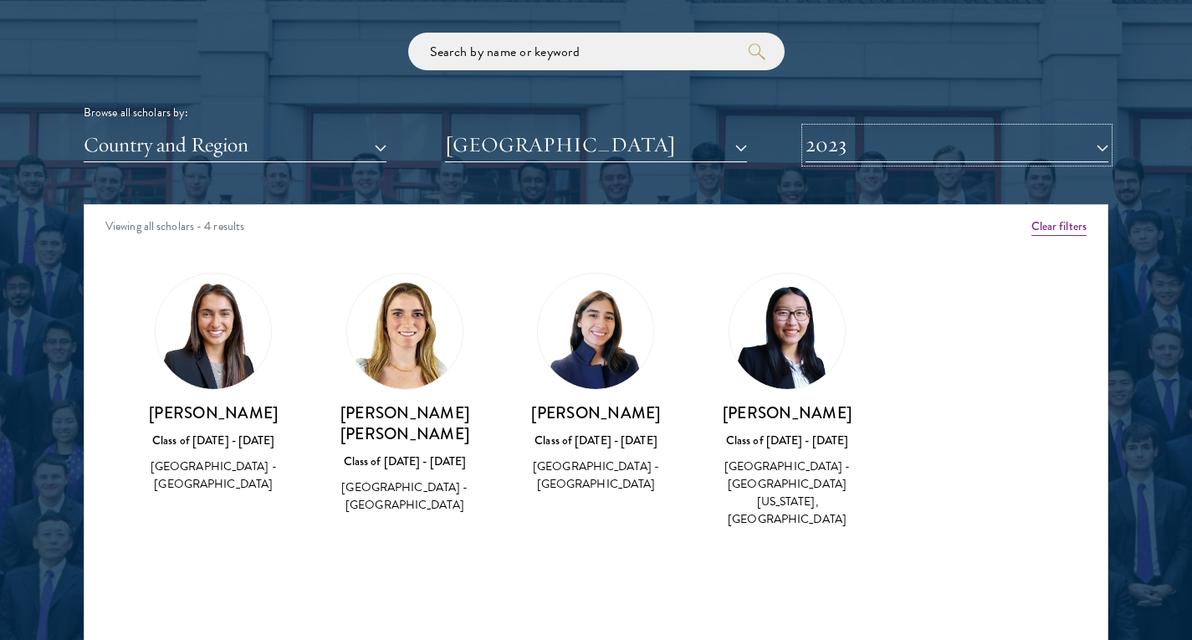
click at [826, 146] on button "2023" at bounding box center [957, 145] width 303 height 34
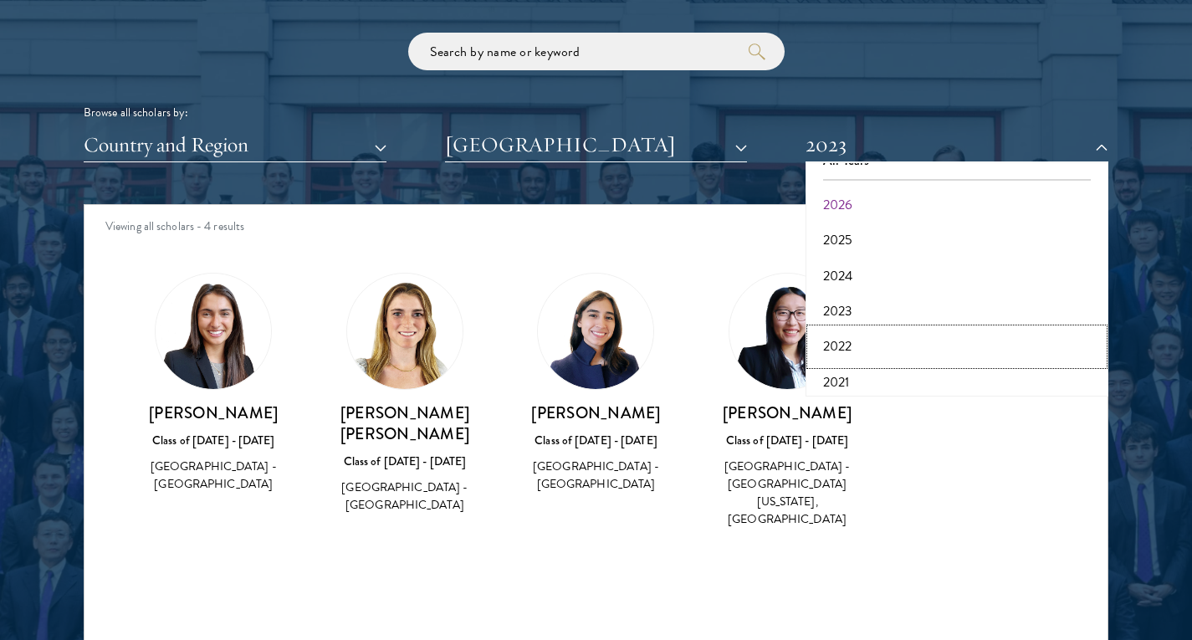
click at [847, 336] on button "2022" at bounding box center [957, 346] width 293 height 35
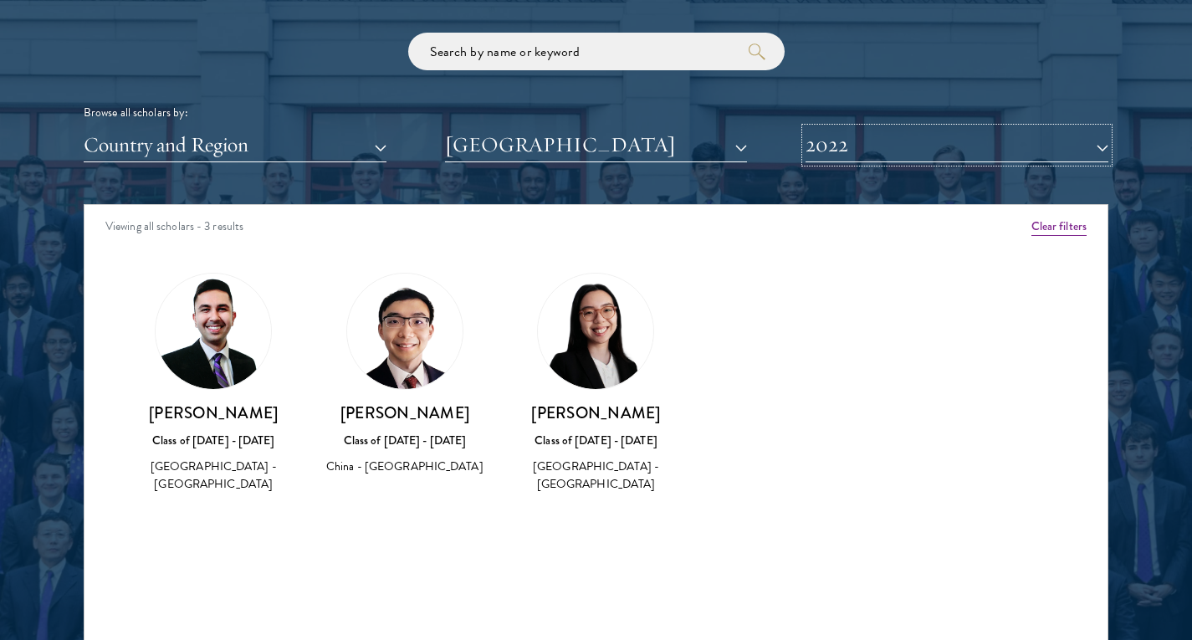
click at [838, 139] on button "2022" at bounding box center [957, 145] width 303 height 34
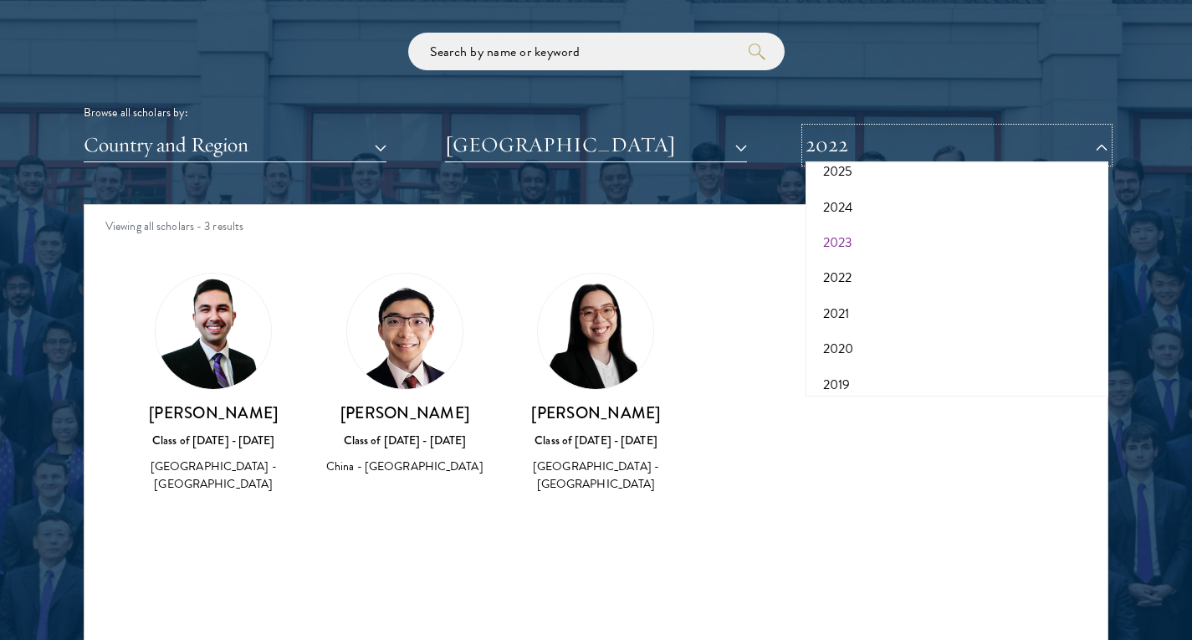
scroll to position [102, 0]
click at [838, 294] on button "2021" at bounding box center [957, 304] width 293 height 35
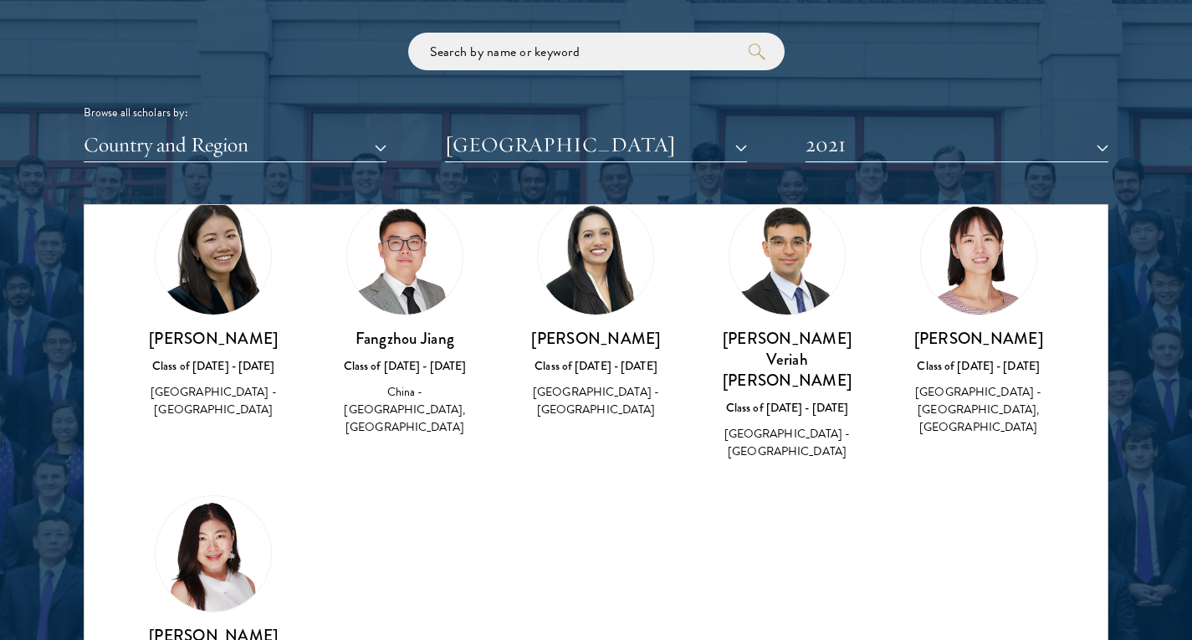
scroll to position [94, 0]
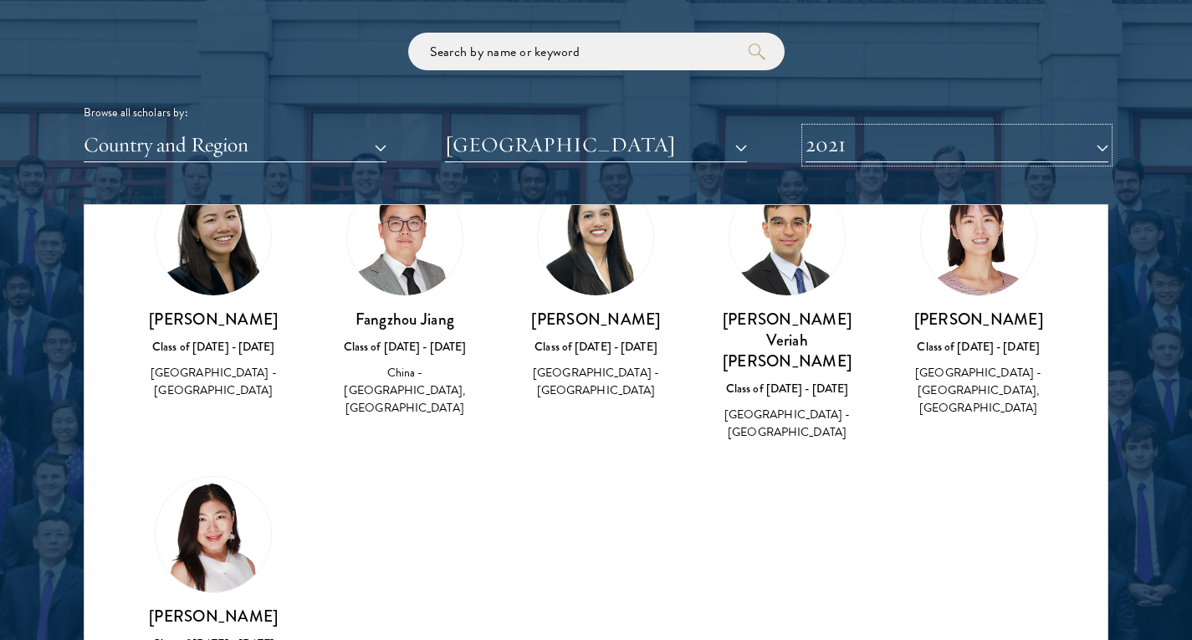
click at [880, 146] on button "2021" at bounding box center [957, 145] width 303 height 34
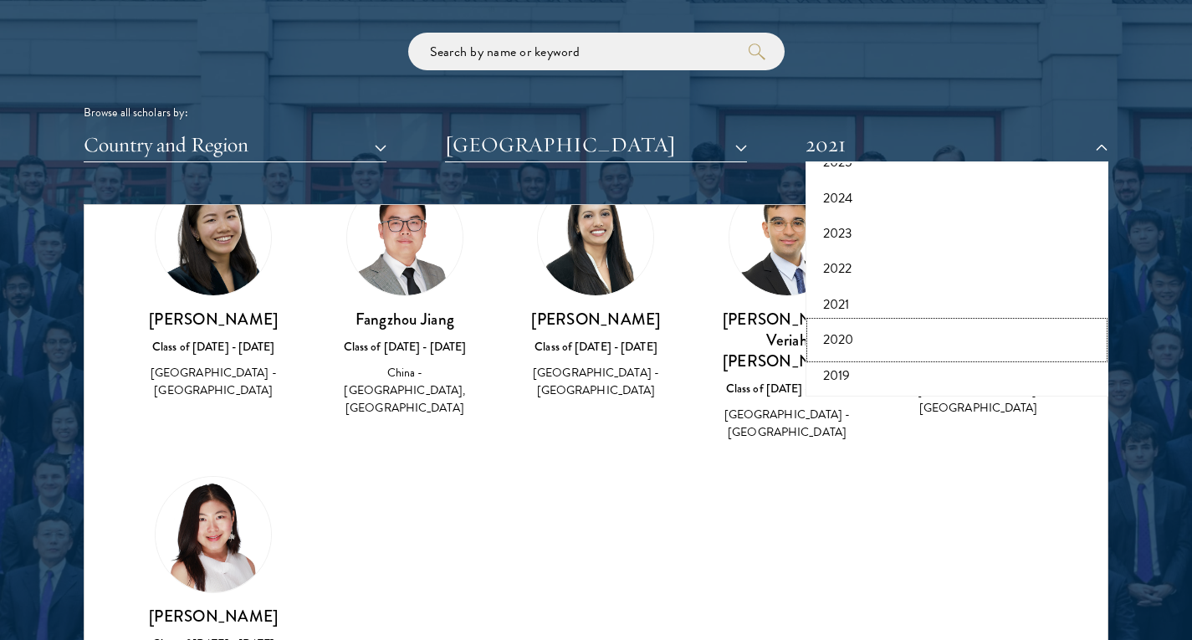
click at [847, 335] on button "2020" at bounding box center [957, 339] width 293 height 35
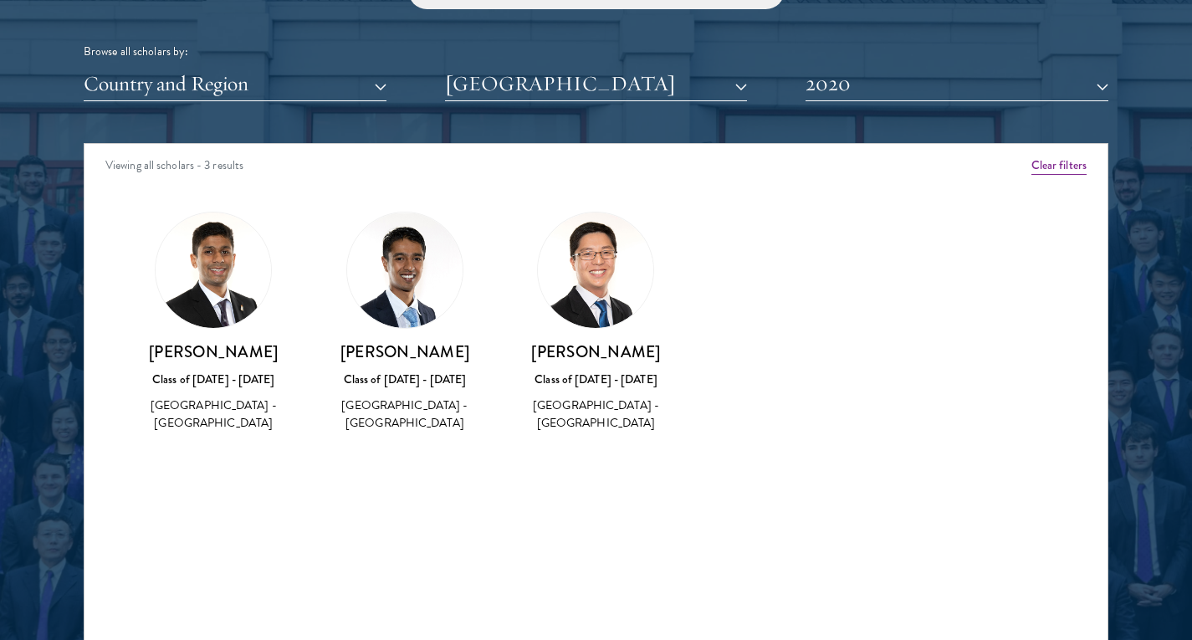
scroll to position [2095, 0]
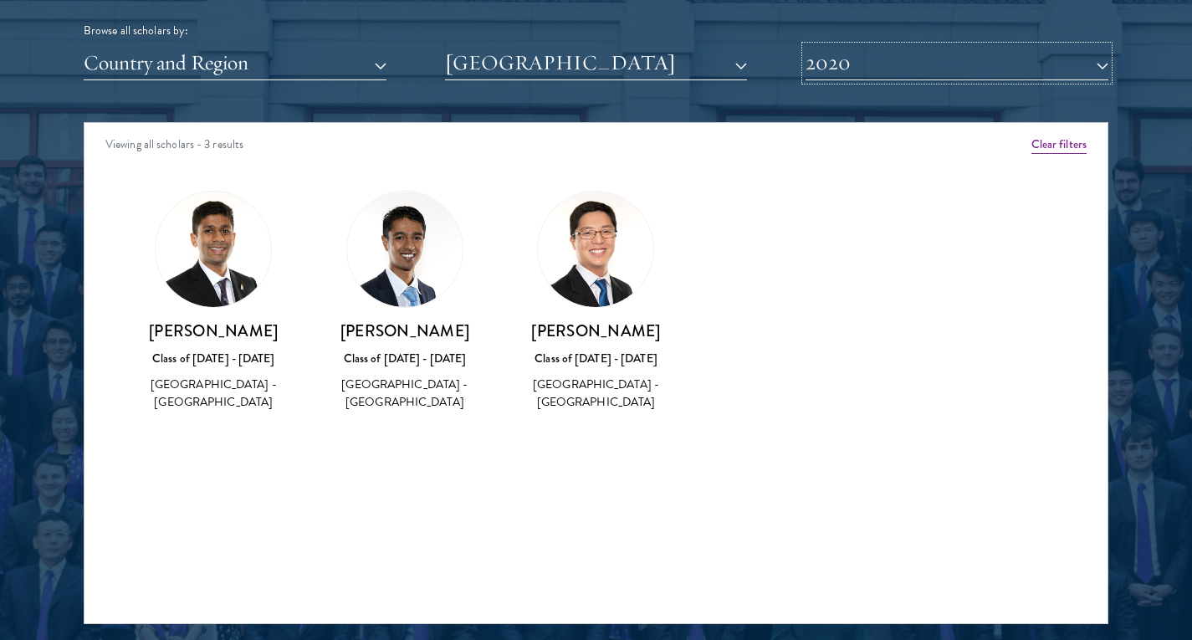
click at [853, 69] on button "2020" at bounding box center [957, 63] width 303 height 34
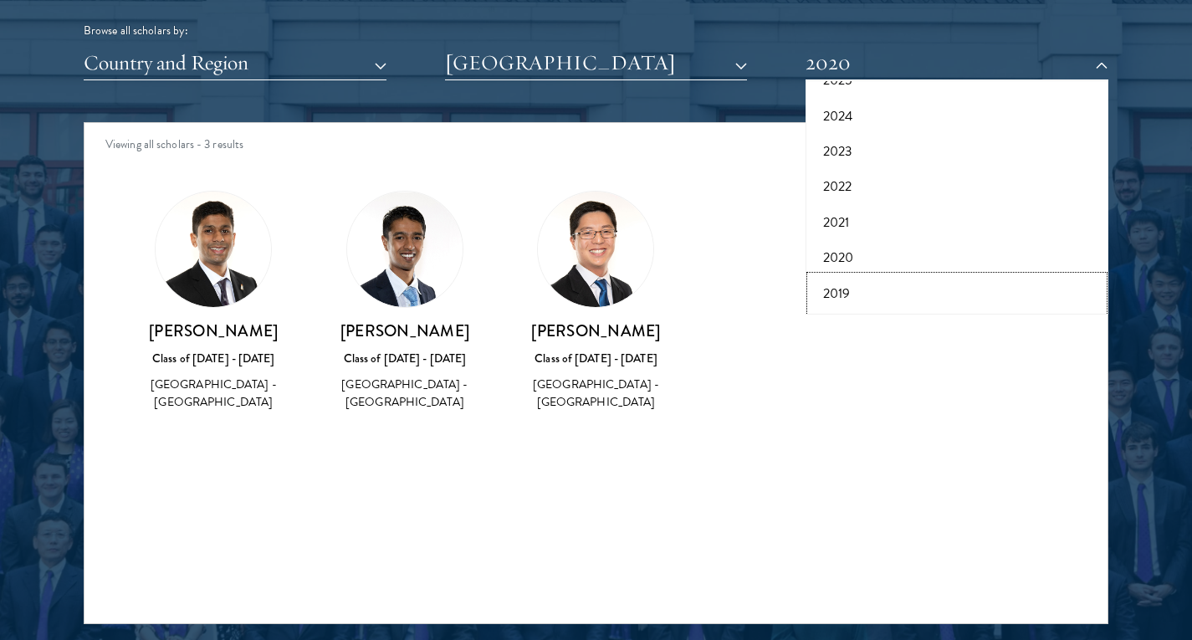
click at [843, 288] on button "2019" at bounding box center [957, 293] width 293 height 35
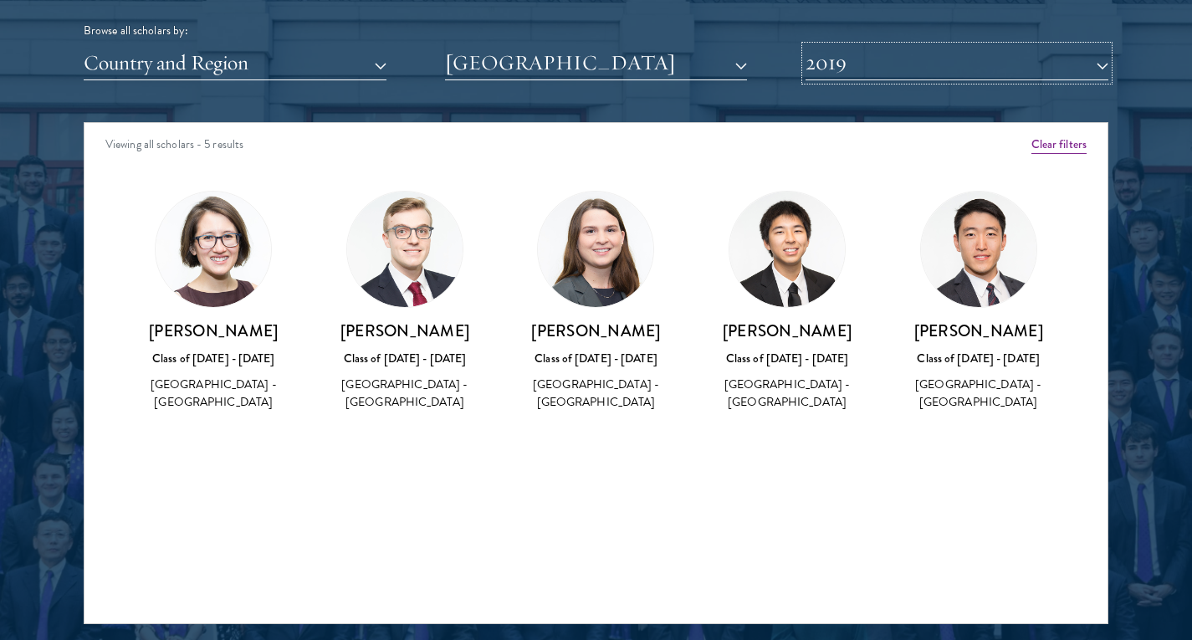
click at [829, 68] on button "2019" at bounding box center [957, 63] width 303 height 34
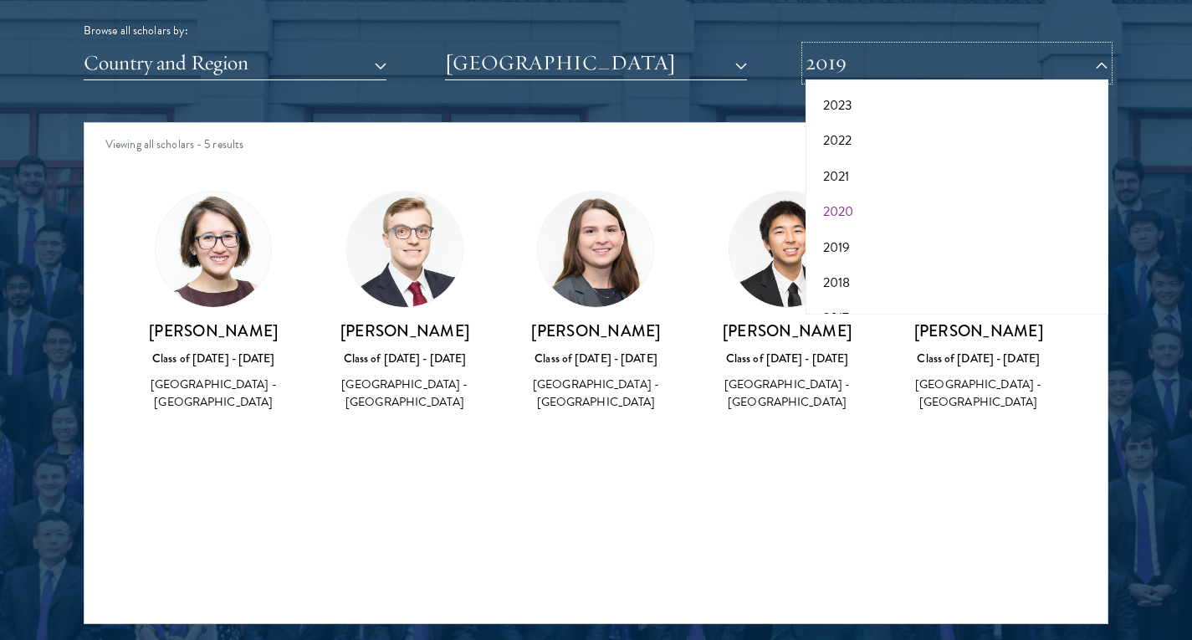
scroll to position [174, 0]
click at [833, 248] on button "2018" at bounding box center [957, 256] width 293 height 35
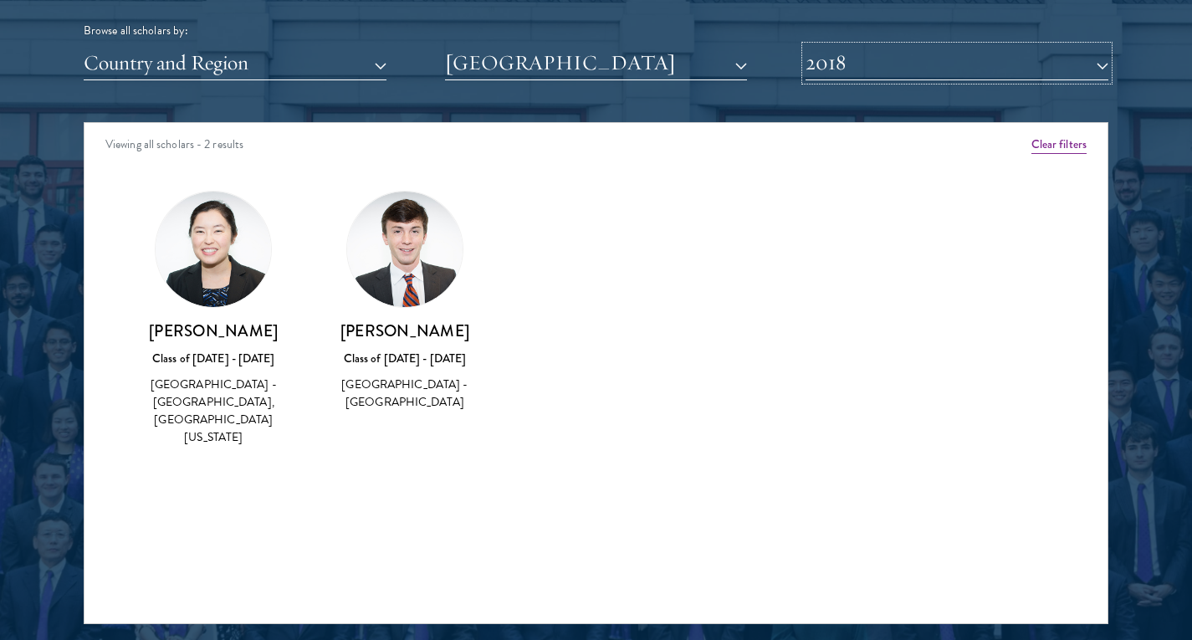
click at [837, 70] on button "2018" at bounding box center [957, 63] width 303 height 34
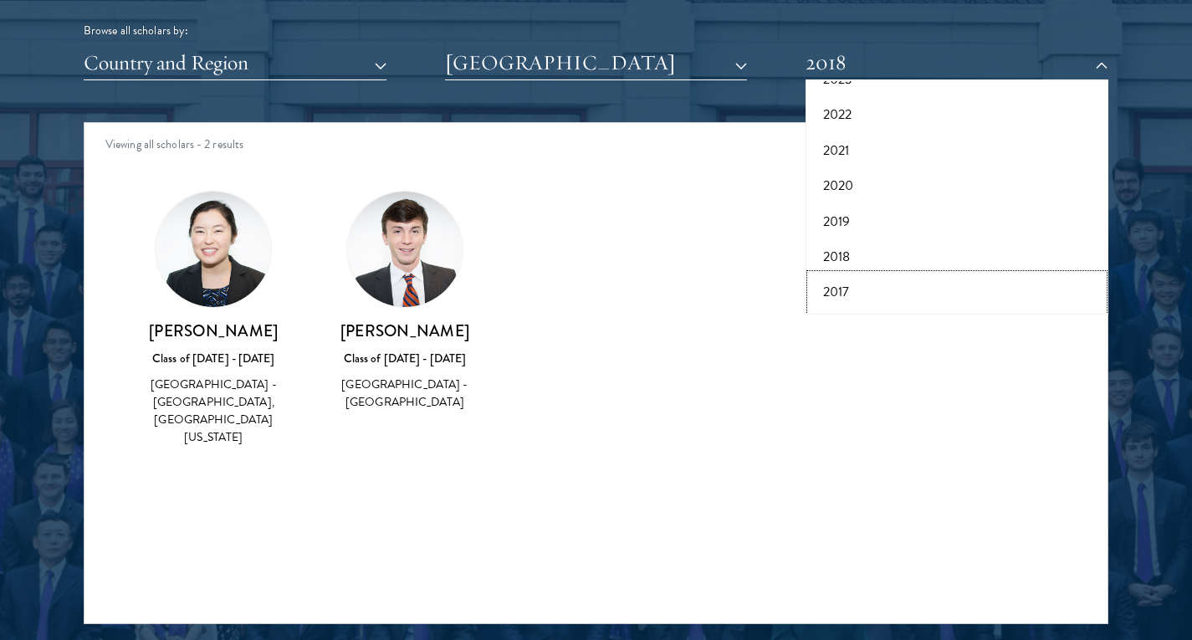
click at [841, 284] on button "2017" at bounding box center [957, 291] width 293 height 35
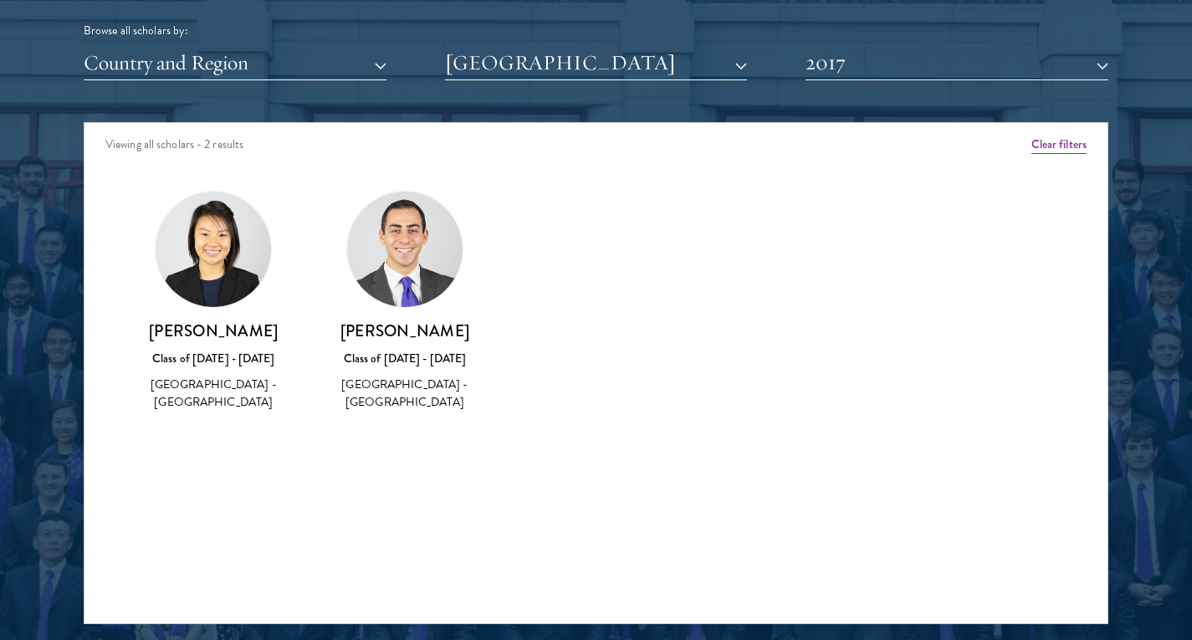
click at [376, 355] on div "Class of [DATE] - [DATE]" at bounding box center [405, 359] width 158 height 18
